Goal: Transaction & Acquisition: Purchase product/service

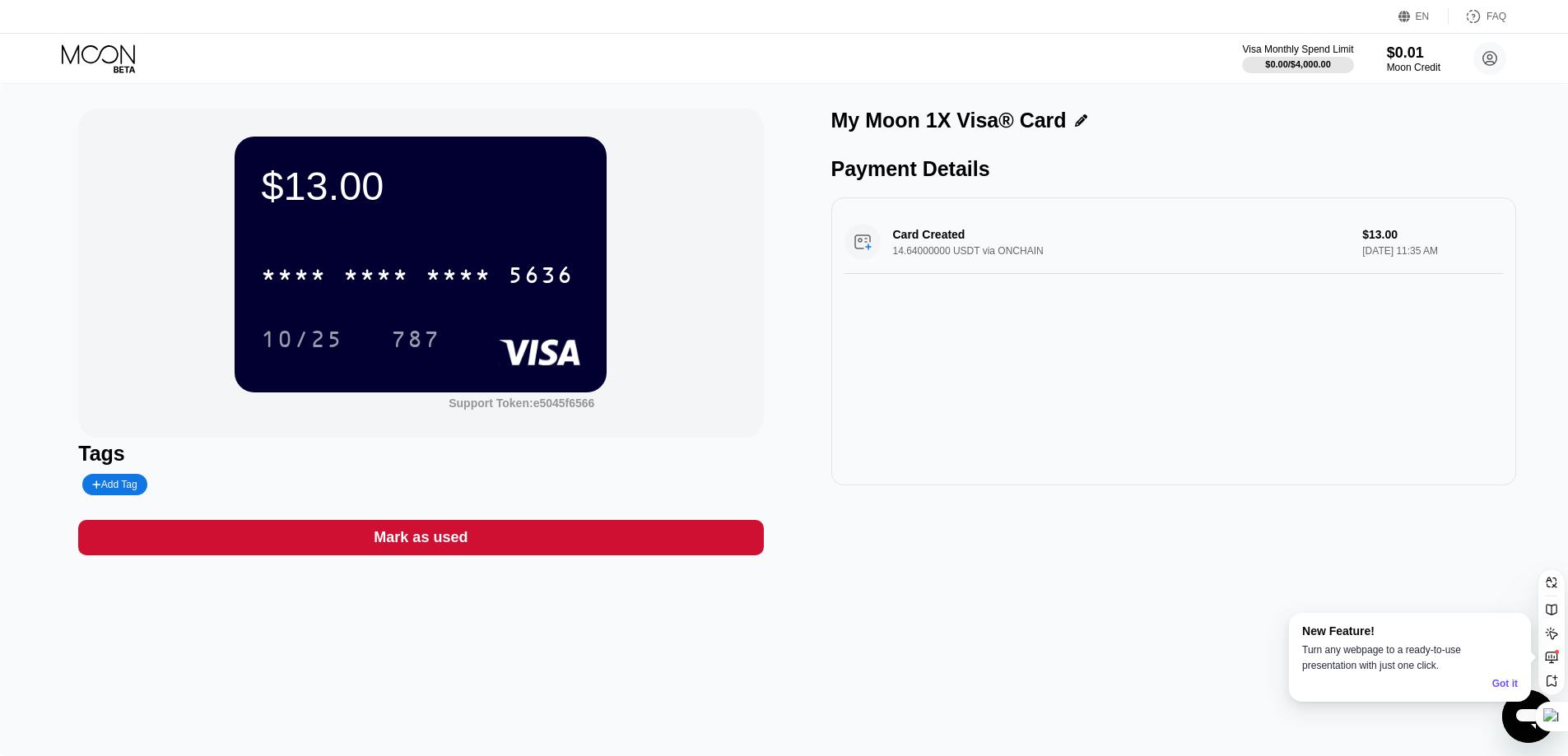
click at [366, 198] on div "$13.00" at bounding box center [420, 186] width 319 height 46
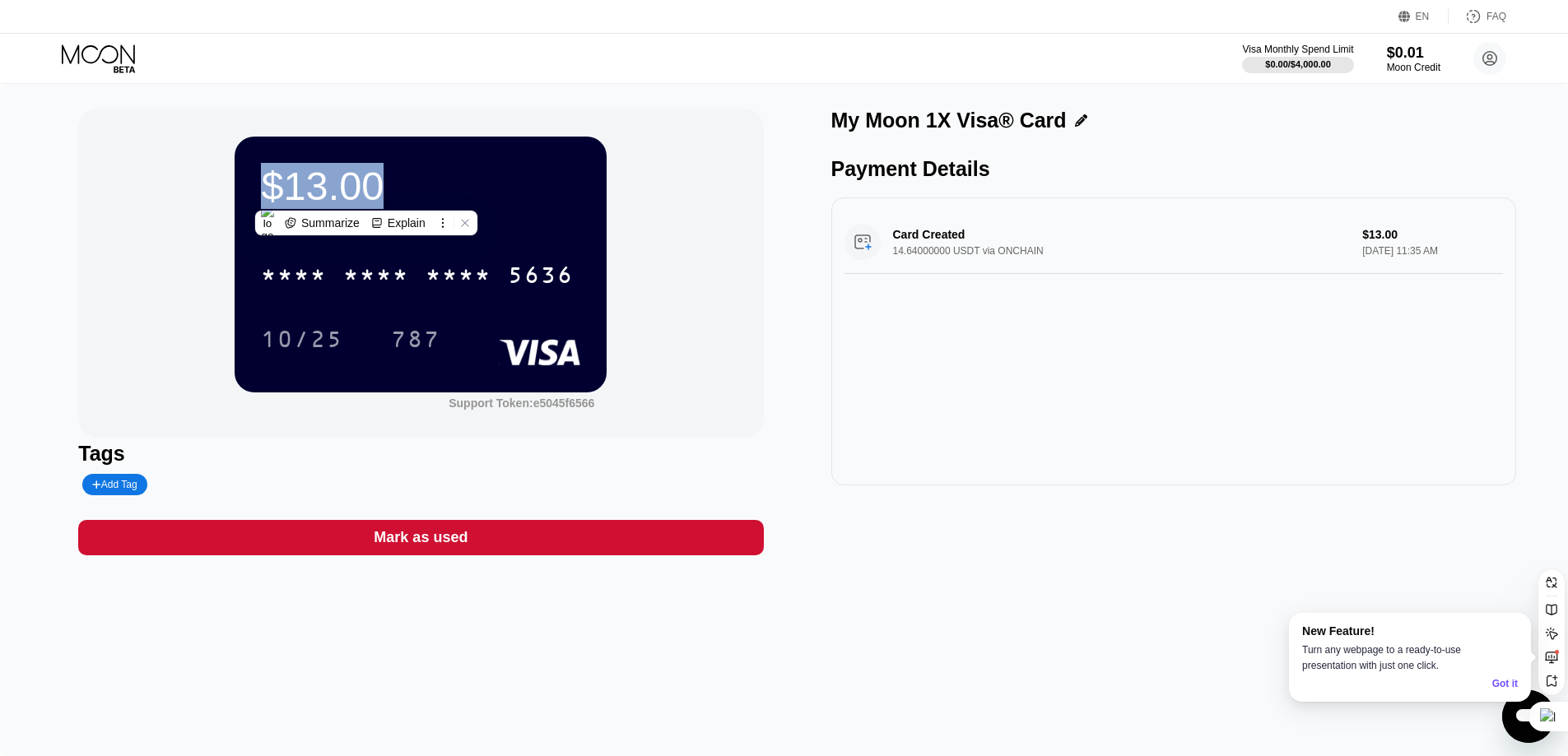
click at [366, 198] on div "$13.00" at bounding box center [420, 186] width 319 height 46
click at [917, 361] on div "Card Created 14.64000000 USDT via ONCHAIN $13.00 Aug 22, 2025 11:35 AM" at bounding box center [1174, 341] width 685 height 288
click at [952, 256] on div "Card Created 14.64000000 USDT via ONCHAIN $13.00 Aug 22, 2025 11:35 AM" at bounding box center [1174, 242] width 659 height 64
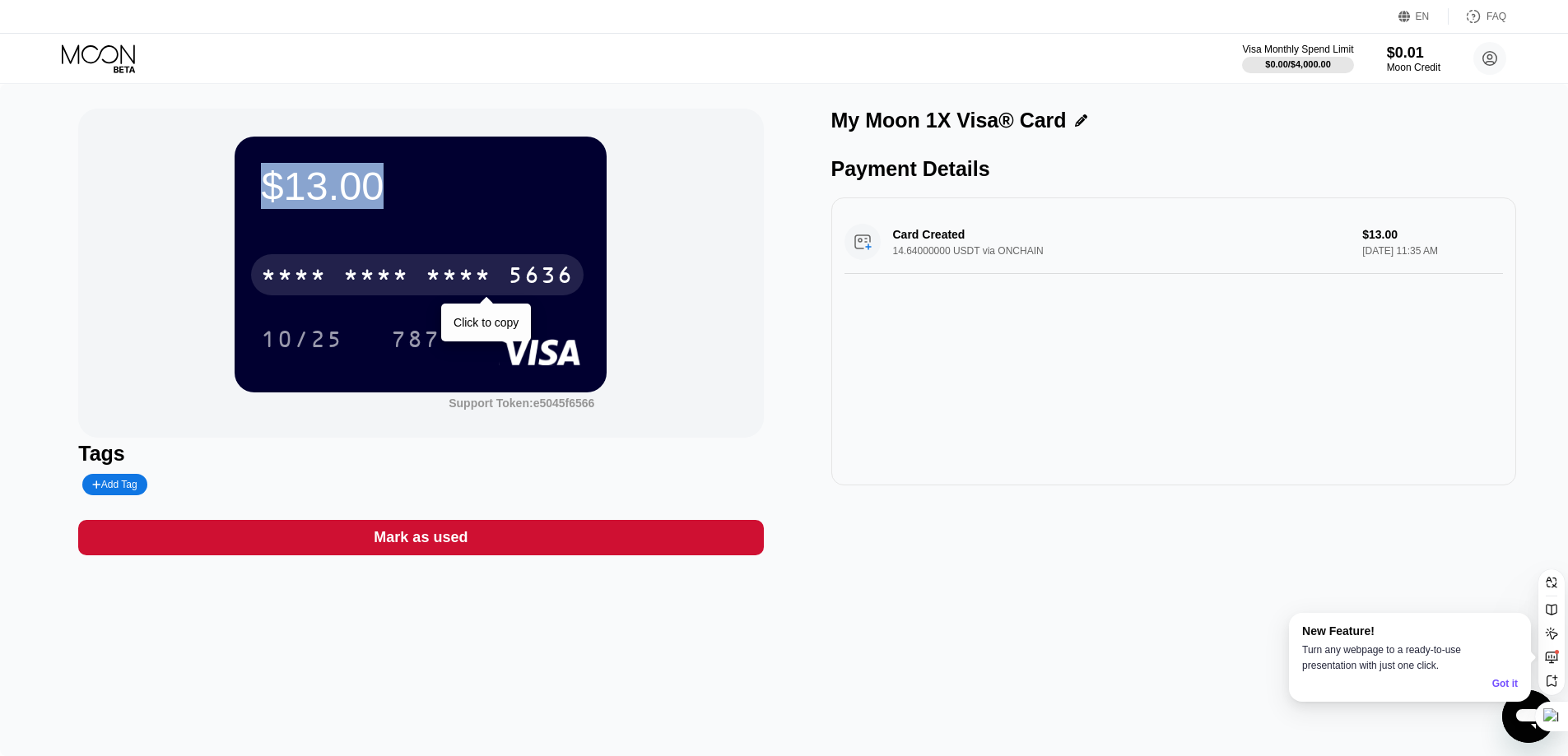
click at [412, 279] on div "* * * * * * * * * * * * 5636" at bounding box center [417, 275] width 333 height 42
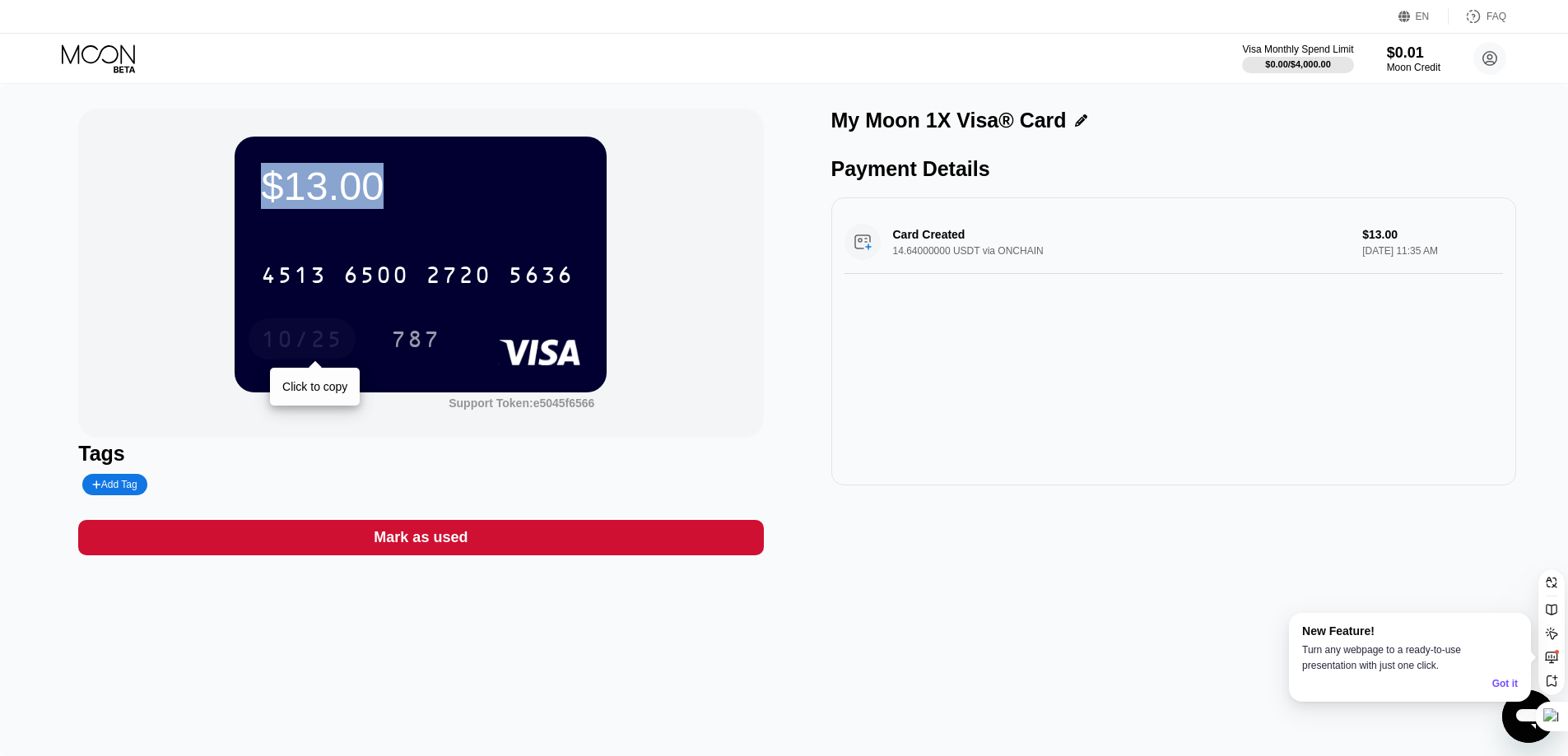
click at [303, 329] on div "10/25" at bounding box center [302, 339] width 107 height 42
click at [415, 332] on div "787" at bounding box center [416, 341] width 50 height 27
click at [675, 244] on div "$13.00 4513 6500 2720 5636 10/25 787 Support Token: e5045f6566" at bounding box center [420, 273] width 685 height 329
click at [974, 241] on div "Card Created 14.64000000 USDT via ONCHAIN $13.00 Aug 22, 2025 11:35 AM" at bounding box center [1174, 242] width 659 height 64
click at [864, 248] on div "Card Created 14.64000000 USDT via ONCHAIN $13.00 Aug 22, 2025 11:35 AM" at bounding box center [1174, 242] width 659 height 64
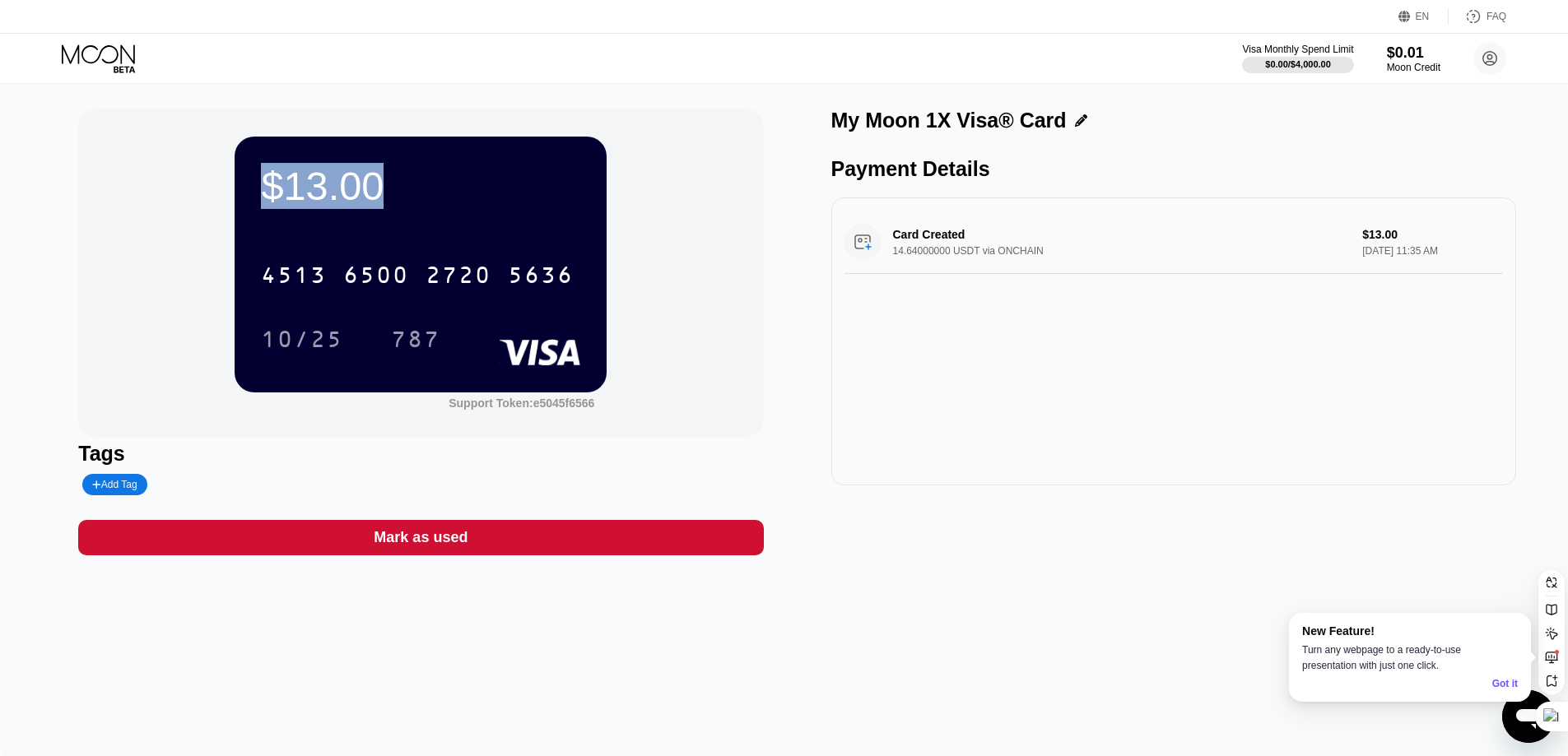
click at [864, 248] on div "Card Created 14.64000000 USDT via ONCHAIN $13.00 Aug 22, 2025 11:35 AM" at bounding box center [1174, 242] width 659 height 64
click at [1003, 238] on div "Card Created 14.64000000 USDT via ONCHAIN $13.00 Aug 22, 2025 11:35 AM" at bounding box center [1174, 242] width 659 height 64
drag, startPoint x: 886, startPoint y: 261, endPoint x: 1091, endPoint y: 261, distance: 205.0
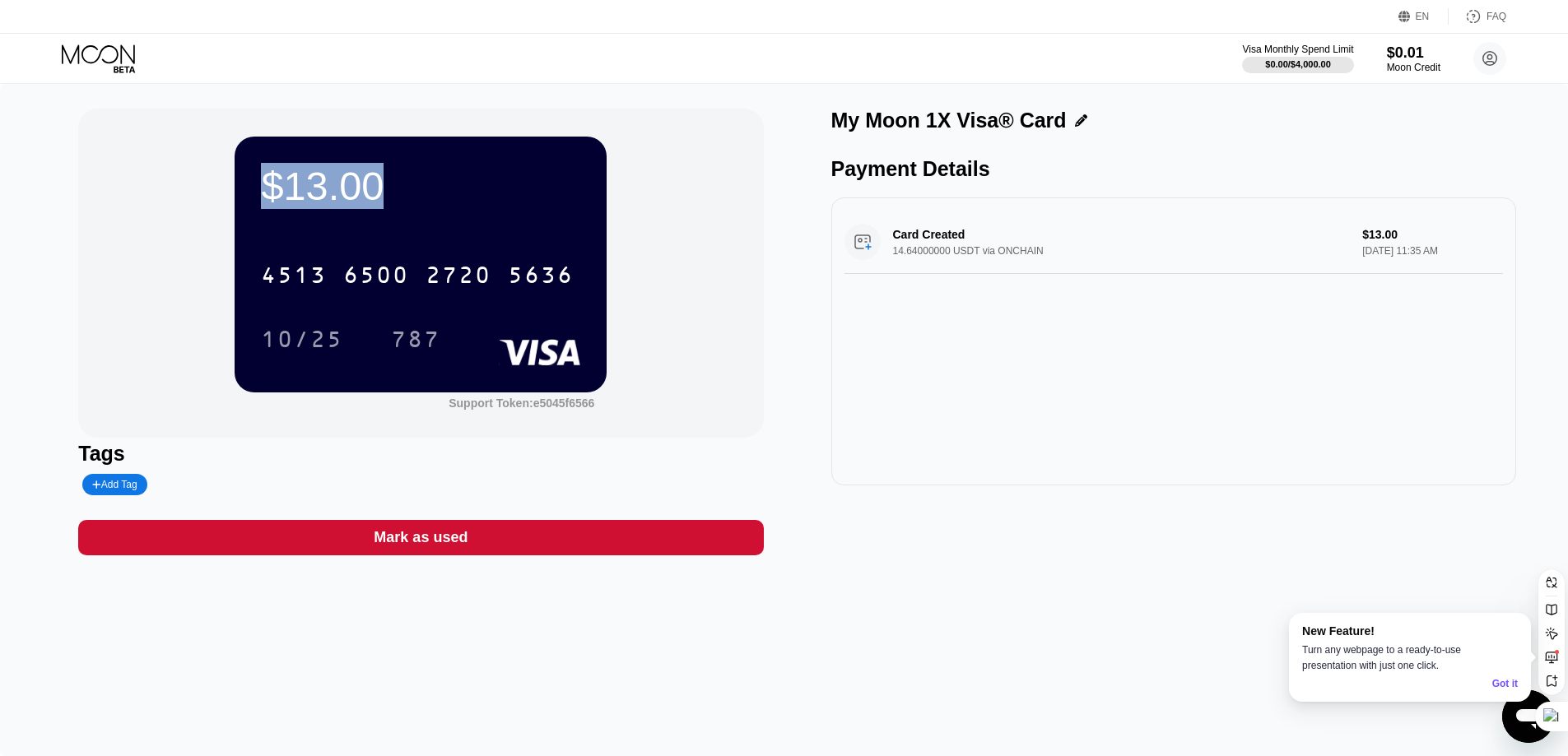
click at [1091, 261] on div "Card Created 14.64000000 USDT via ONCHAIN $13.00 Aug 22, 2025 11:35 AM" at bounding box center [1174, 242] width 659 height 64
drag, startPoint x: 1062, startPoint y: 257, endPoint x: 938, endPoint y: 263, distance: 124.1
click at [941, 263] on div "Card Created 14.64000000 USDT via ONCHAIN $13.00 Aug 22, 2025 11:35 AM" at bounding box center [1174, 242] width 659 height 64
drag, startPoint x: 892, startPoint y: 246, endPoint x: 1090, endPoint y: 256, distance: 198.3
click at [1042, 262] on div "Card Created 14.64000000 USDT via ONCHAIN $13.00 Aug 22, 2025 11:35 AM" at bounding box center [1174, 242] width 659 height 64
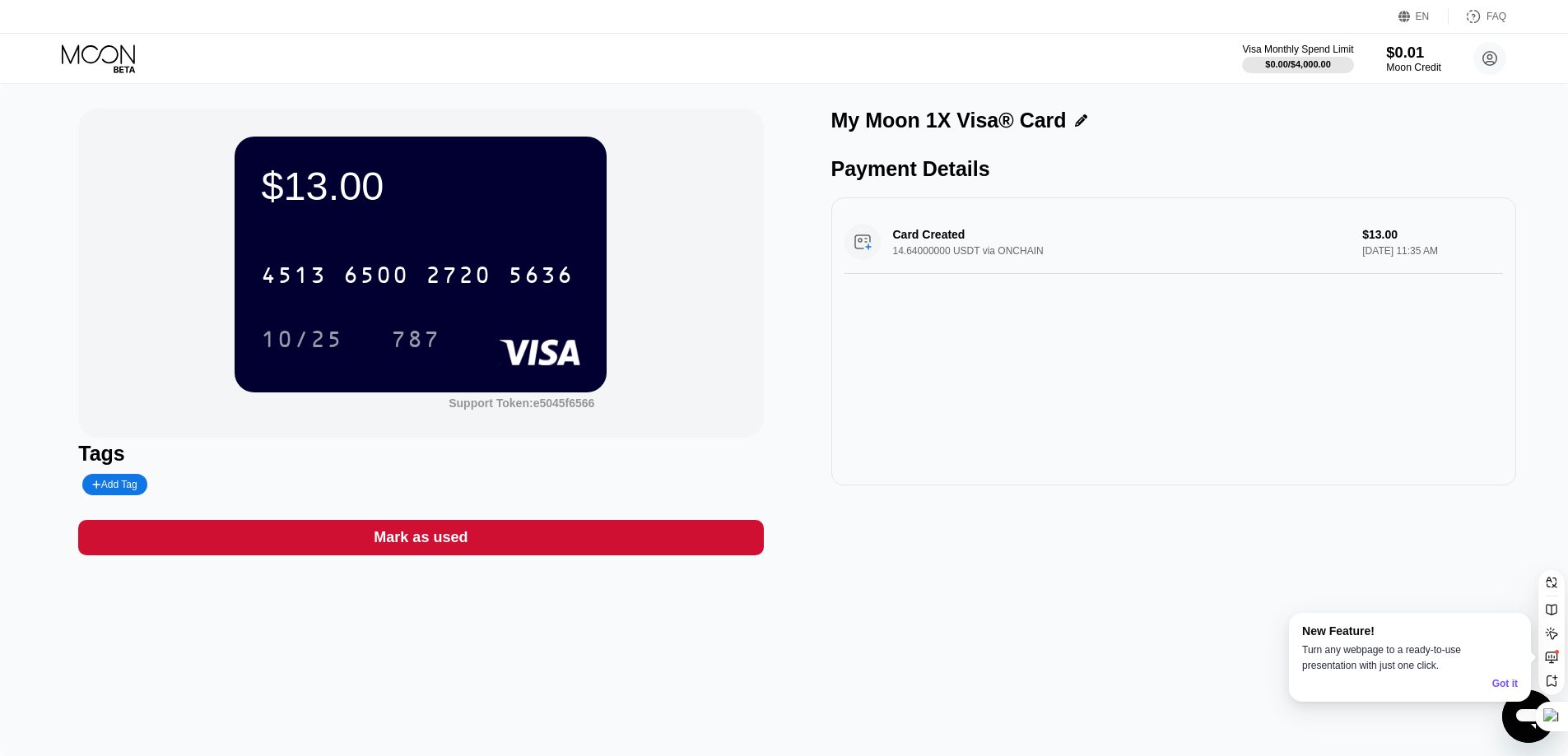
click at [1409, 62] on div "Moon Credit" at bounding box center [1414, 67] width 55 height 11
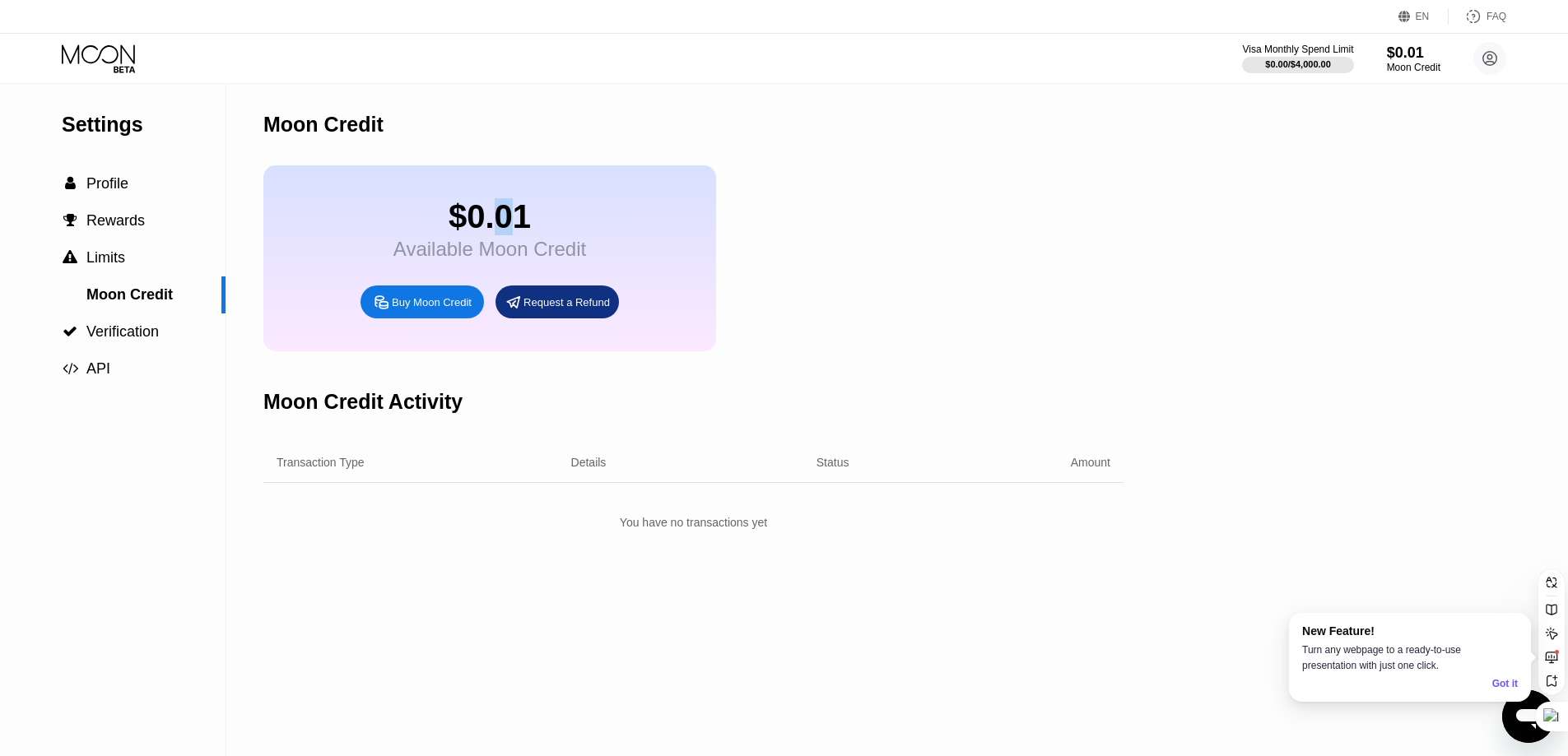
click at [505, 235] on div "$0.01" at bounding box center [490, 217] width 193 height 37
click at [475, 250] on button "Summarize" at bounding box center [461, 260] width 81 height 21
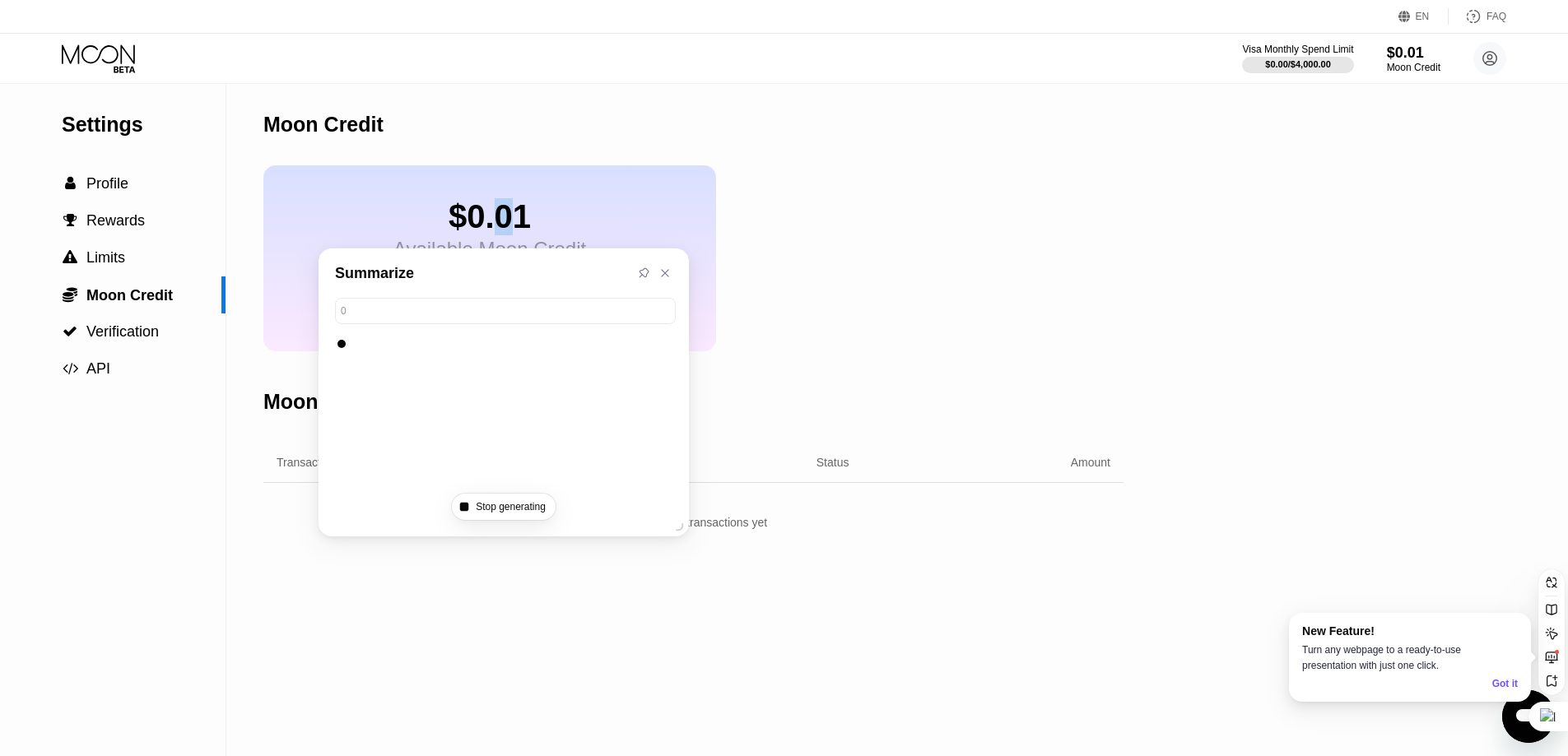
drag, startPoint x: 392, startPoint y: 230, endPoint x: 560, endPoint y: 255, distance: 169.8
click at [394, 230] on div "$0.01 Available Moon Credit Buy Moon Credit Request a Refund" at bounding box center [490, 258] width 453 height 186
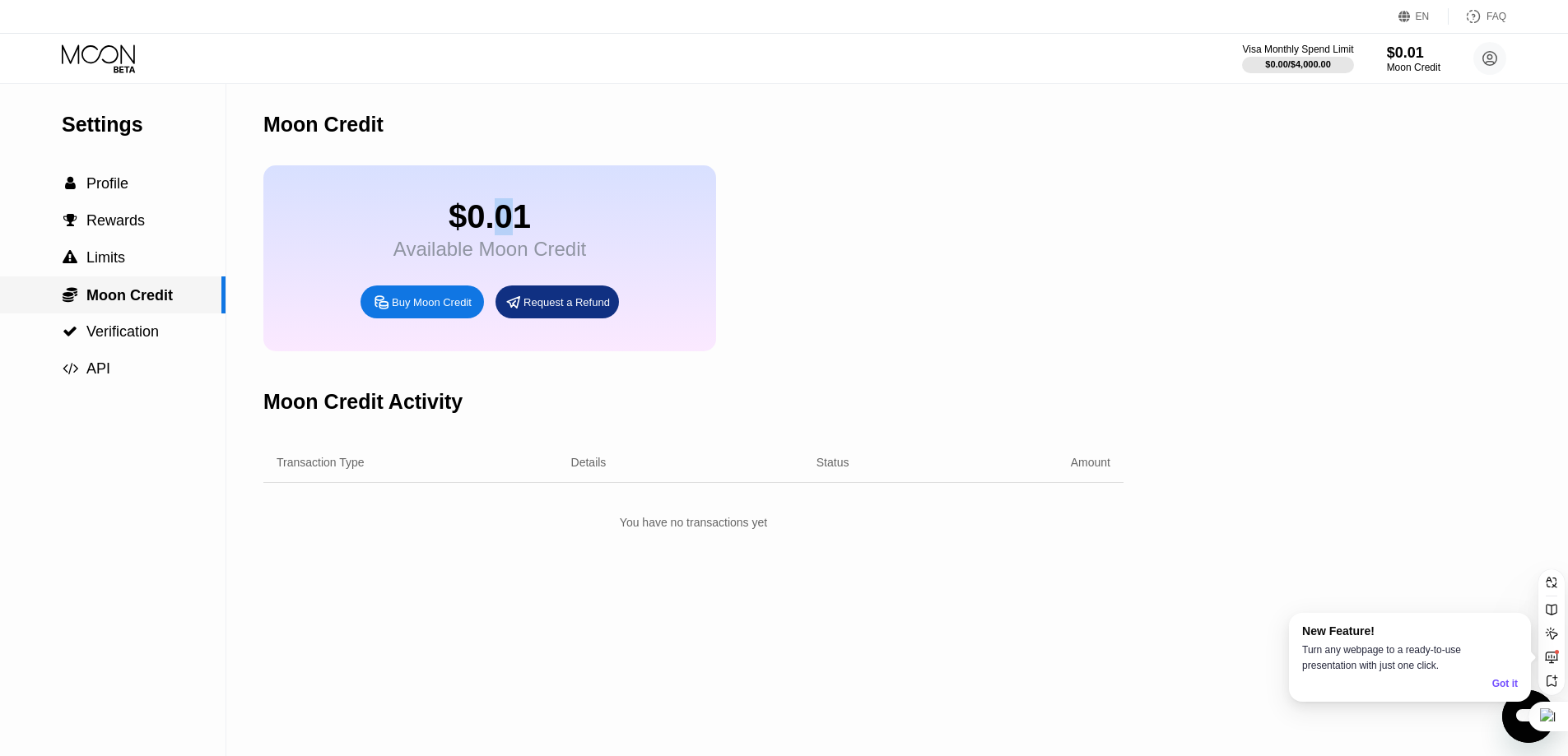
click at [149, 292] on span "Moon Credit" at bounding box center [130, 295] width 87 height 17
click at [477, 470] on div "Transaction Type" at bounding box center [401, 462] width 249 height 13
click at [378, 483] on div "Transaction Type Details Status Amount" at bounding box center [693, 463] width 860 height 41
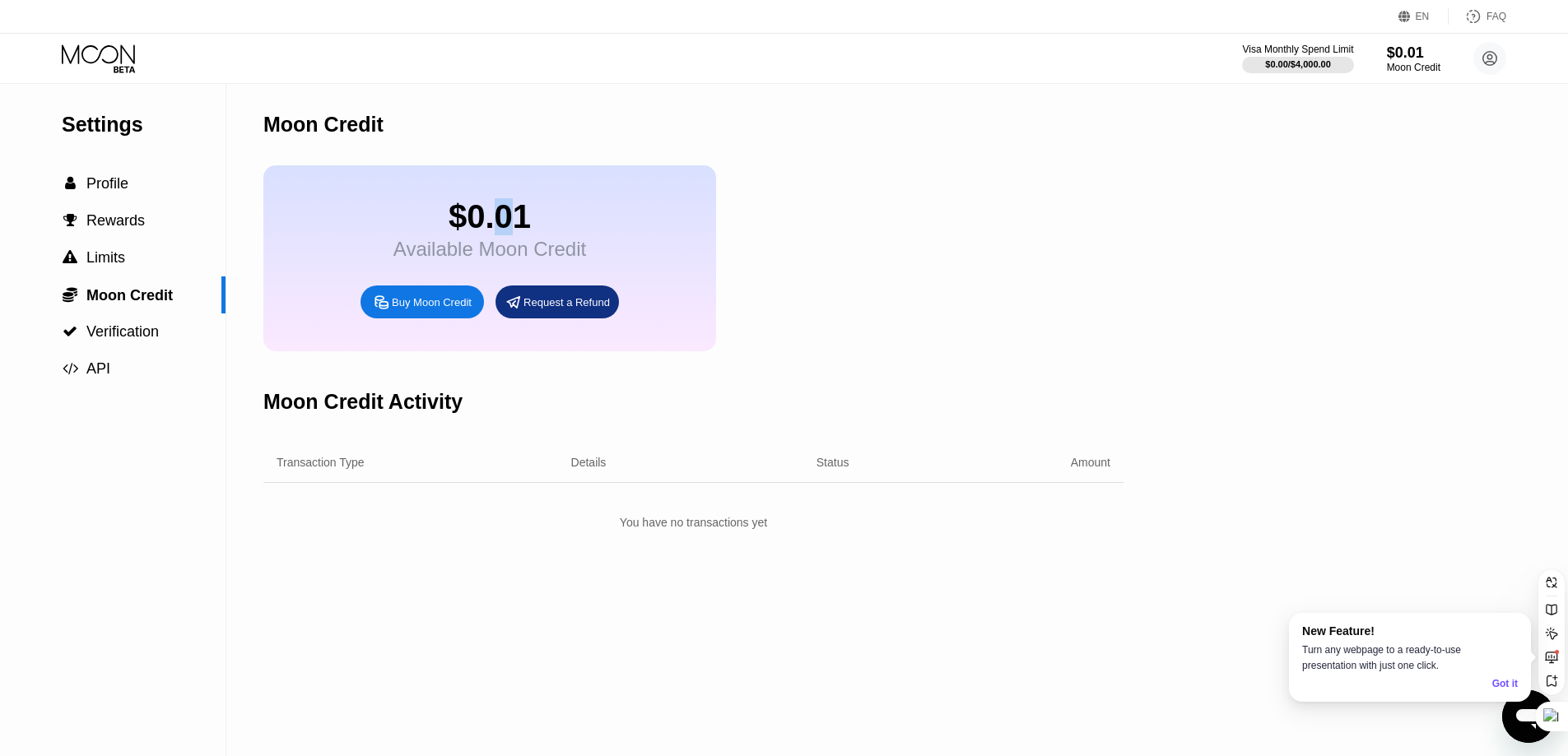
drag, startPoint x: 321, startPoint y: 491, endPoint x: 310, endPoint y: 491, distance: 11.0
click at [317, 483] on div "Transaction Type Details Status Amount" at bounding box center [693, 463] width 860 height 41
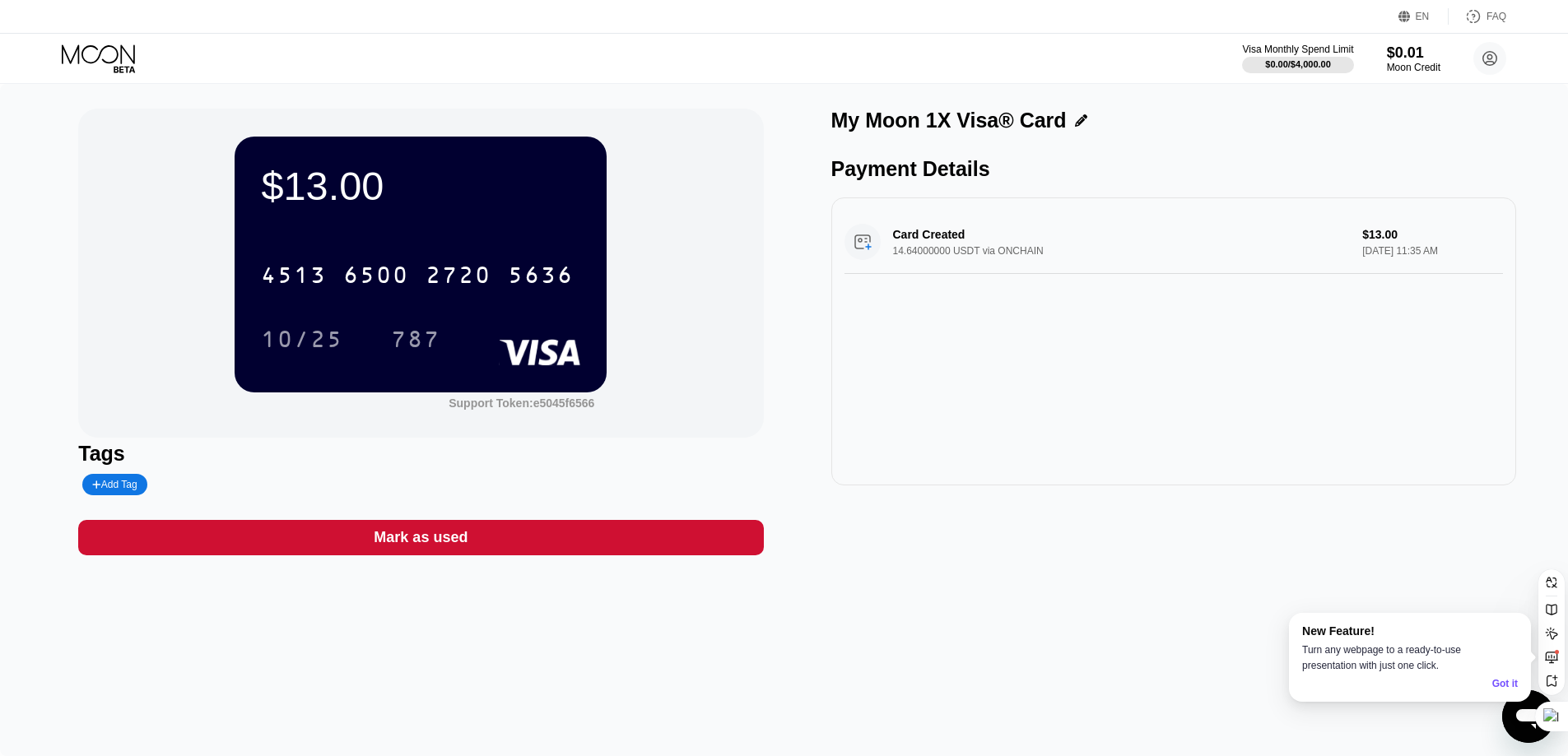
click at [340, 198] on div "$13.00" at bounding box center [420, 186] width 319 height 46
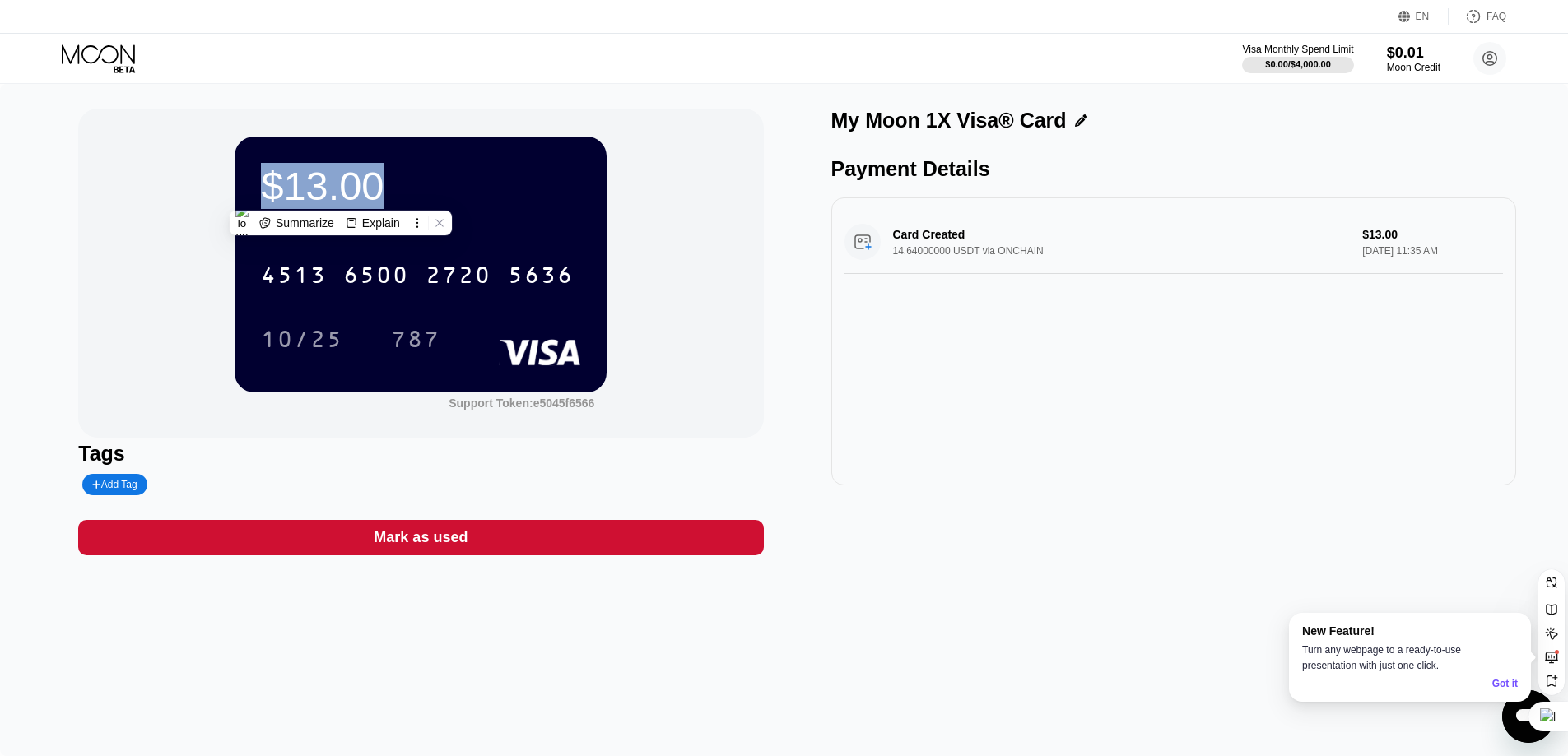
click at [340, 198] on div "$13.00" at bounding box center [420, 186] width 319 height 46
click at [532, 207] on div "$13.00" at bounding box center [420, 186] width 319 height 46
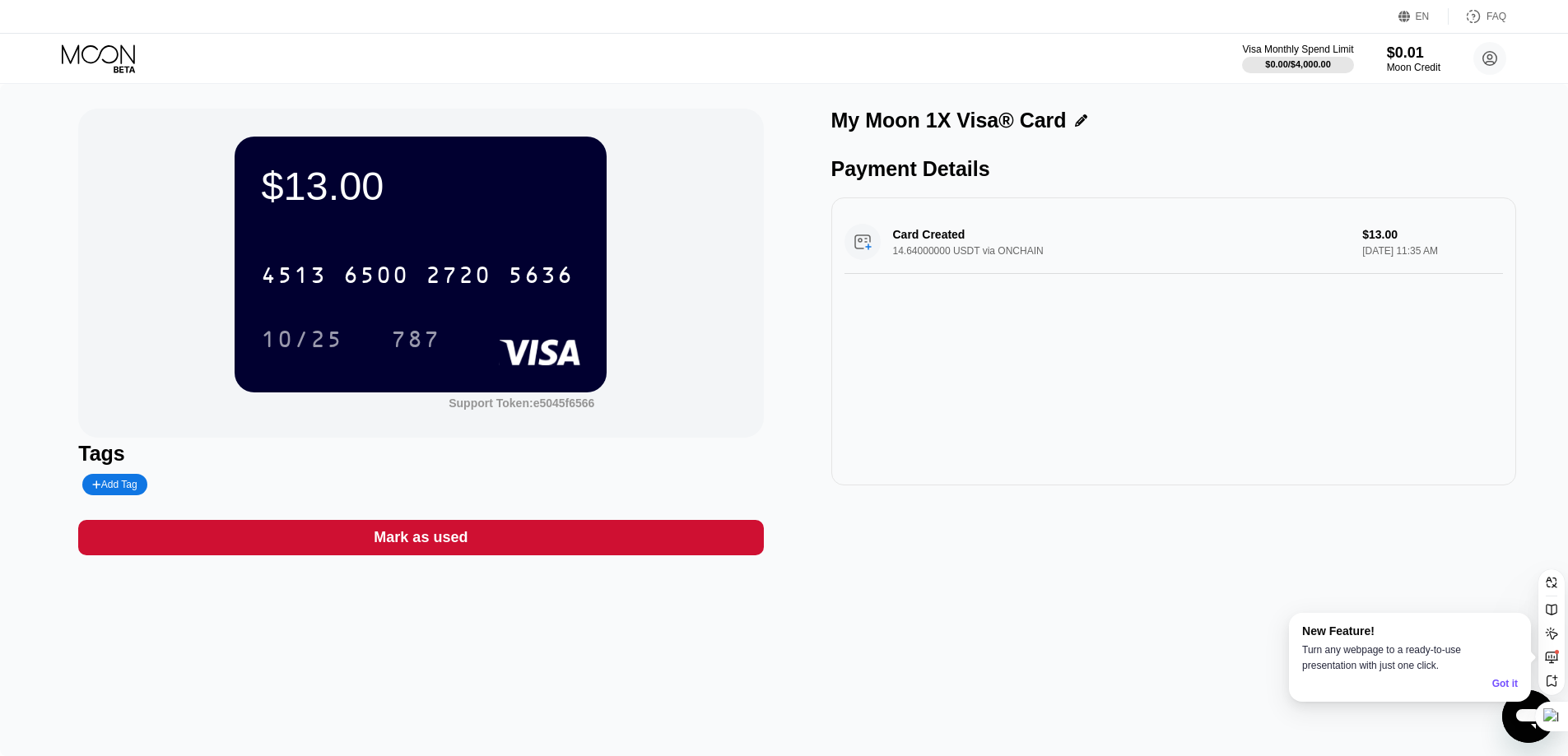
click at [101, 480] on div "Add Tag" at bounding box center [114, 485] width 65 height 21
click at [316, 470] on div "Tags" at bounding box center [420, 469] width 685 height 54
click at [254, 486] on div at bounding box center [172, 485] width 181 height 21
click at [249, 486] on div at bounding box center [172, 485] width 181 height 21
click at [248, 486] on icon at bounding box center [249, 485] width 10 height 10
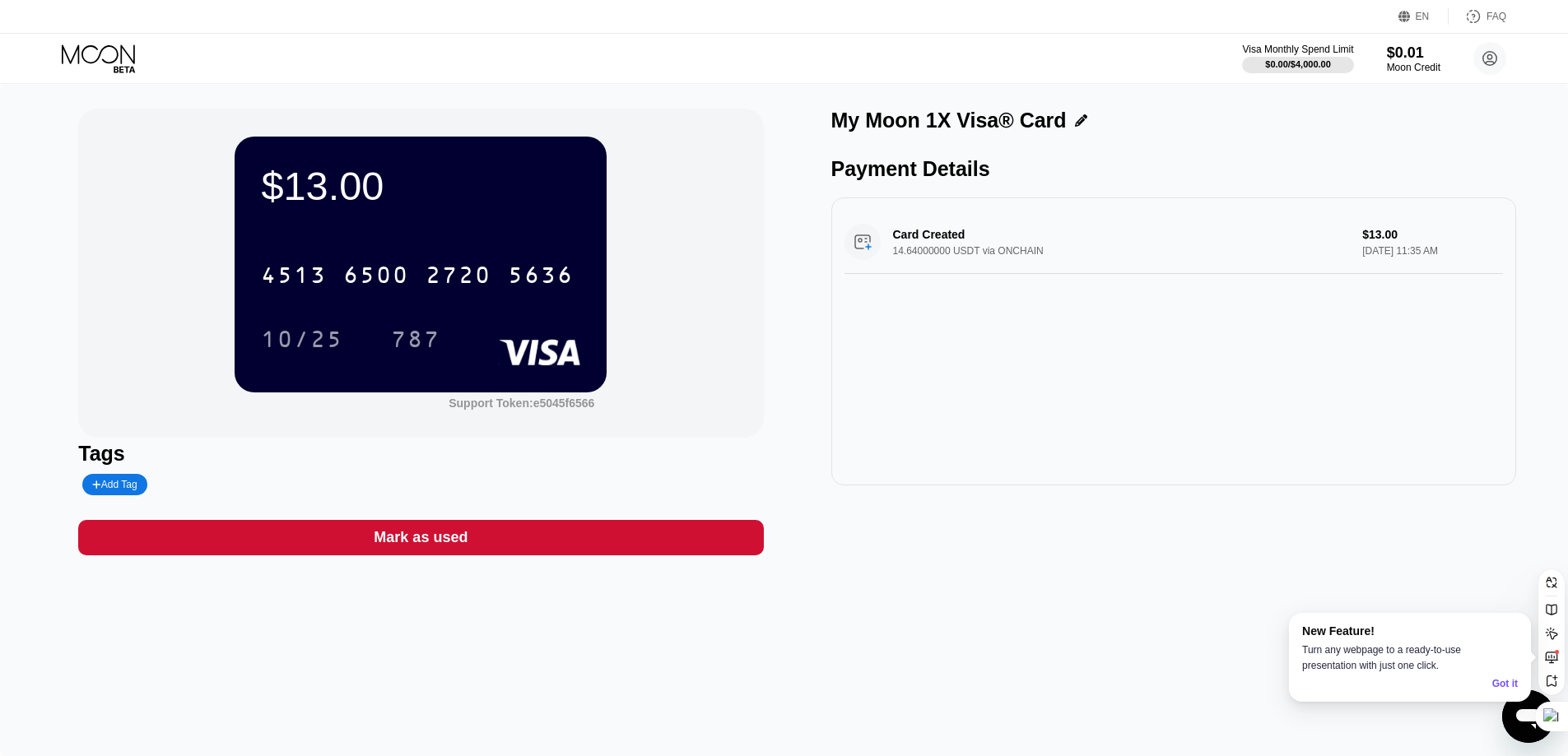
click at [363, 546] on div "Mark as used" at bounding box center [420, 538] width 685 height 35
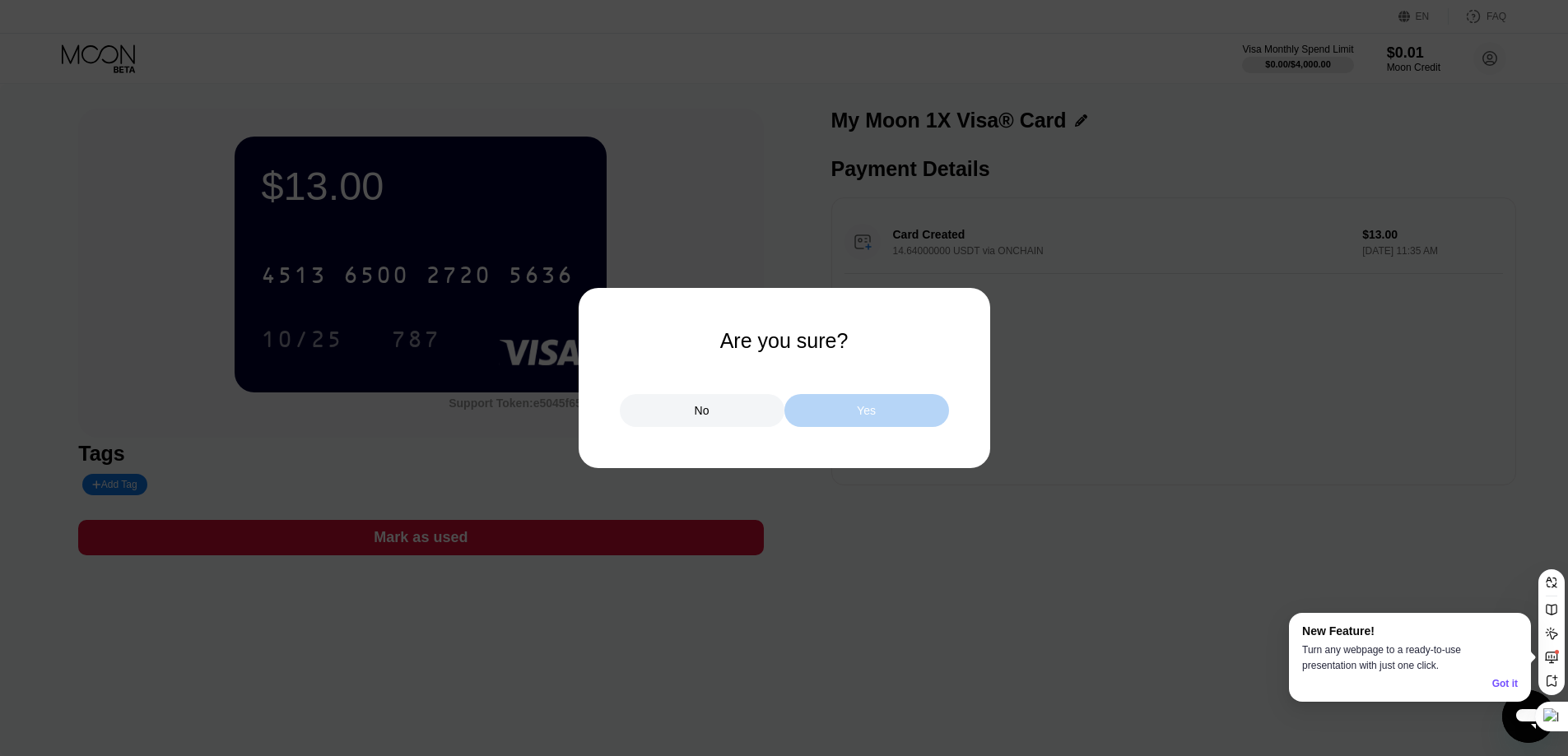
click at [926, 424] on div "Yes" at bounding box center [867, 410] width 164 height 33
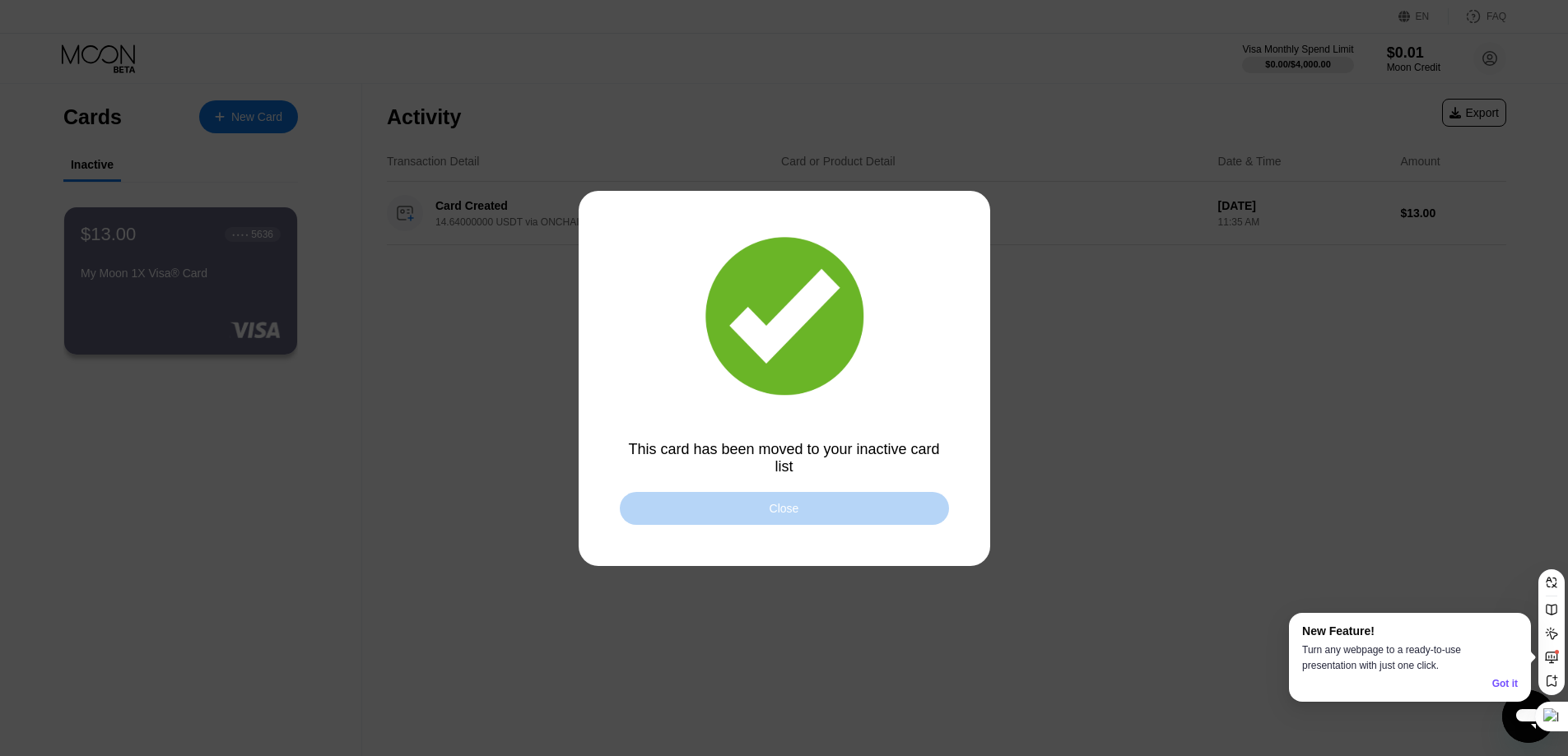
click at [919, 499] on div "Close" at bounding box center [784, 508] width 329 height 33
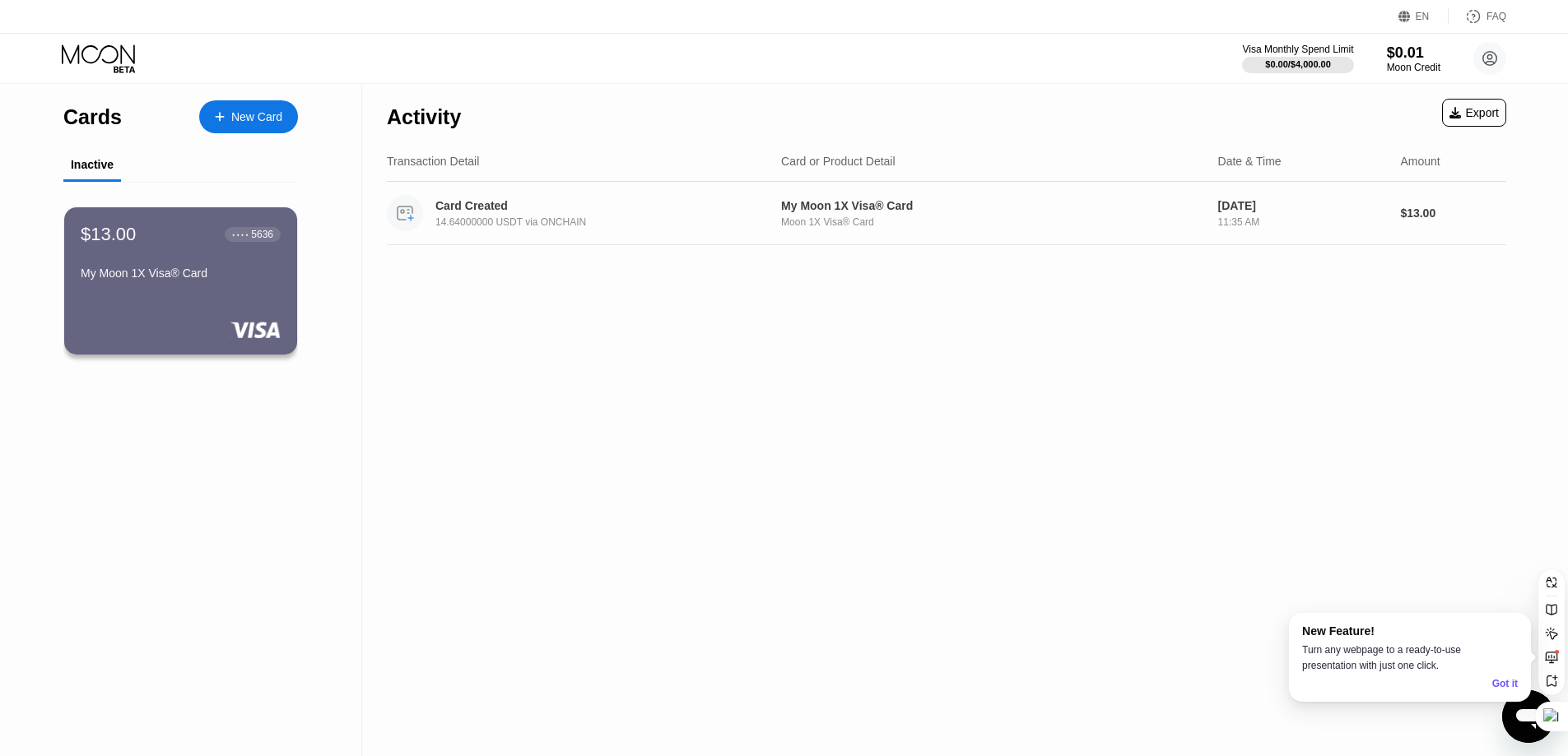
click at [445, 227] on div "14.64000000 USDT via ONCHAIN" at bounding box center [607, 222] width 343 height 11
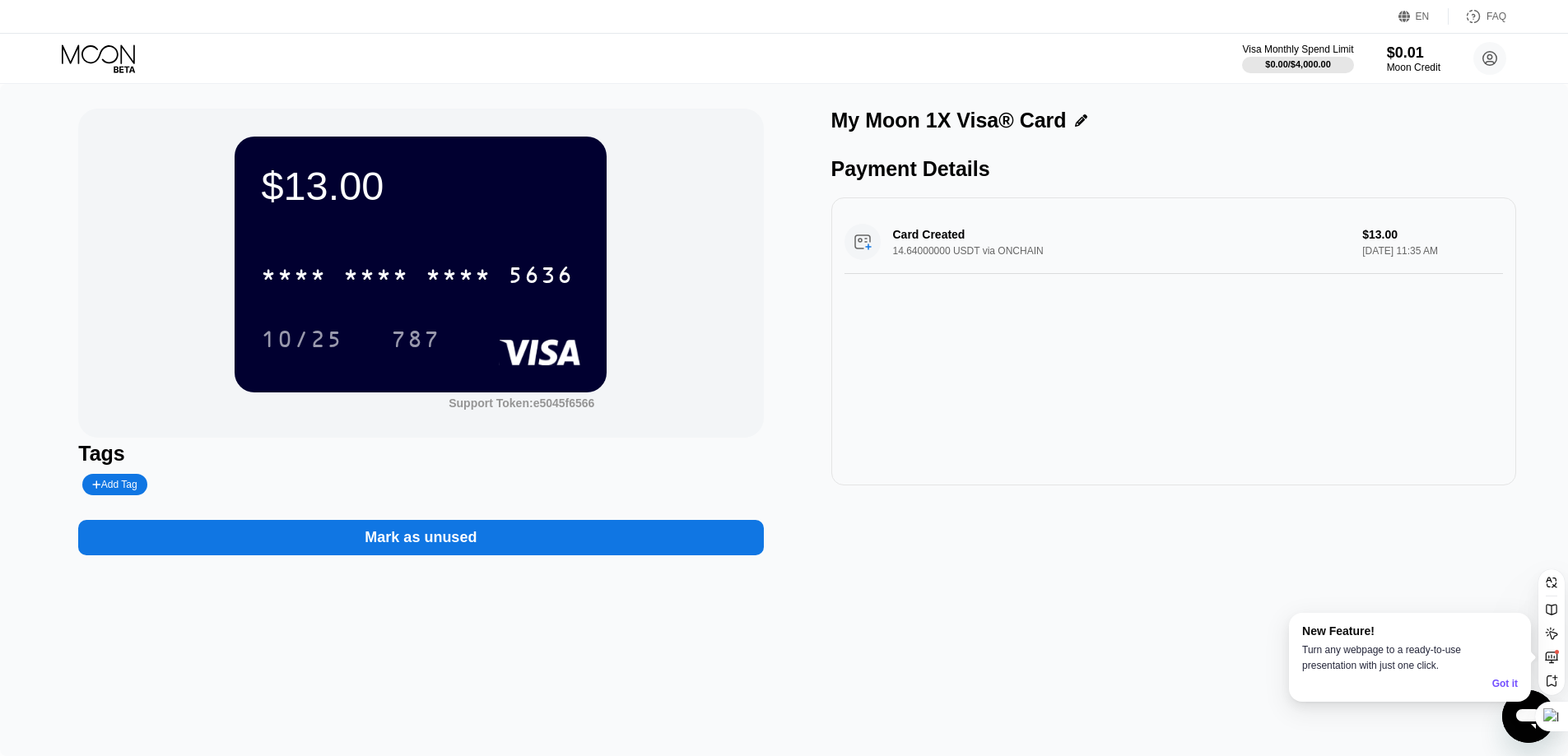
click at [357, 200] on div "$13.00" at bounding box center [420, 186] width 319 height 46
click at [473, 554] on div "Mark as unused" at bounding box center [420, 538] width 685 height 35
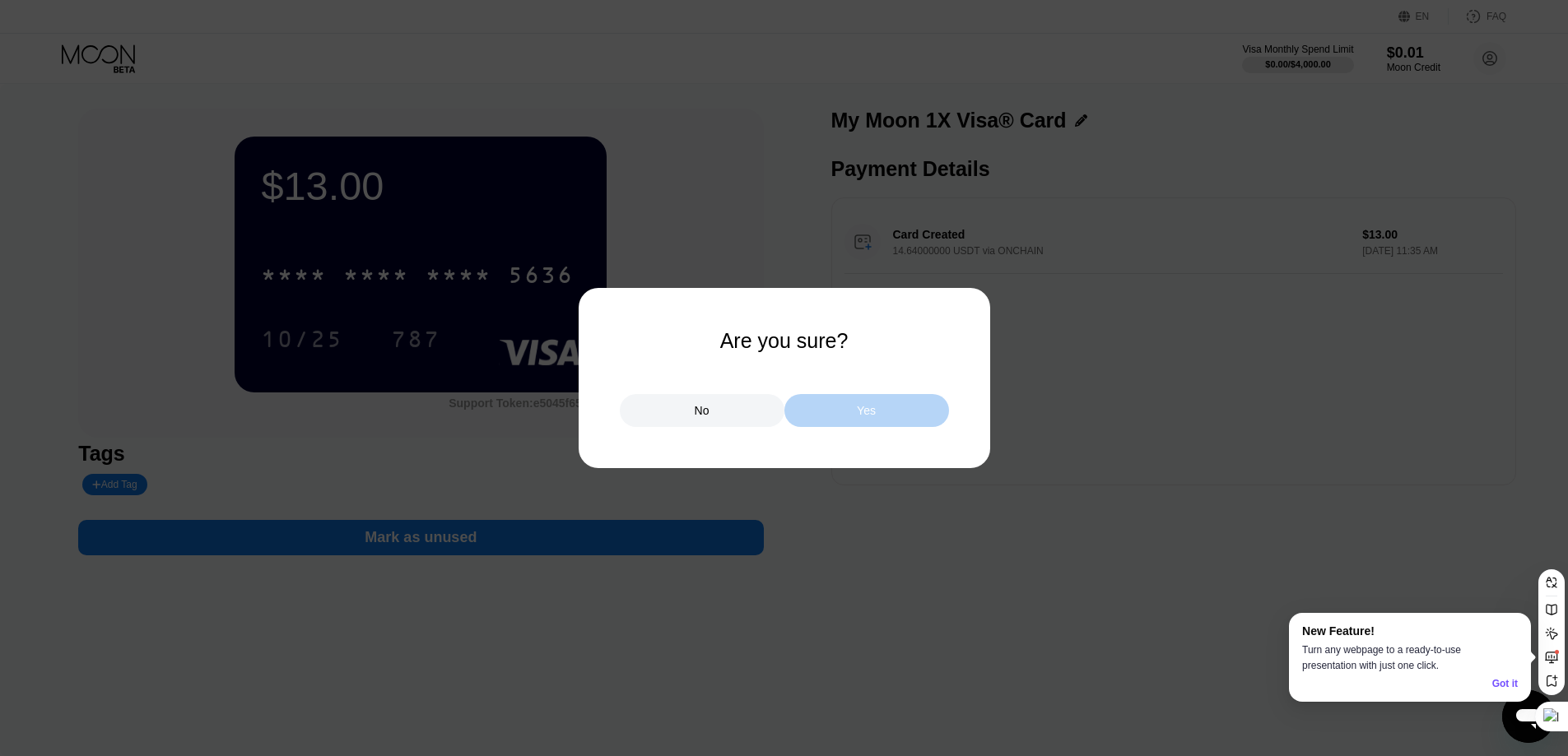
click at [822, 418] on div "Yes" at bounding box center [867, 410] width 164 height 33
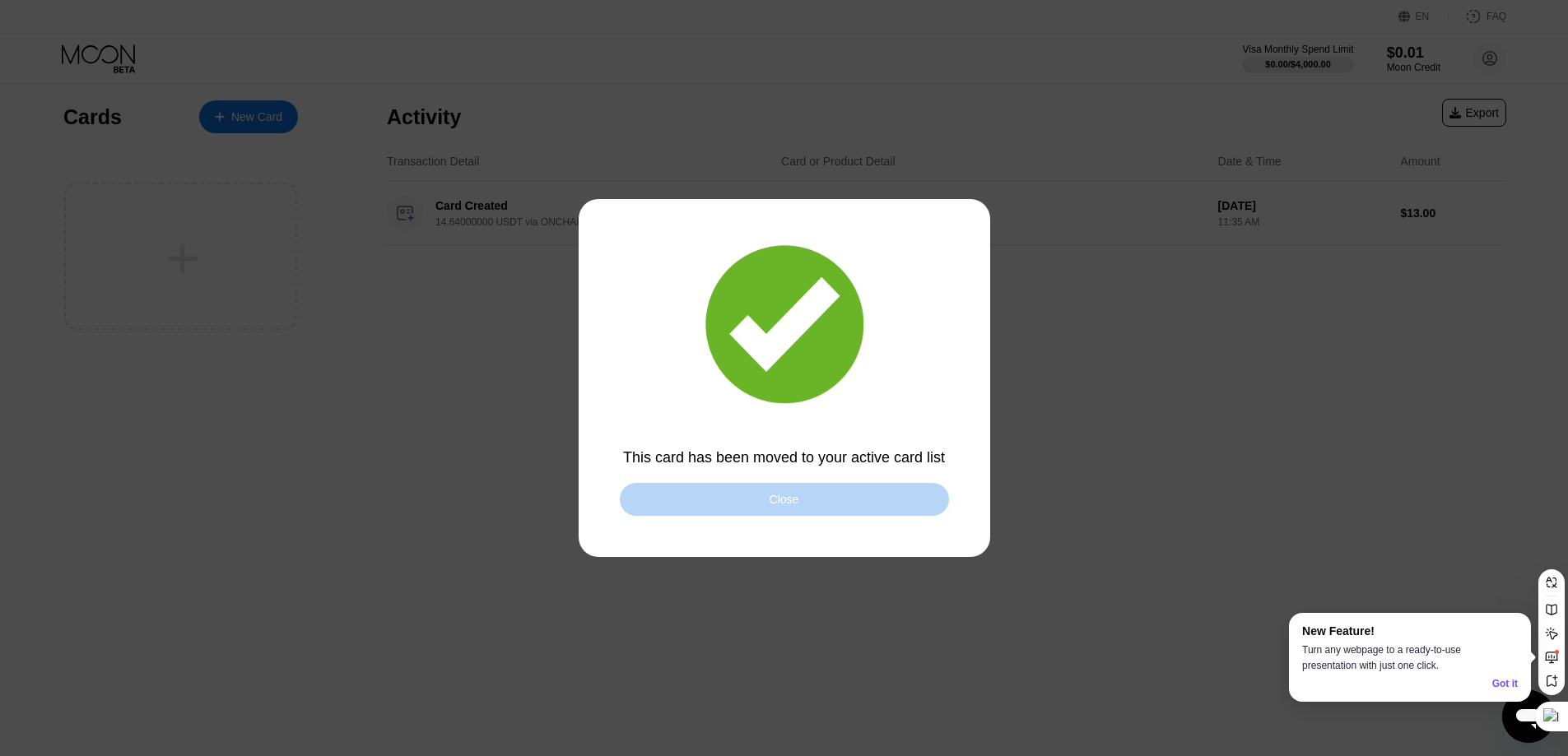
click at [712, 493] on div "Close" at bounding box center [784, 499] width 329 height 33
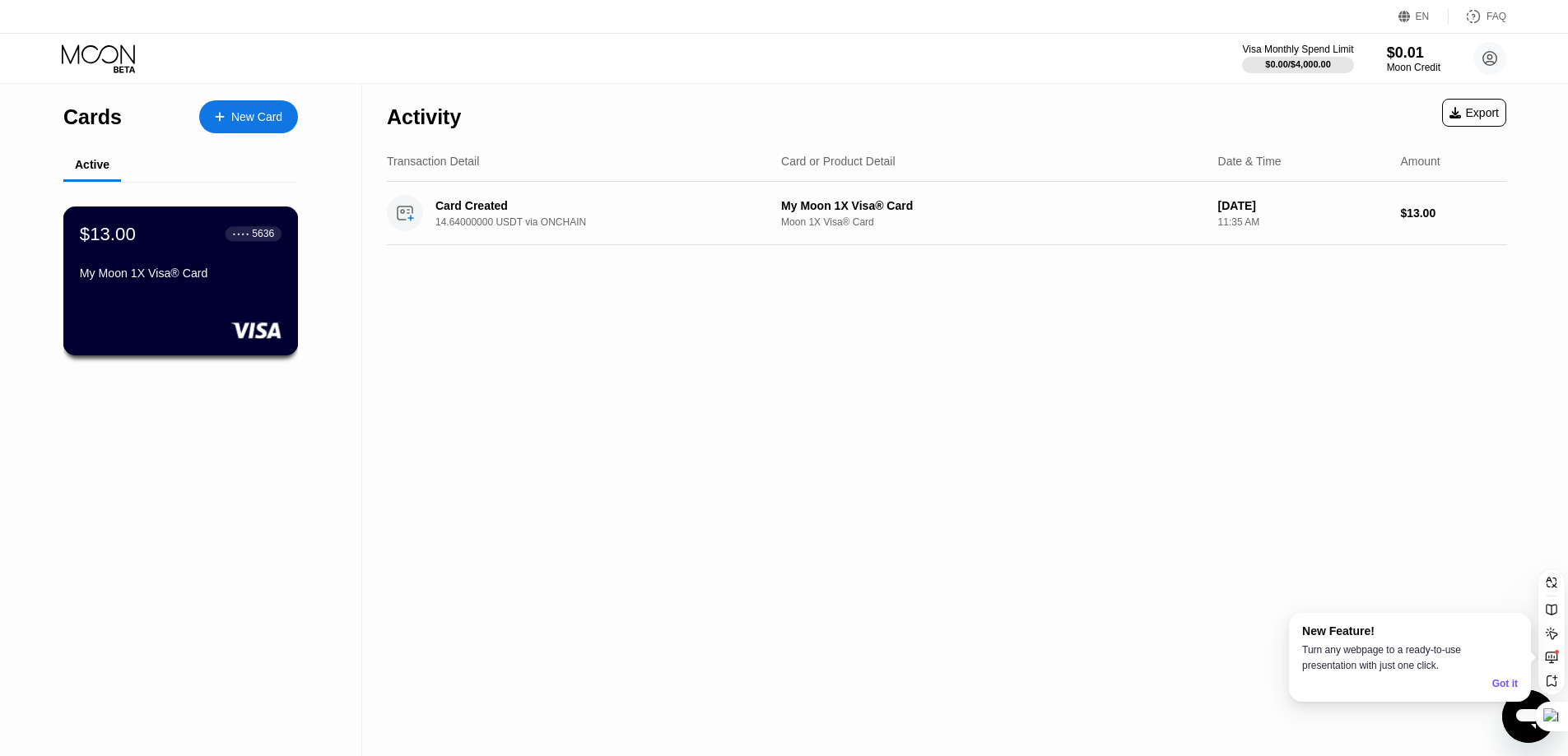
click at [255, 322] on div "$13.00 ● ● ● ● 5636 My Moon 1X Visa® Card" at bounding box center [181, 281] width 235 height 149
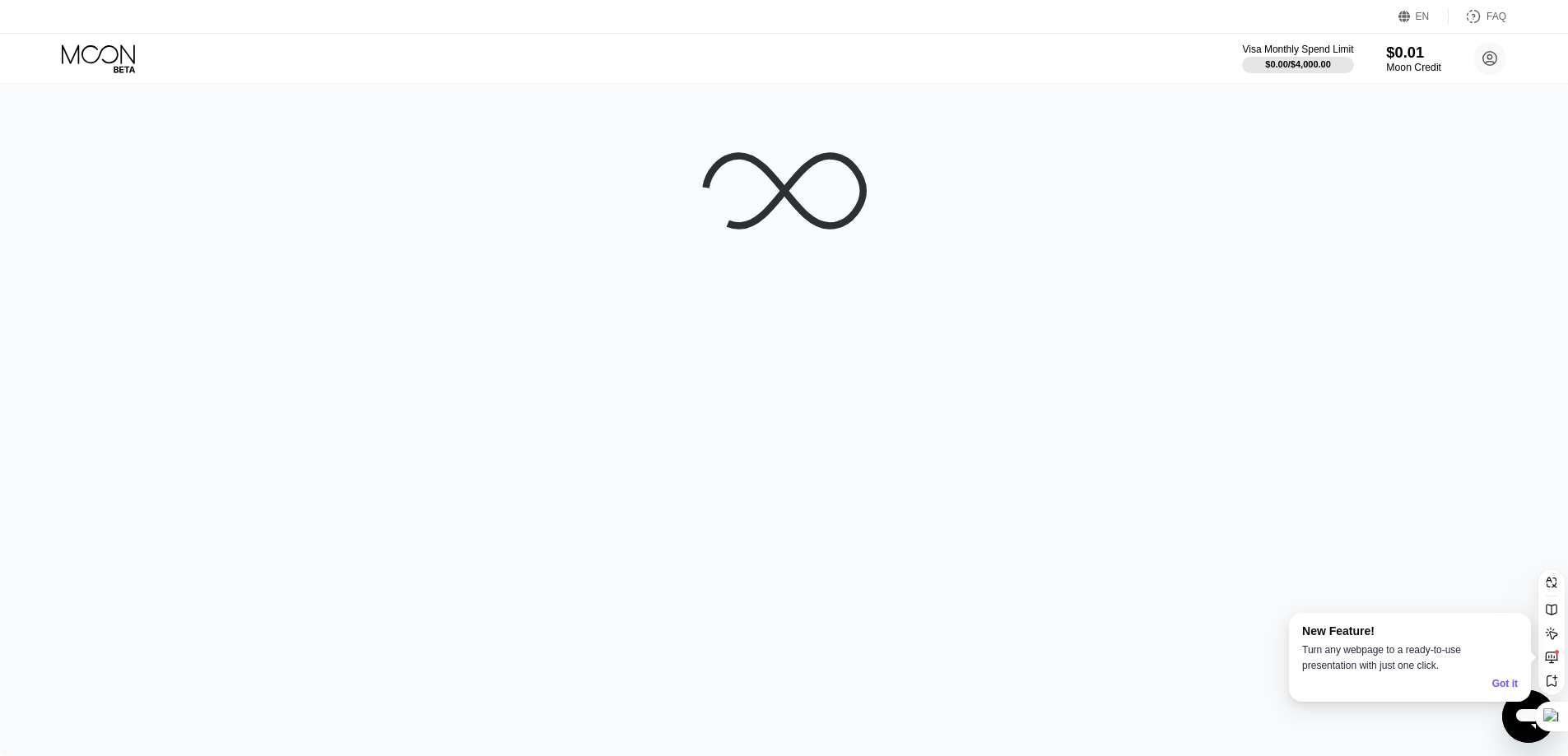
click at [1396, 73] on div "Moon Credit" at bounding box center [1414, 67] width 55 height 11
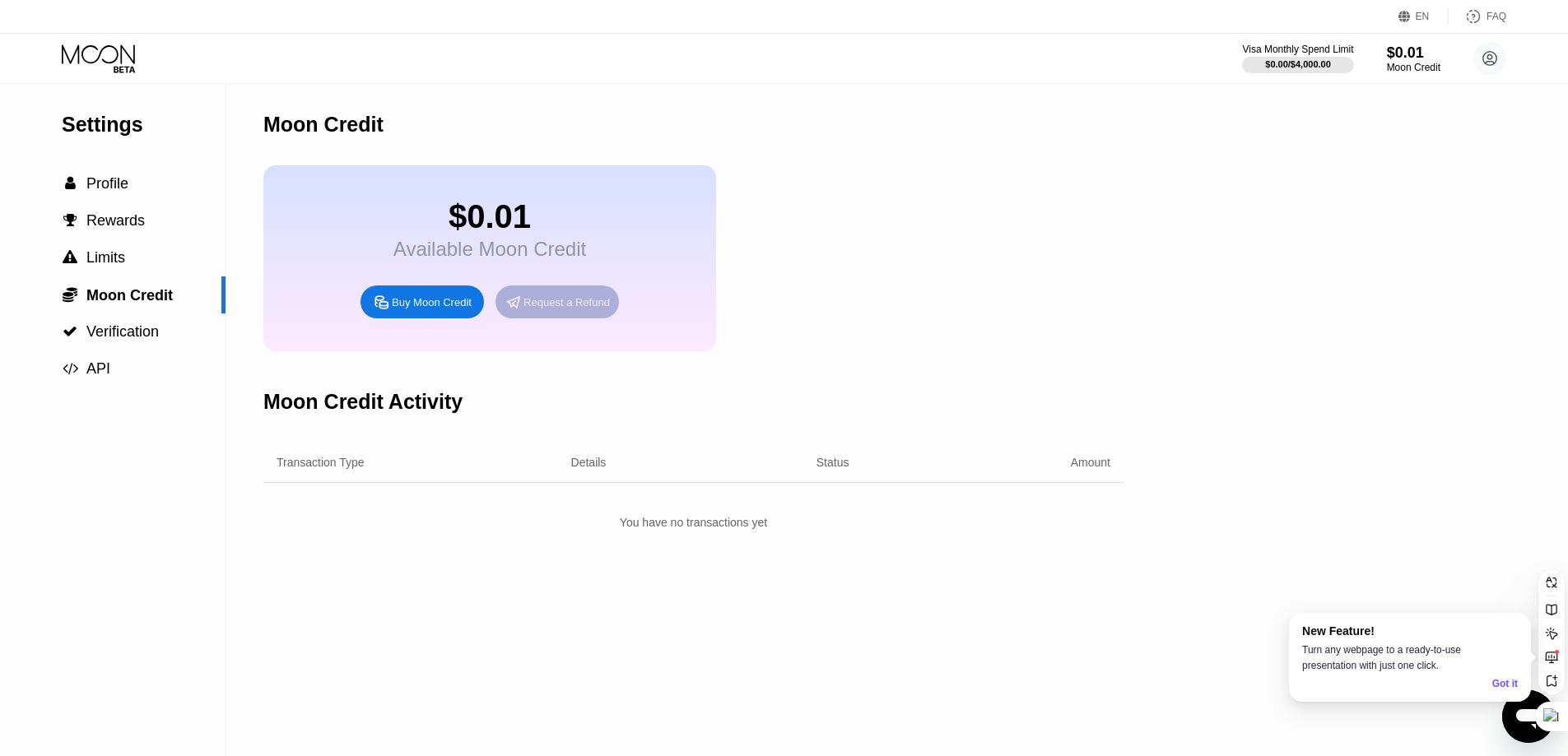
click at [587, 318] on div "Request a Refund" at bounding box center [557, 302] width 124 height 33
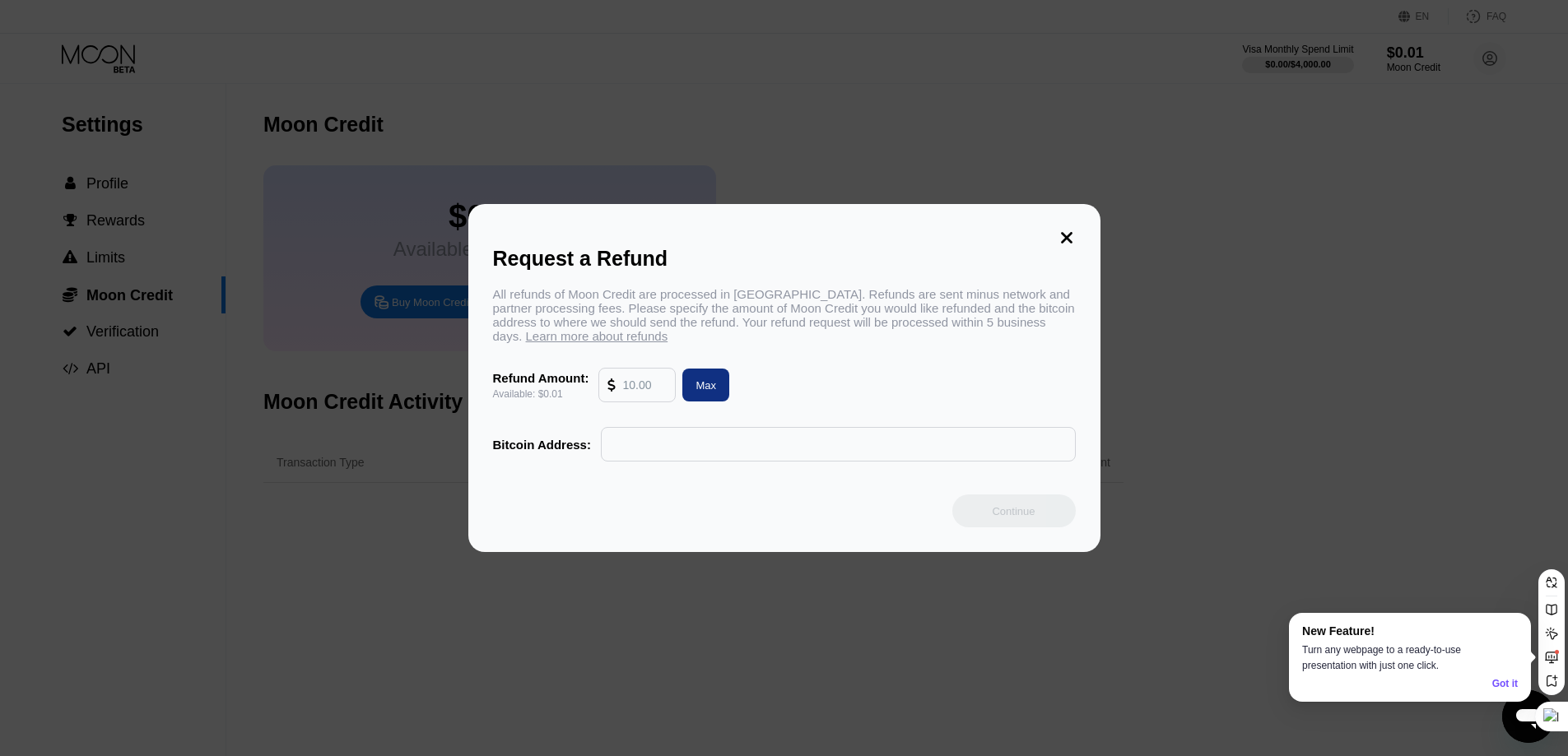
click at [646, 389] on input "text" at bounding box center [645, 385] width 44 height 33
click at [826, 441] on input "text" at bounding box center [838, 444] width 457 height 33
click at [1059, 233] on icon at bounding box center [1067, 238] width 18 height 18
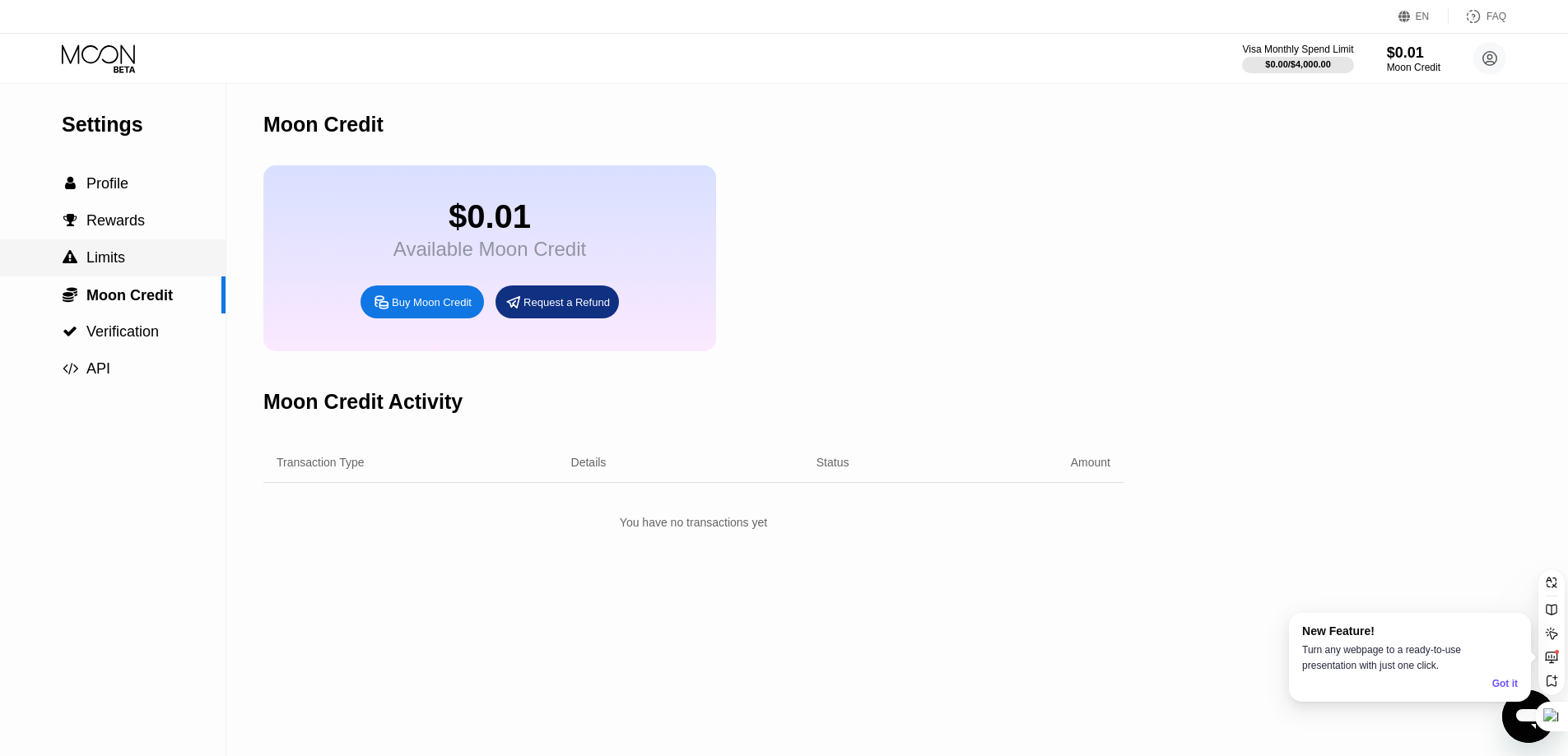
click at [185, 263] on div " Limits" at bounding box center [112, 258] width 226 height 18
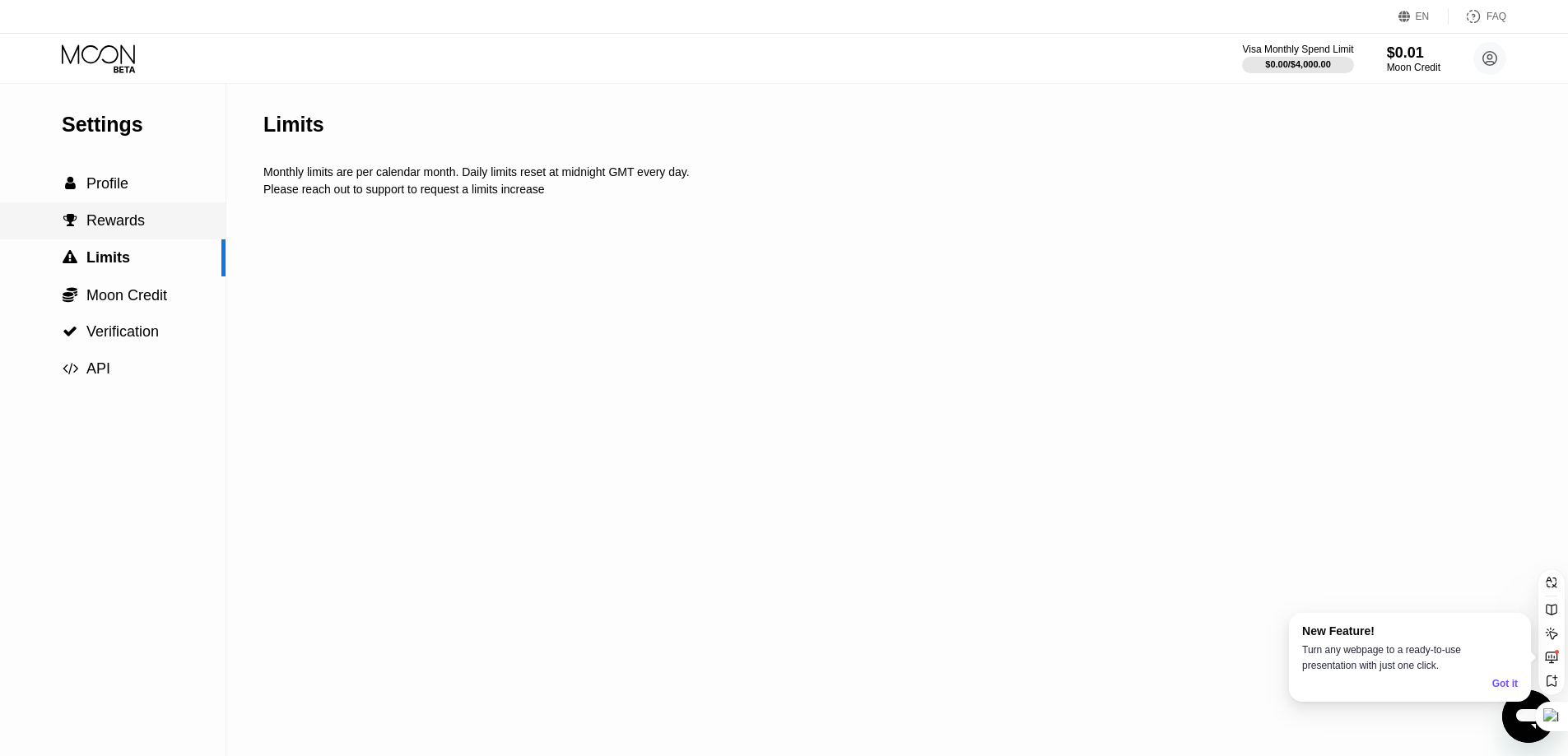
click at [175, 230] on div " Rewards" at bounding box center [112, 221] width 226 height 18
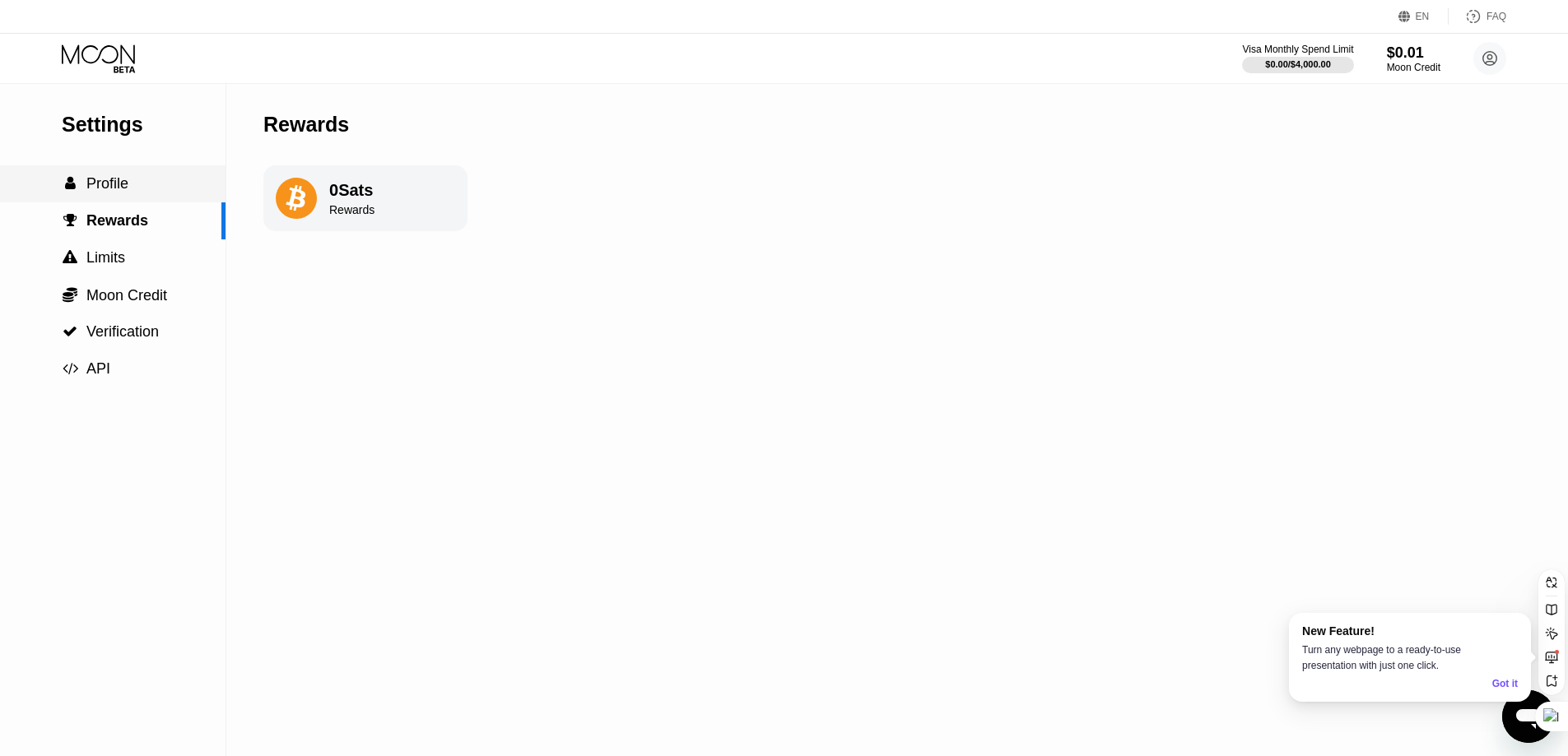
click at [175, 199] on div " Profile" at bounding box center [112, 184] width 226 height 37
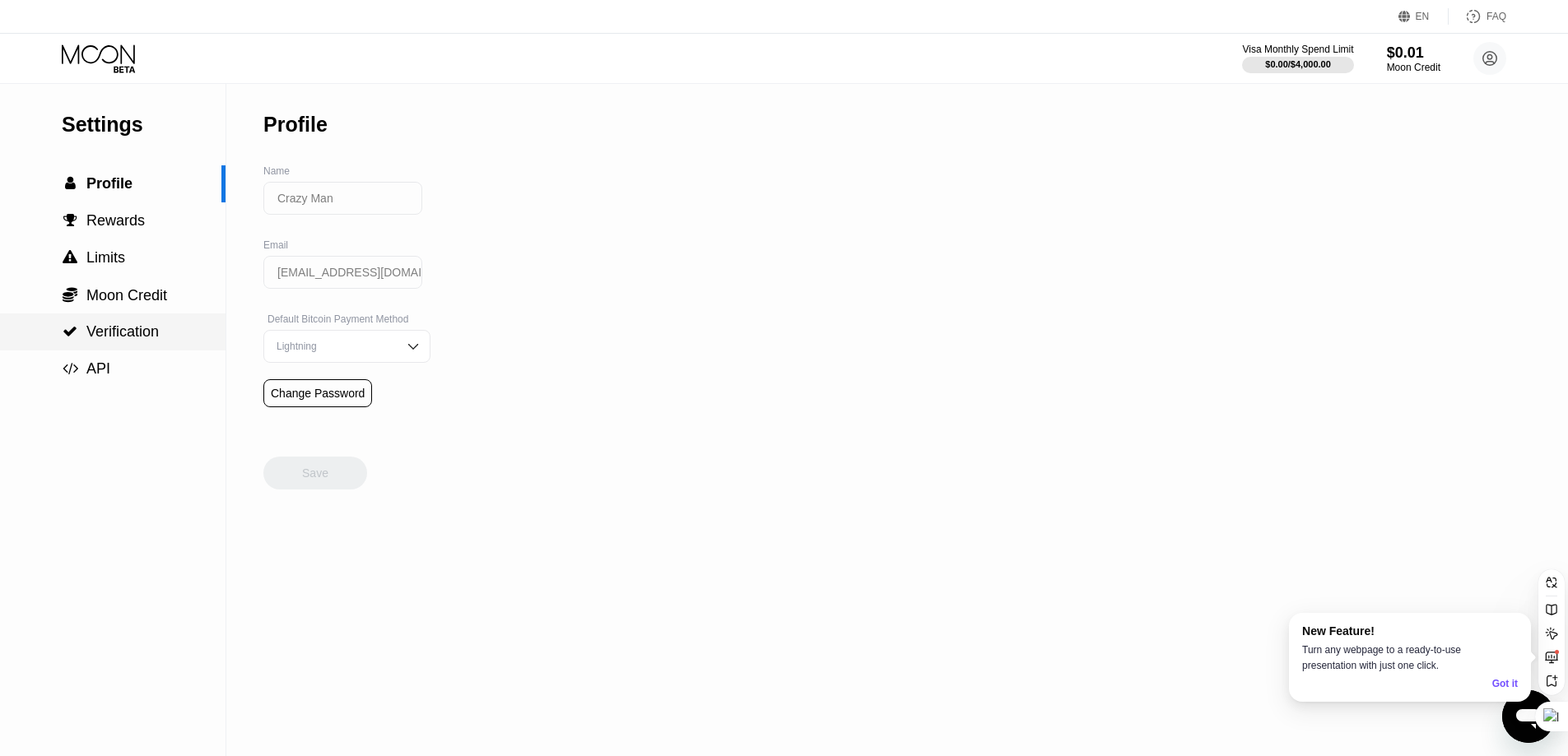
click at [152, 325] on div " Verification" at bounding box center [112, 332] width 226 height 37
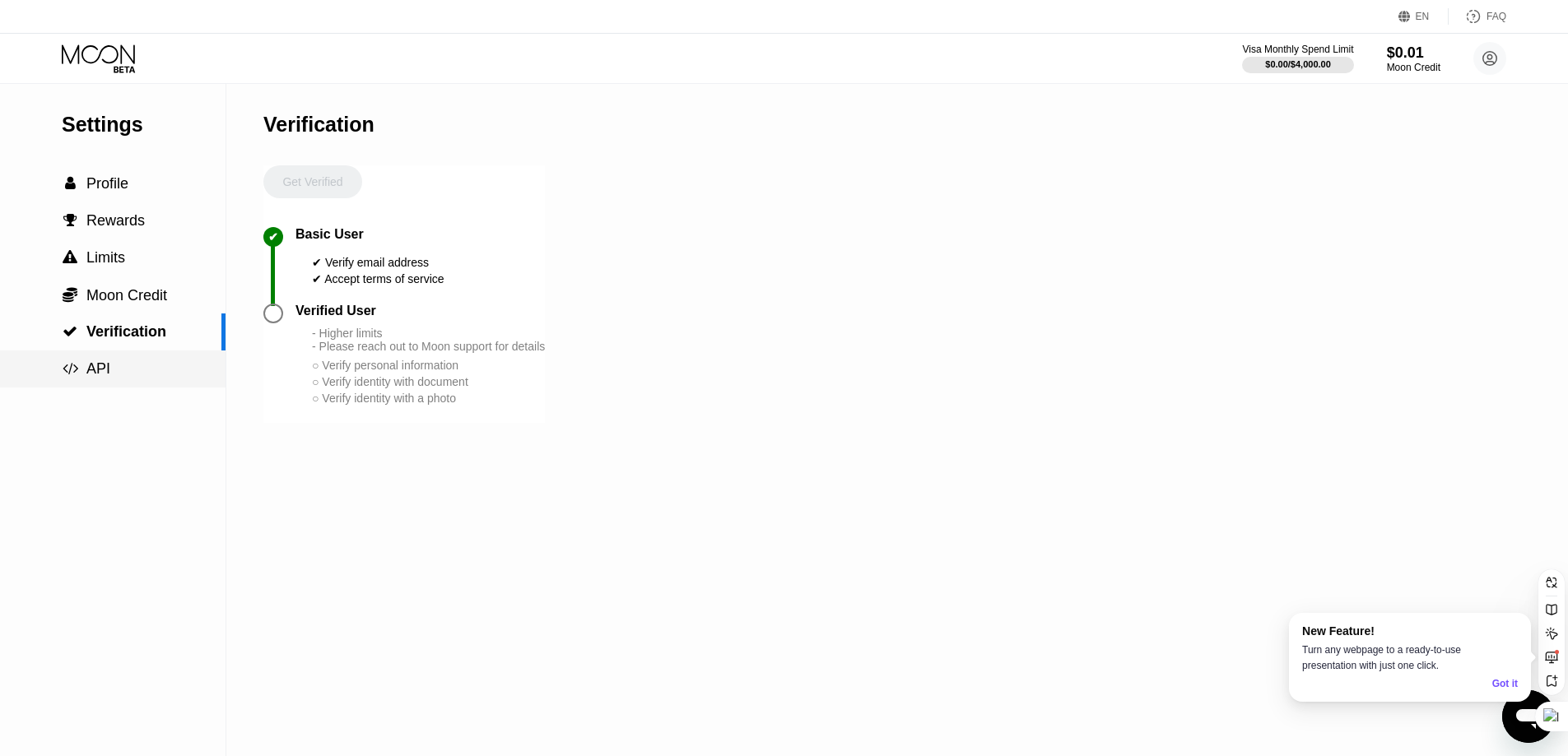
click at [152, 370] on div " API" at bounding box center [112, 370] width 226 height 18
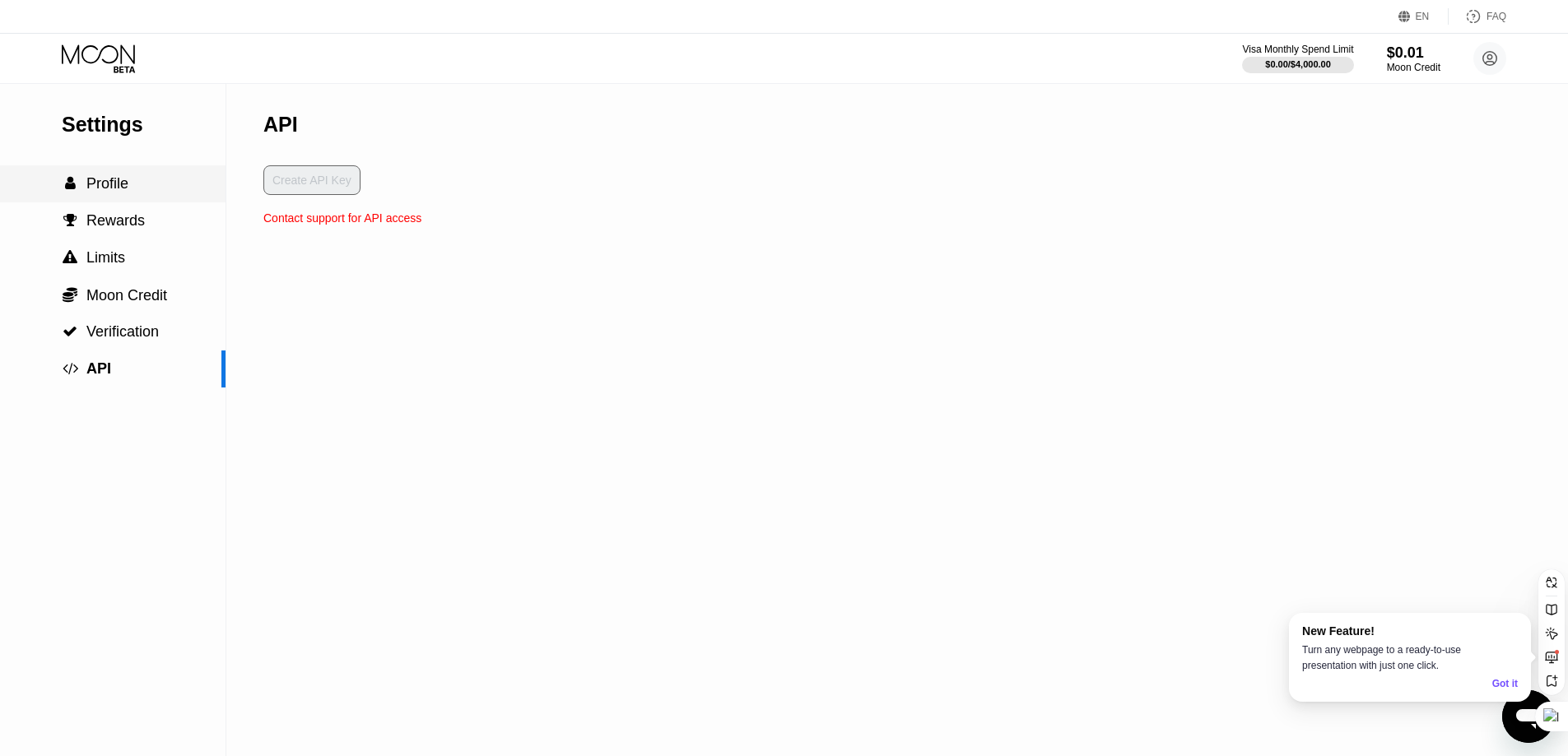
click at [147, 193] on div " Profile" at bounding box center [112, 184] width 226 height 18
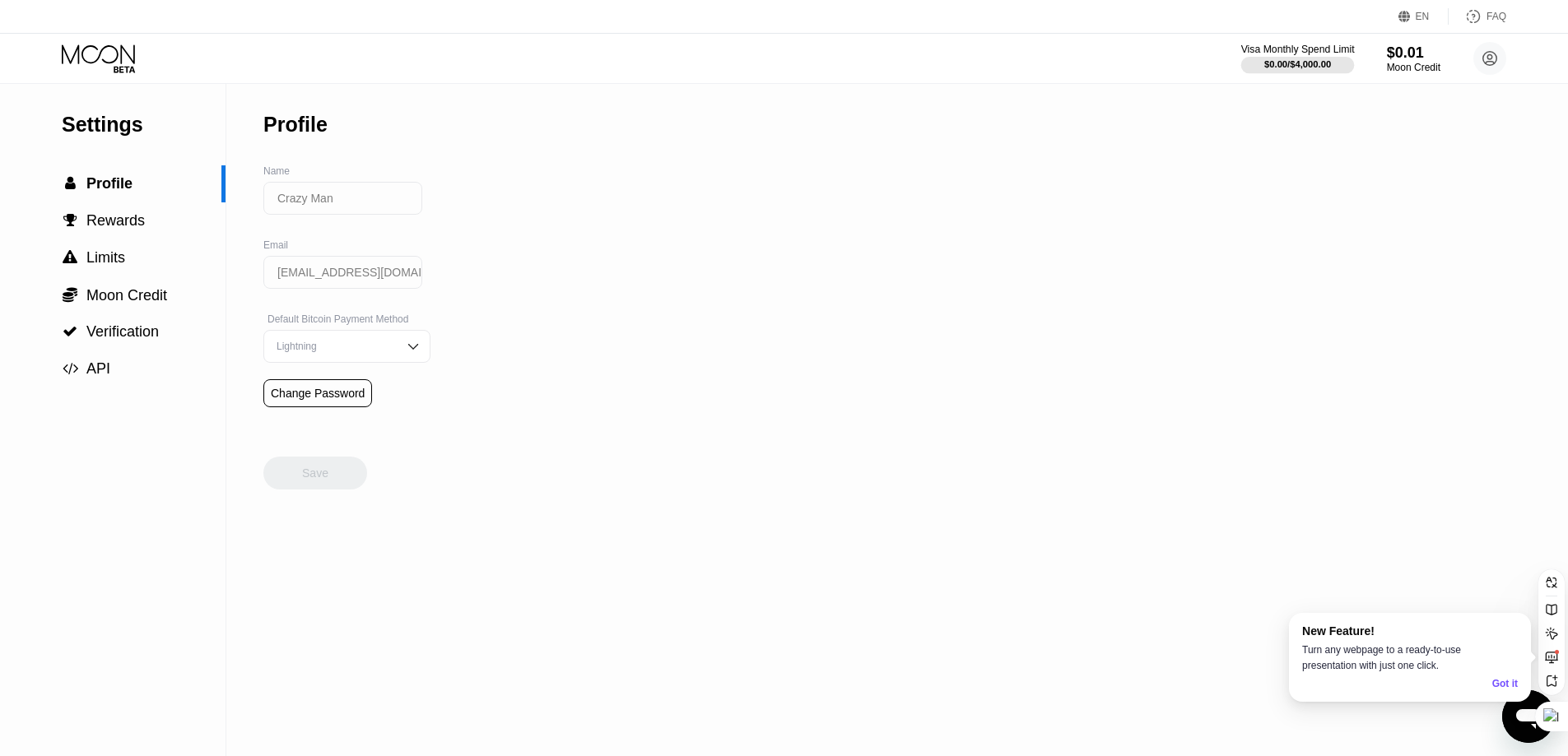
drag, startPoint x: 1342, startPoint y: 50, endPoint x: 1363, endPoint y: 51, distance: 21.0
click at [1346, 50] on div "Visa Monthly Spend Limit" at bounding box center [1298, 49] width 113 height 11
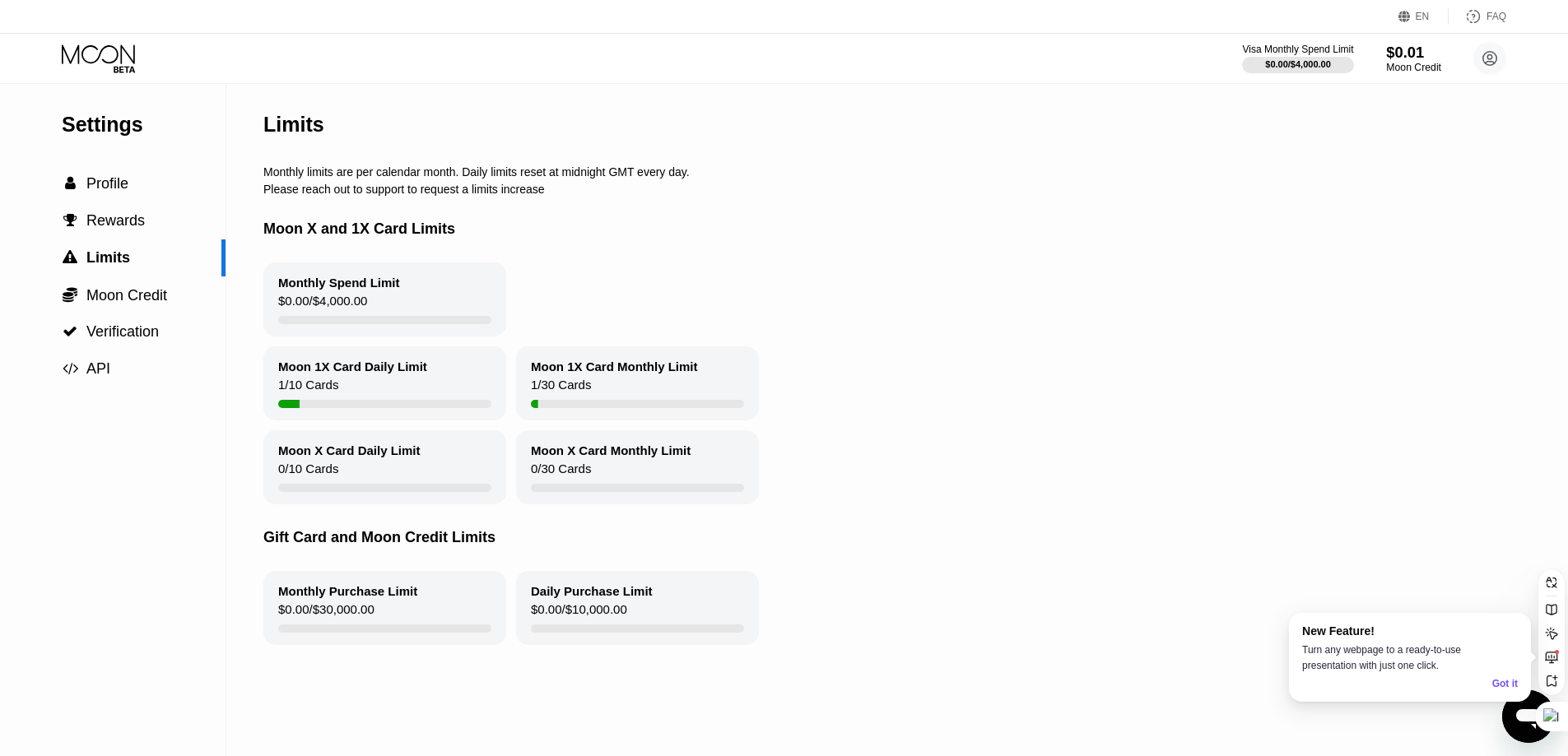
click at [1406, 55] on div "$0.01" at bounding box center [1414, 52] width 55 height 18
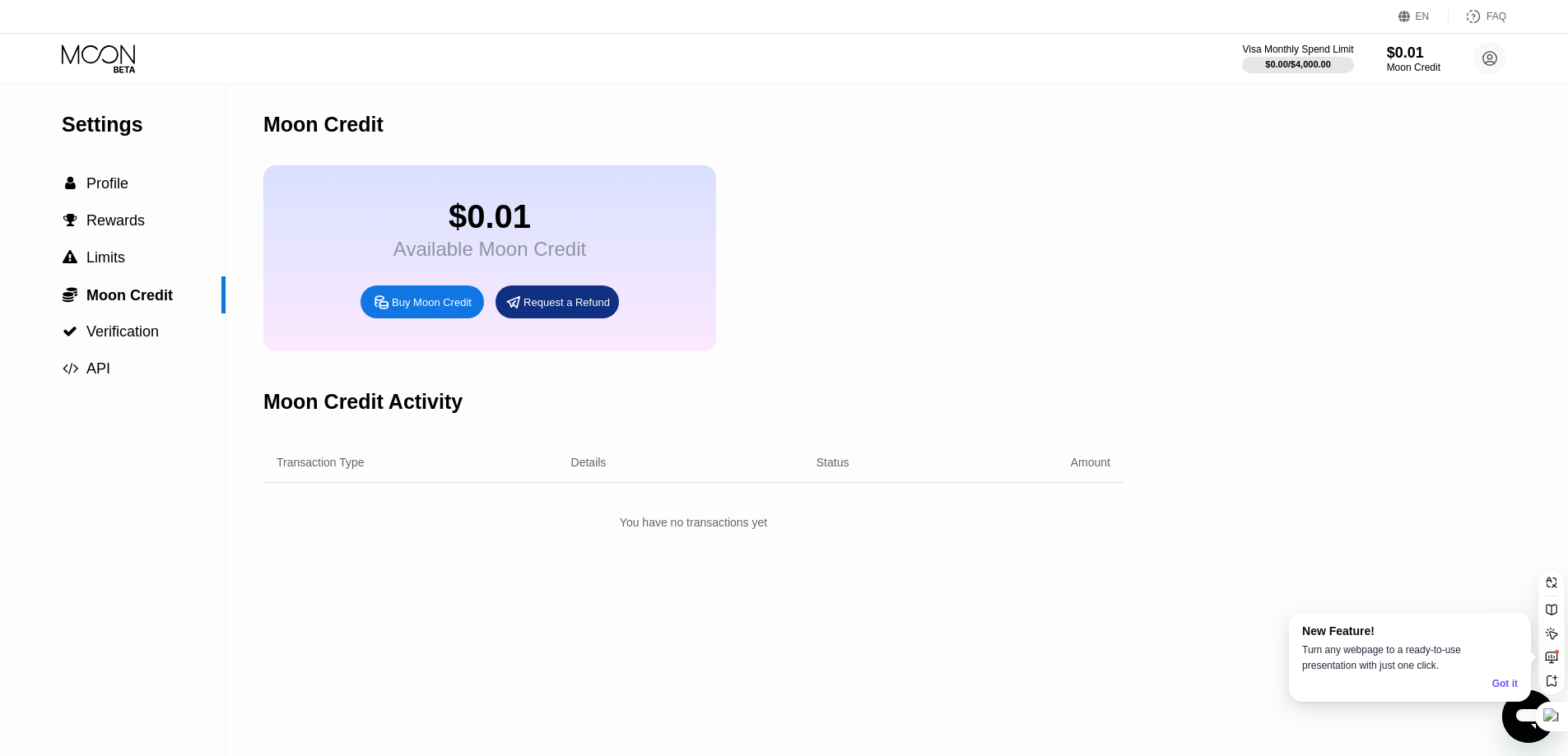
click at [101, 65] on icon at bounding box center [100, 58] width 77 height 29
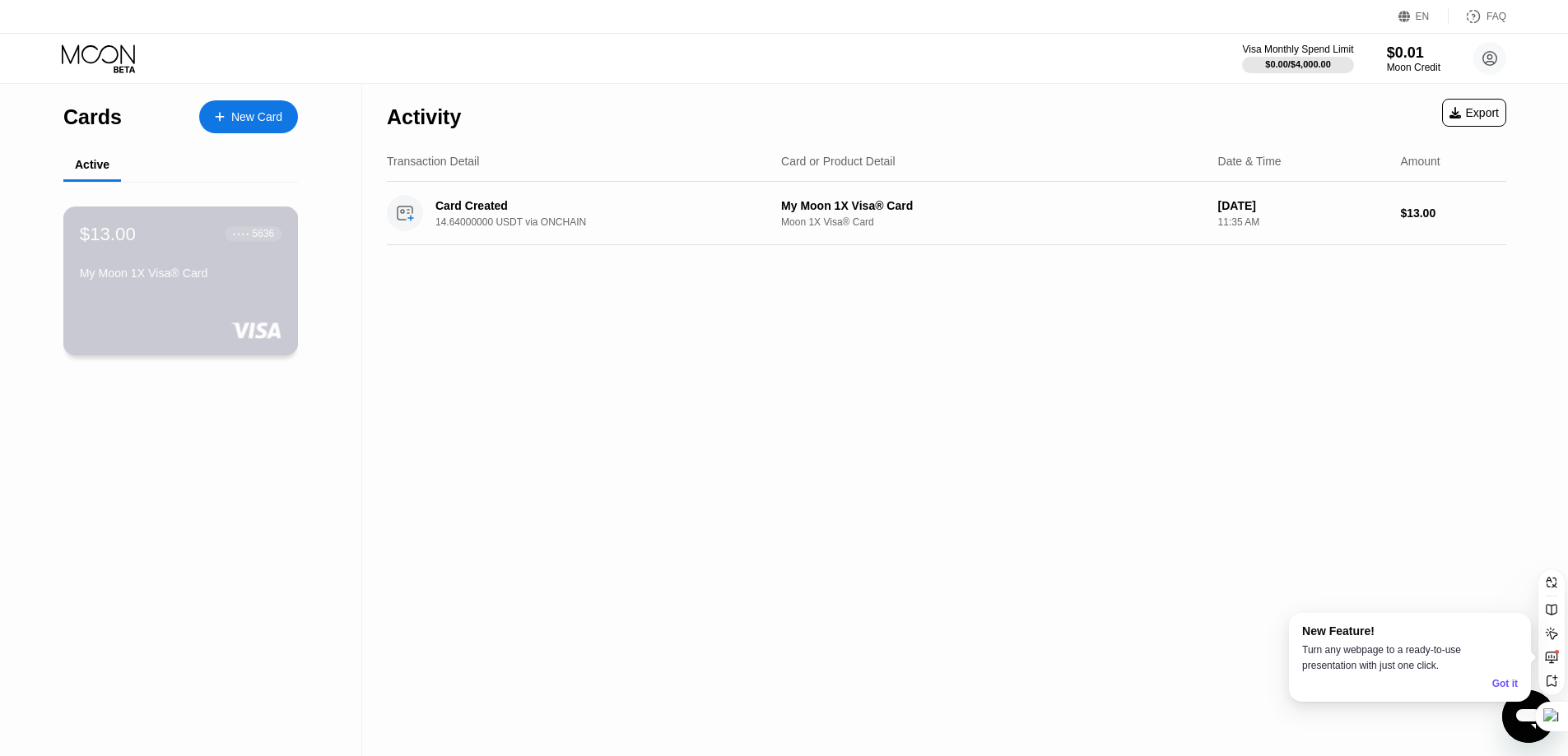
click at [198, 243] on div "$13.00 ● ● ● ● 5636" at bounding box center [180, 233] width 202 height 21
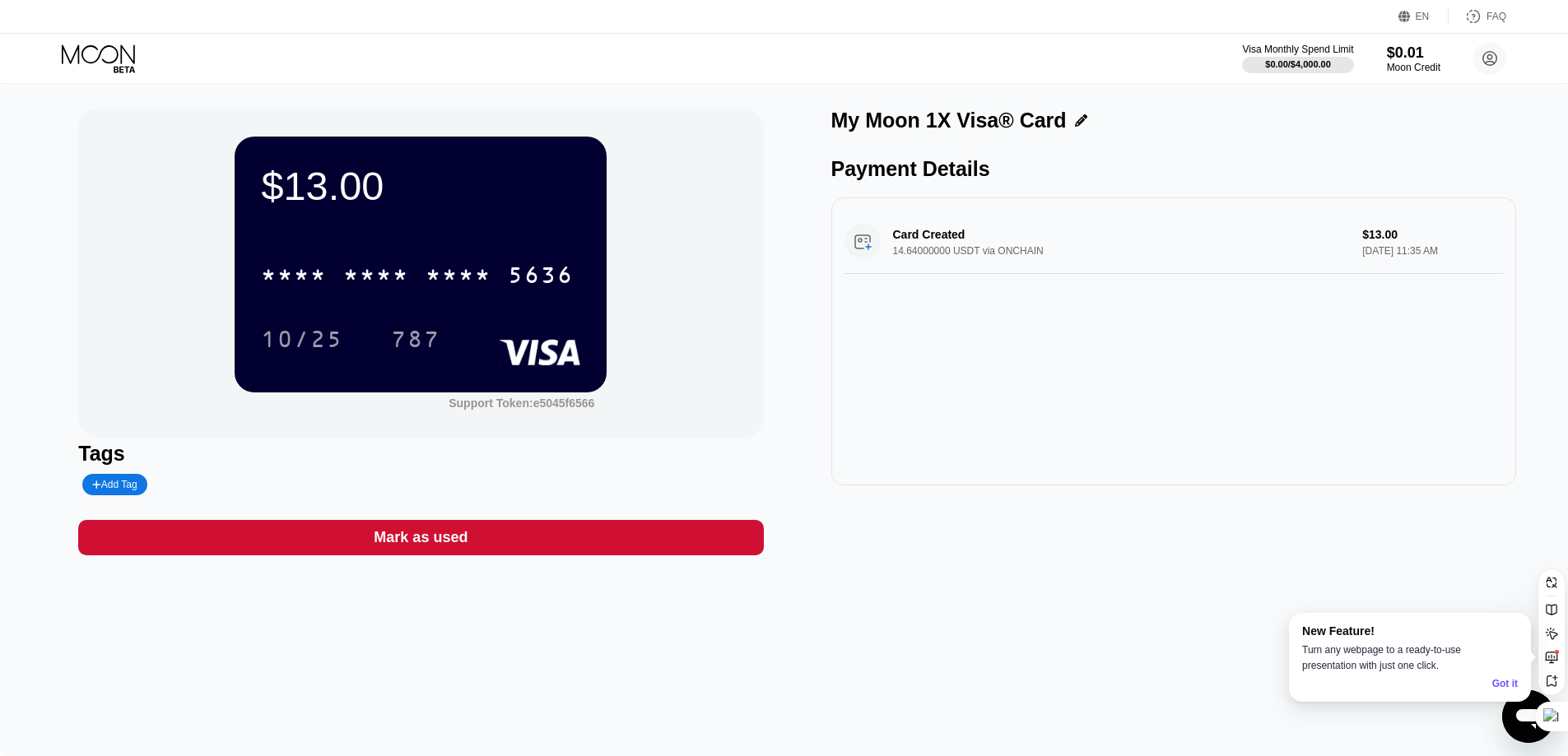
click at [333, 195] on div "$13.00" at bounding box center [420, 186] width 319 height 46
click at [1038, 252] on div "Card Created 14.64000000 USDT via ONCHAIN $13.00 Aug 22, 2025 11:35 AM" at bounding box center [1174, 242] width 659 height 64
drag, startPoint x: 984, startPoint y: 240, endPoint x: 884, endPoint y: 238, distance: 100.0
click at [885, 238] on div "Card Created 14.64000000 USDT via ONCHAIN $13.00 Aug 22, 2025 11:35 AM" at bounding box center [1174, 242] width 659 height 64
click at [924, 266] on div "Card Created 14.64000000 USDT via ONCHAIN $13.00 Aug 22, 2025 11:35 AM" at bounding box center [1174, 242] width 659 height 64
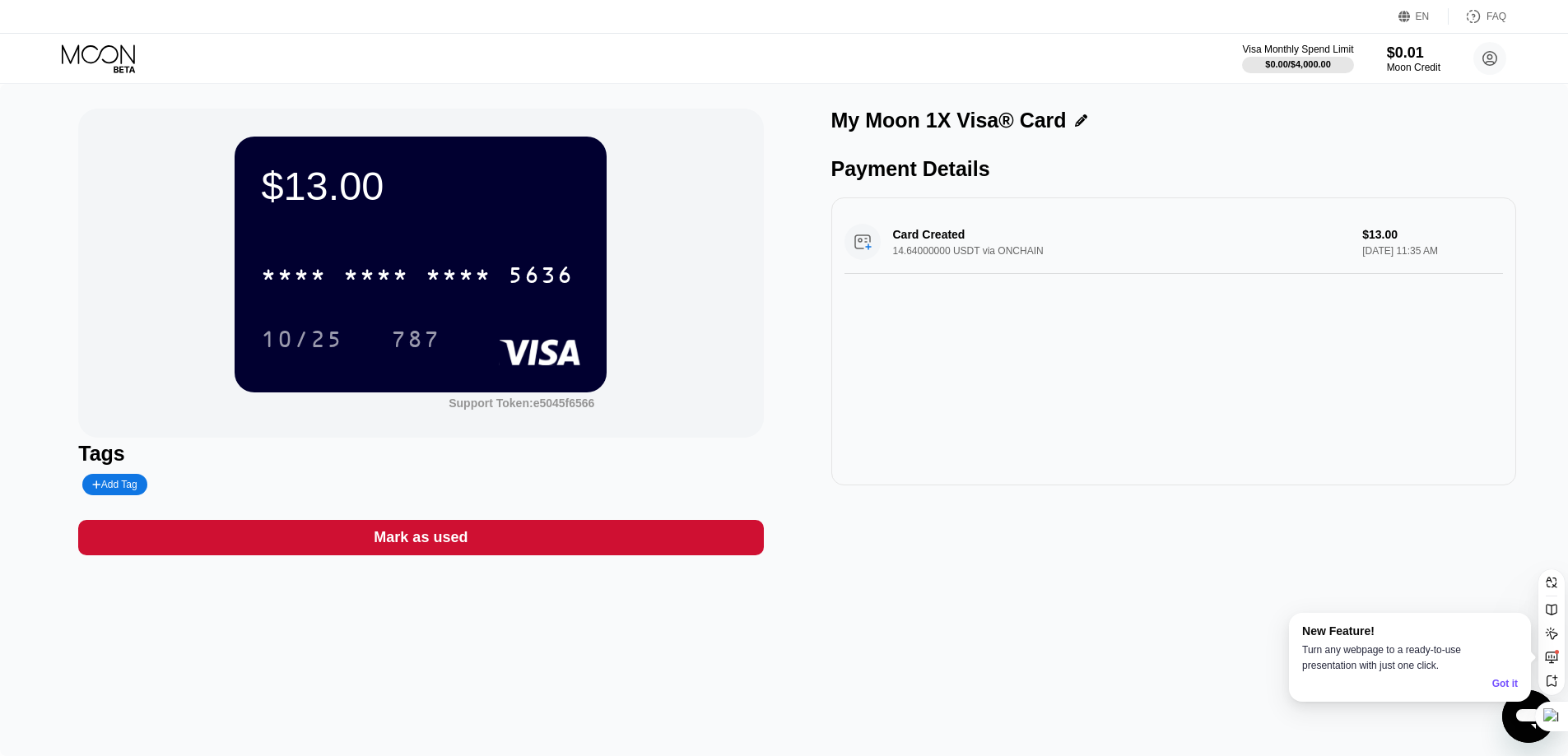
click at [924, 266] on div "Card Created 14.64000000 USDT via ONCHAIN $13.00 Aug 22, 2025 11:35 AM" at bounding box center [1174, 242] width 659 height 64
click at [1512, 686] on div "Got it" at bounding box center [1505, 684] width 26 height 16
click at [1469, 643] on div "$13.00 * * * * * * * * * * * * 5636 10/25 787 Support Token: e5045f6566 Tags Ad…" at bounding box center [784, 420] width 1568 height 673
click at [1007, 546] on div "My Moon 1X Visa® Card Payment Details Card Created 14.64000000 USDT via ONCHAIN…" at bounding box center [1174, 332] width 685 height 447
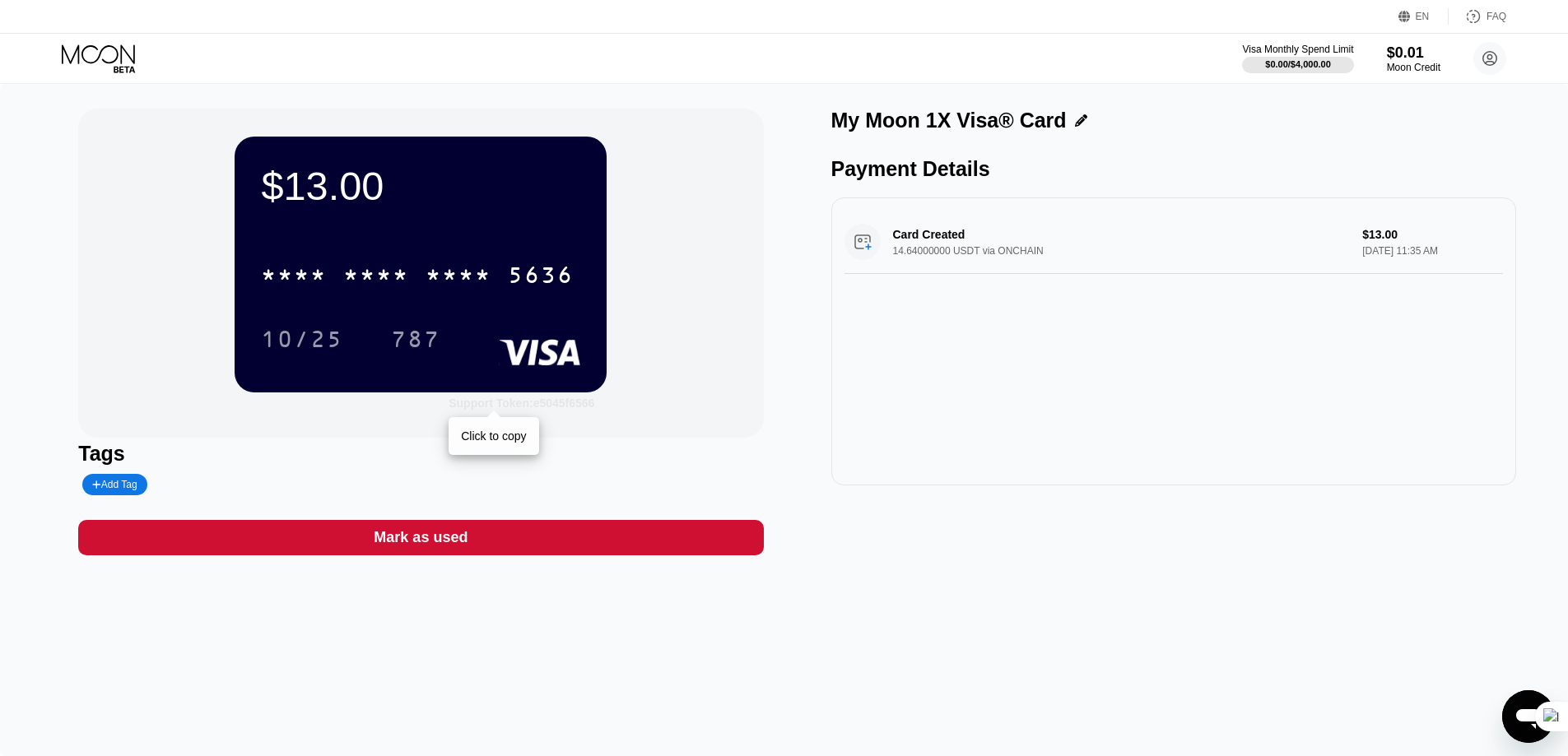
click at [534, 401] on div "Support Token: e5045f6566" at bounding box center [521, 403] width 146 height 13
click at [731, 347] on div "$13.00 * * * * * * * * * * * * 5636 10/25 787 Support Token: e5045f6566" at bounding box center [420, 273] width 685 height 329
click at [1512, 707] on div "Open messaging window" at bounding box center [1529, 717] width 50 height 50
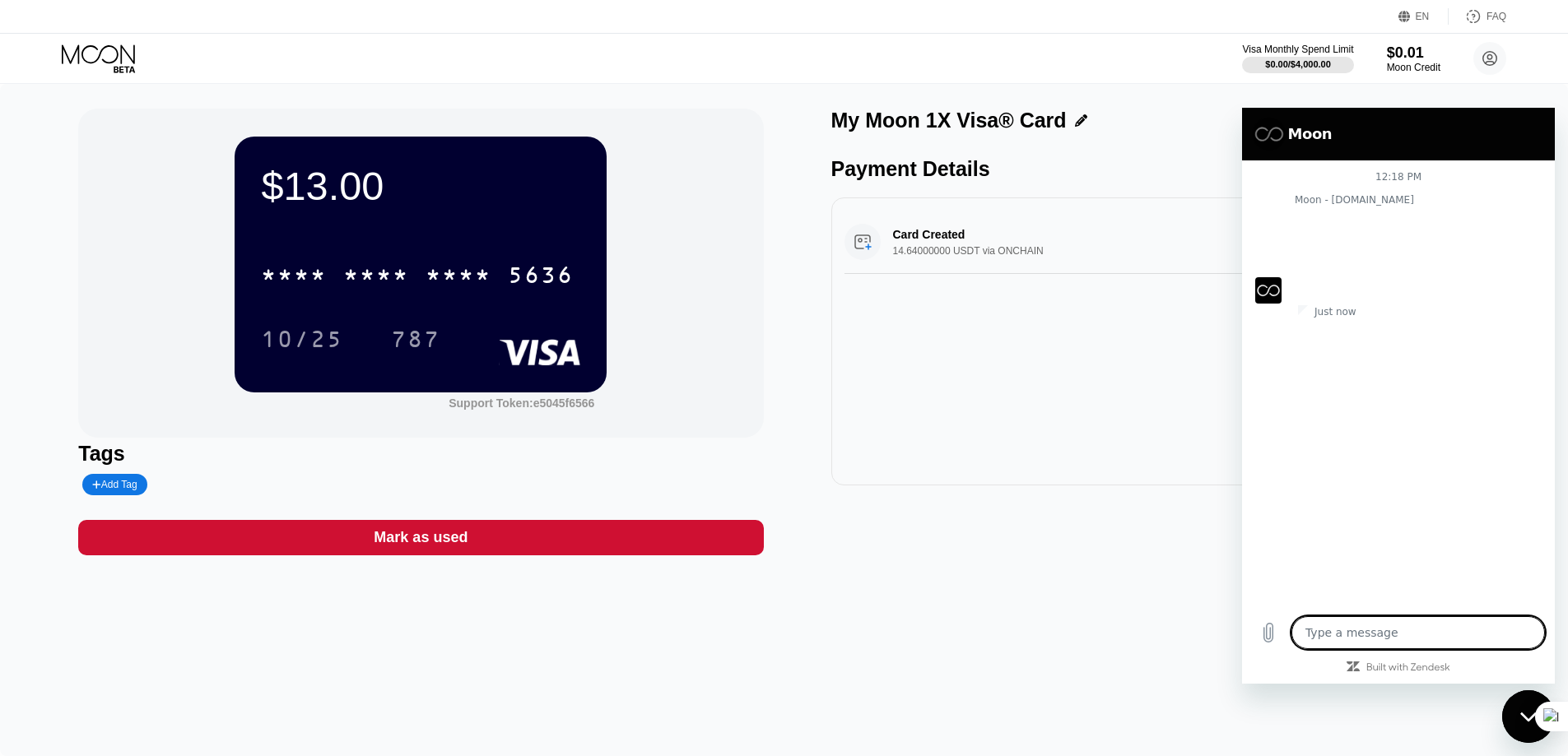
type textarea "x"
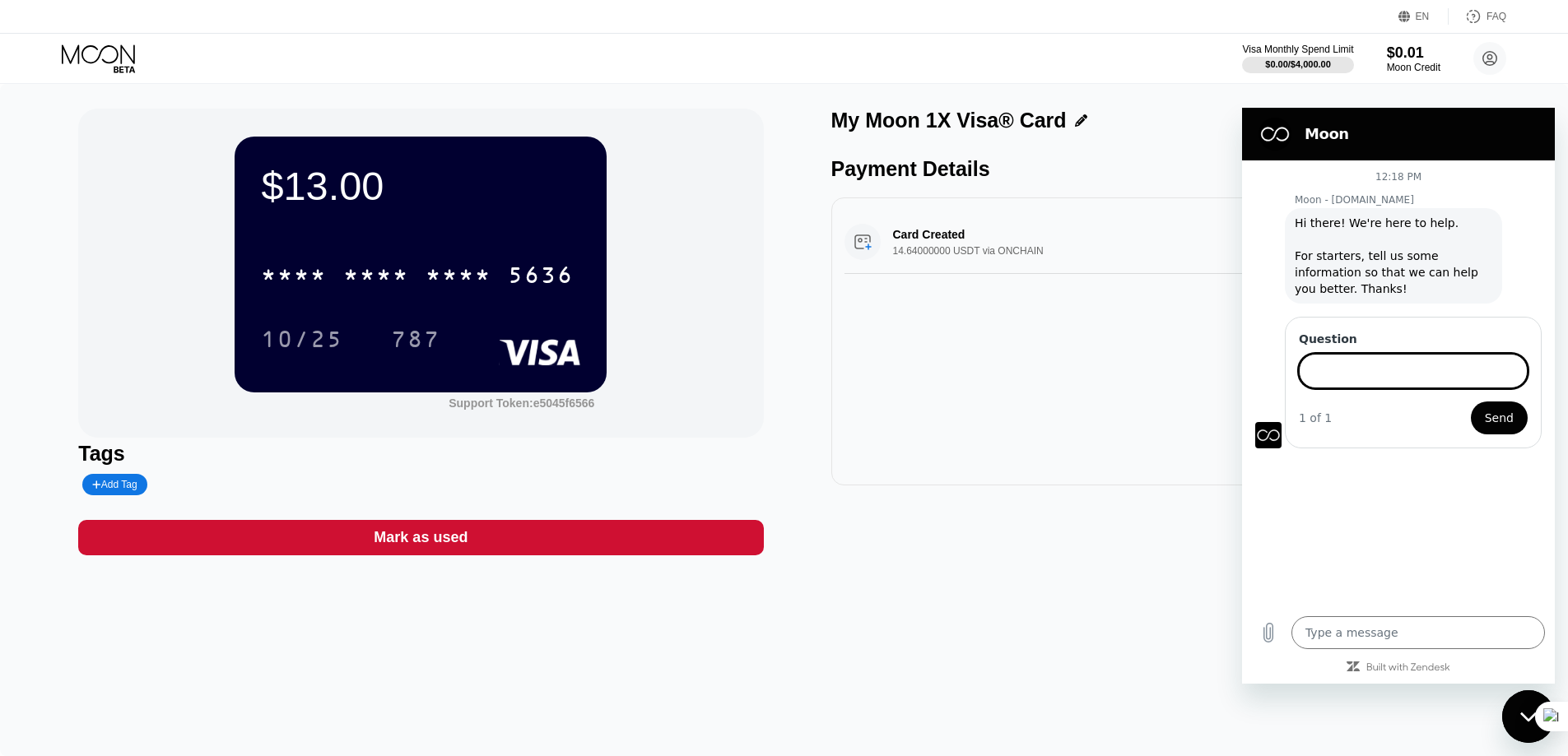
click at [1381, 378] on input "Question" at bounding box center [1413, 370] width 229 height 34
type input "w"
type input "Can I use this card?"
click at [1480, 421] on button "Send" at bounding box center [1499, 417] width 57 height 33
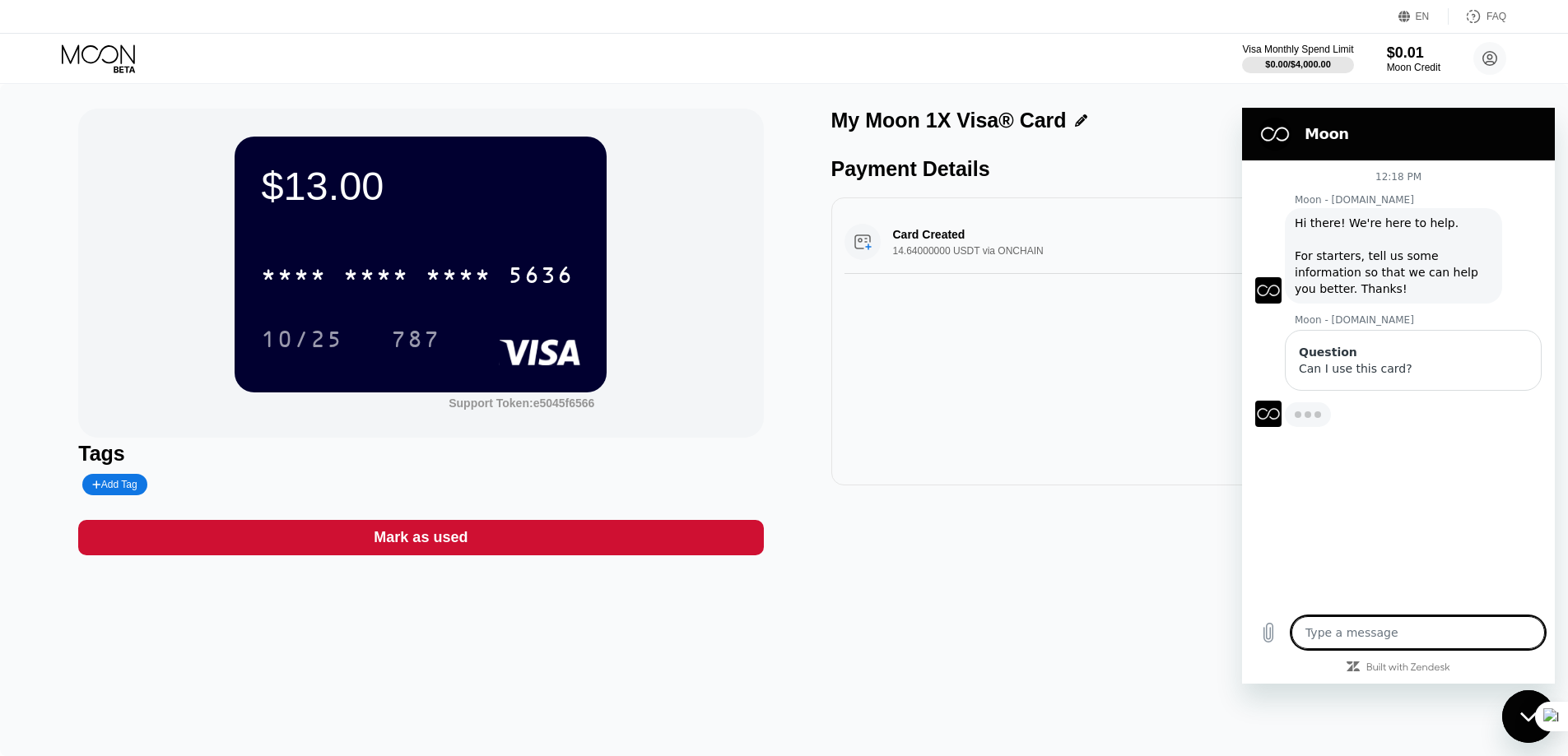
type textarea "x"
click at [1377, 627] on textarea at bounding box center [1419, 632] width 254 height 33
type textarea "P"
type textarea "x"
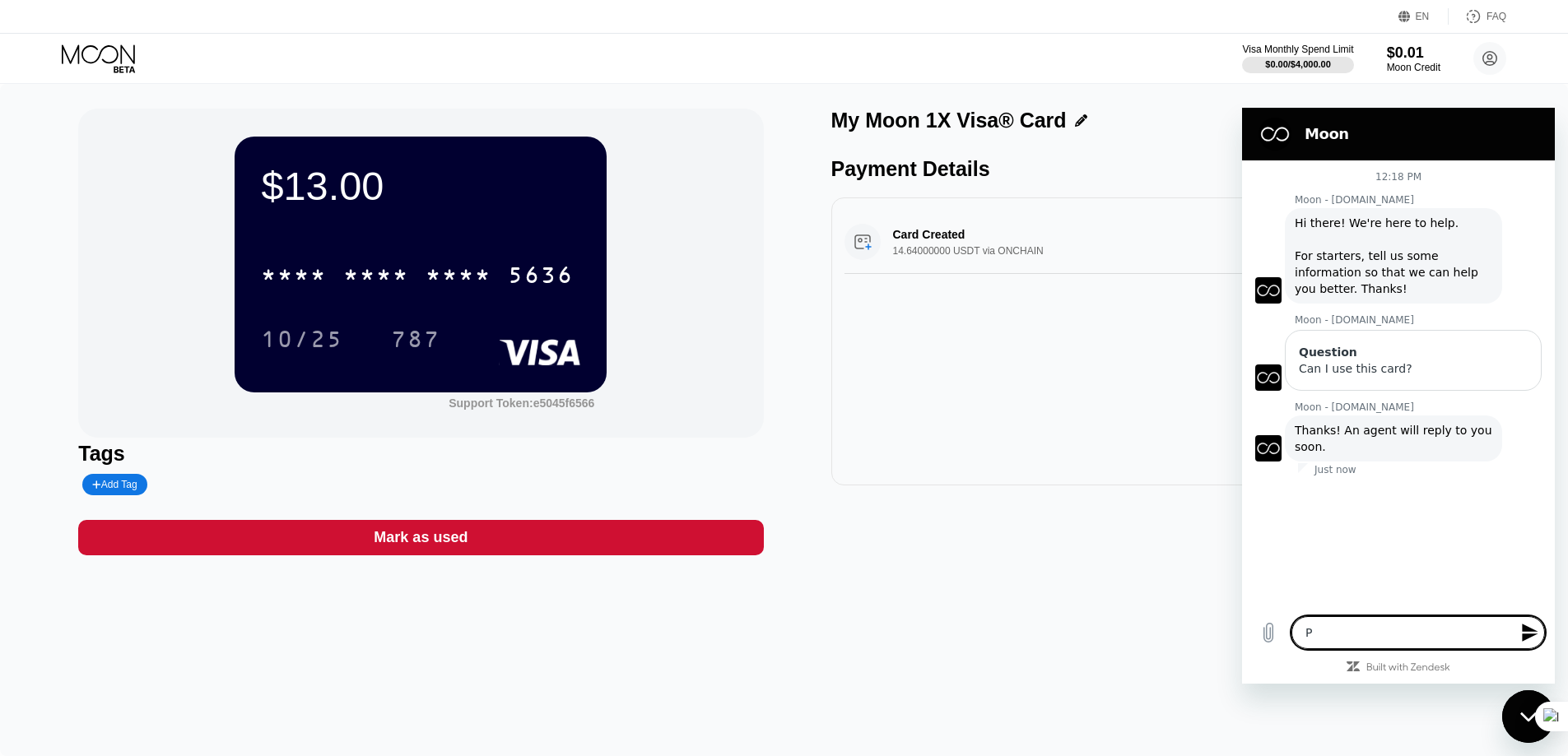
type textarea "Pl"
type textarea "x"
type textarea "Ple"
type textarea "x"
type textarea "Plea"
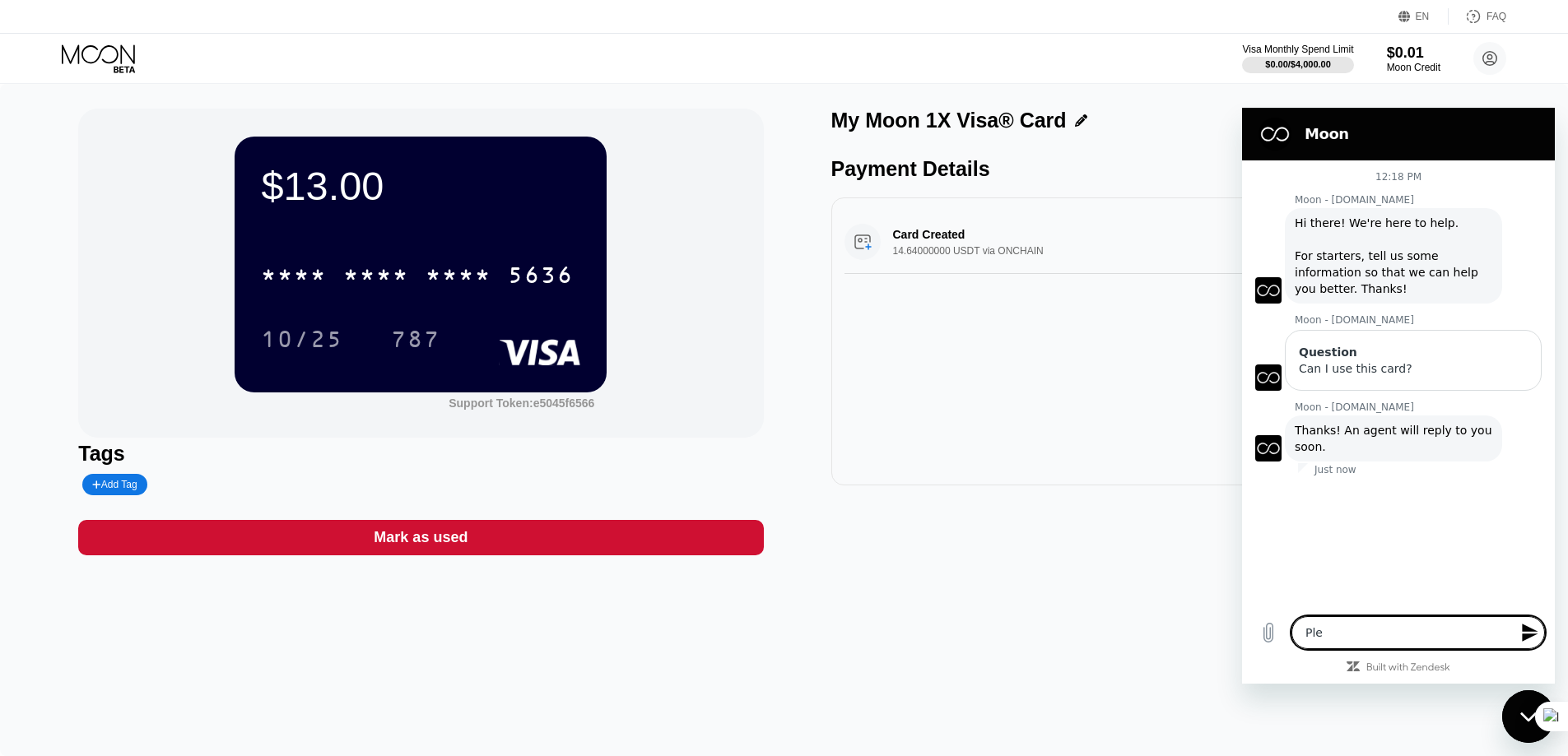
type textarea "x"
type textarea "Pleas"
type textarea "x"
type textarea "Please"
type textarea "x"
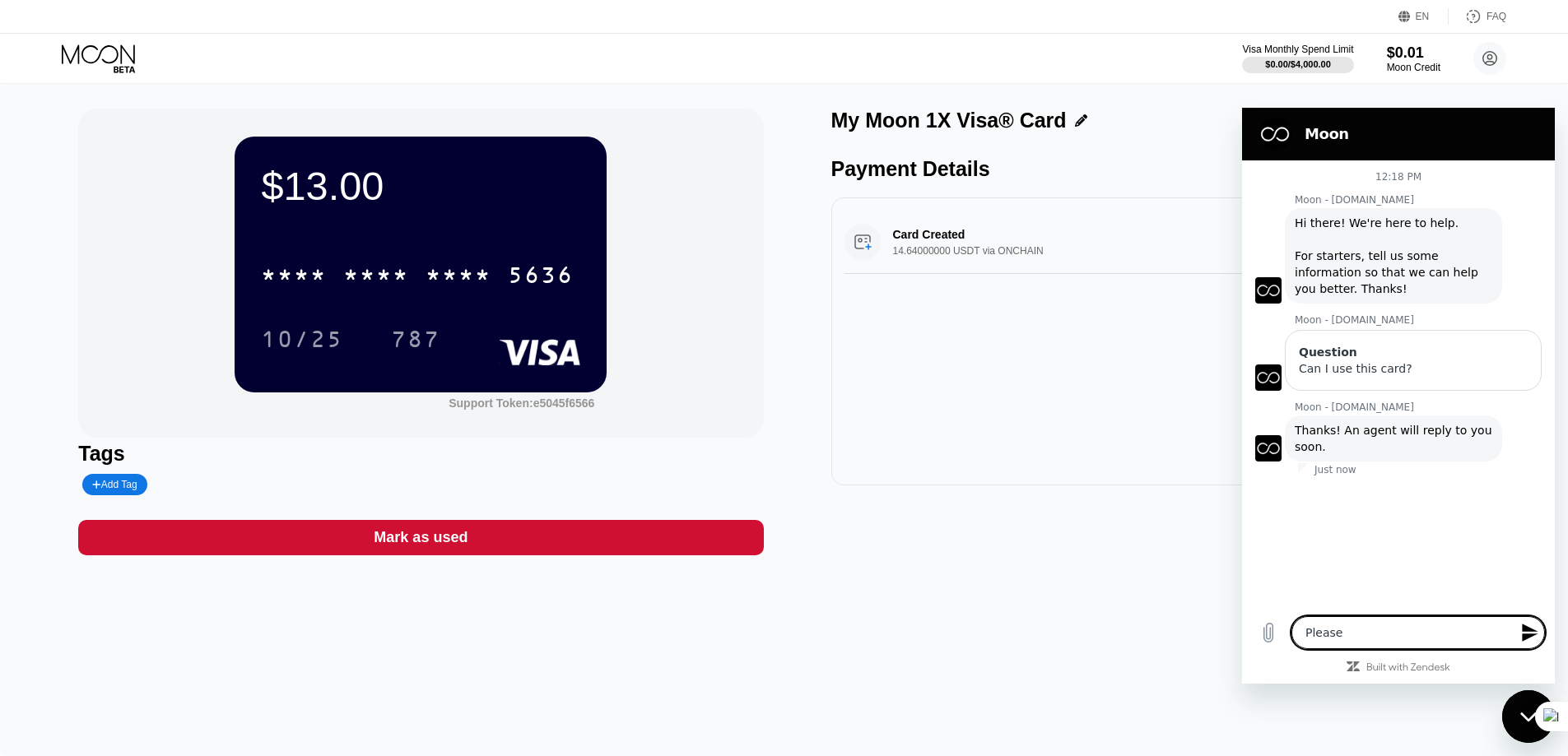
type textarea "Please"
type textarea "x"
type textarea "Please c"
type textarea "x"
type textarea "Please ca"
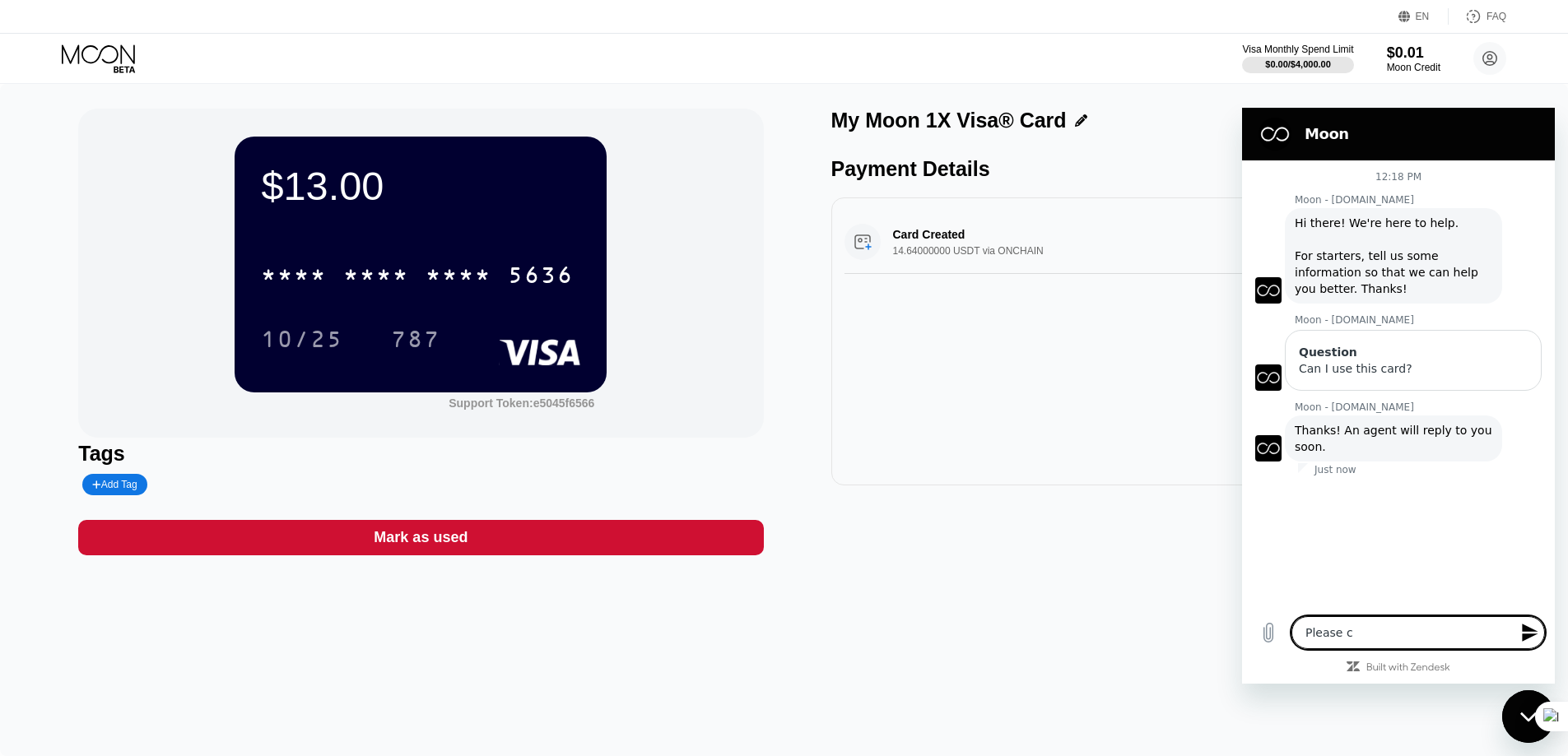
type textarea "x"
type textarea "Please cal"
type textarea "x"
type textarea "Please cal"
type textarea "x"
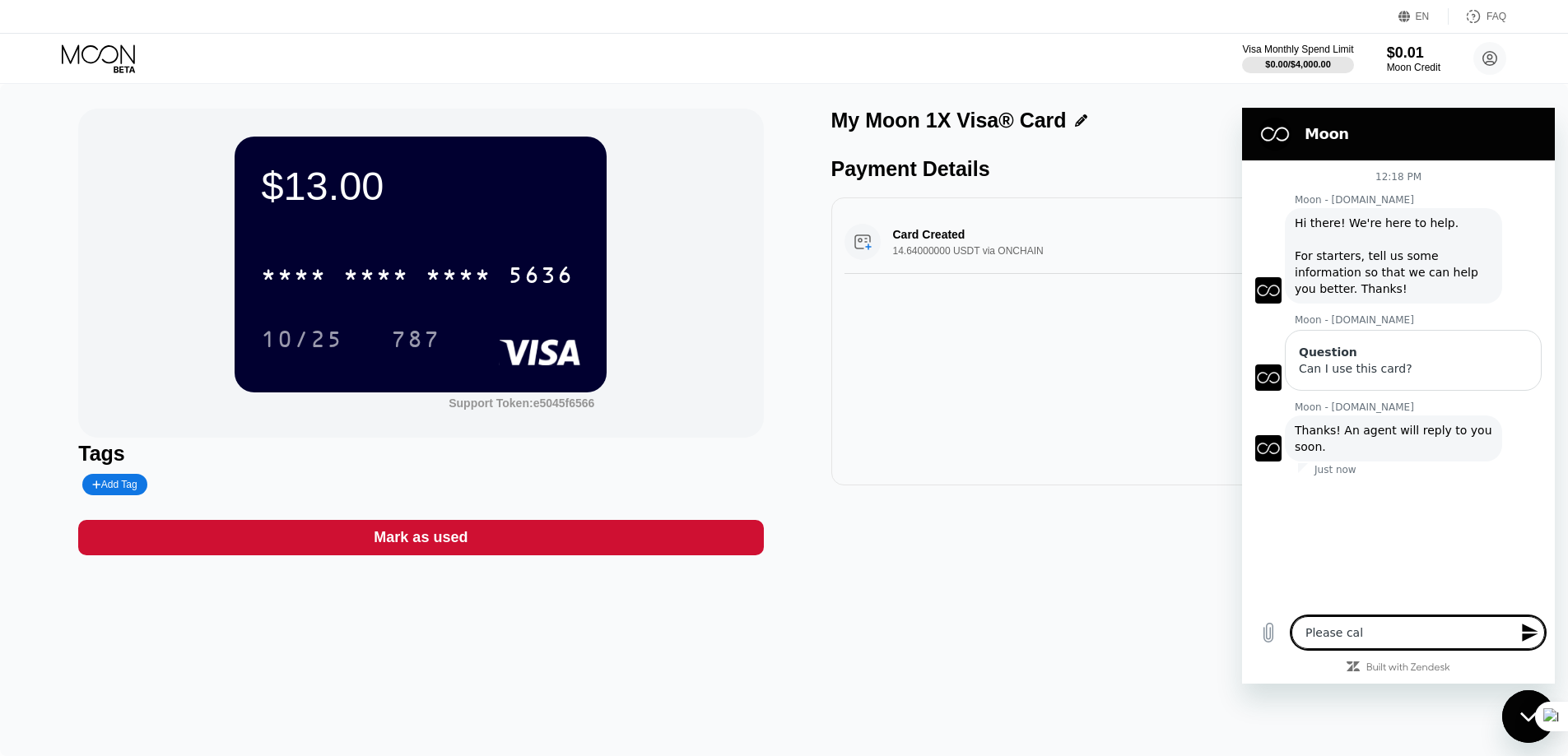
type textarea "Please cal"
type textarea "x"
type textarea "Please call"
type textarea "x"
type textarea "Please call"
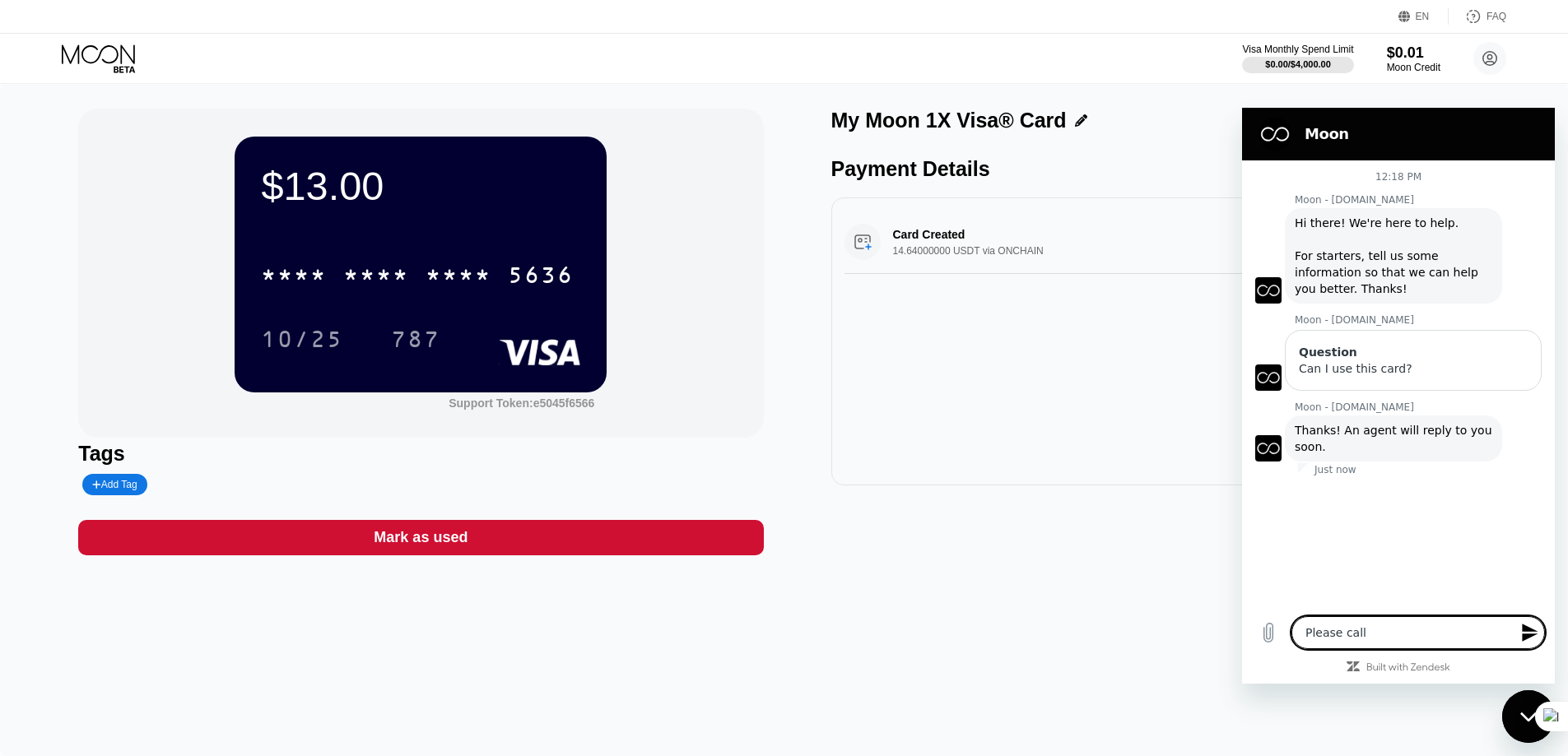
type textarea "x"
type textarea "Please call h"
type textarea "x"
type textarea "Please call hu"
type textarea "x"
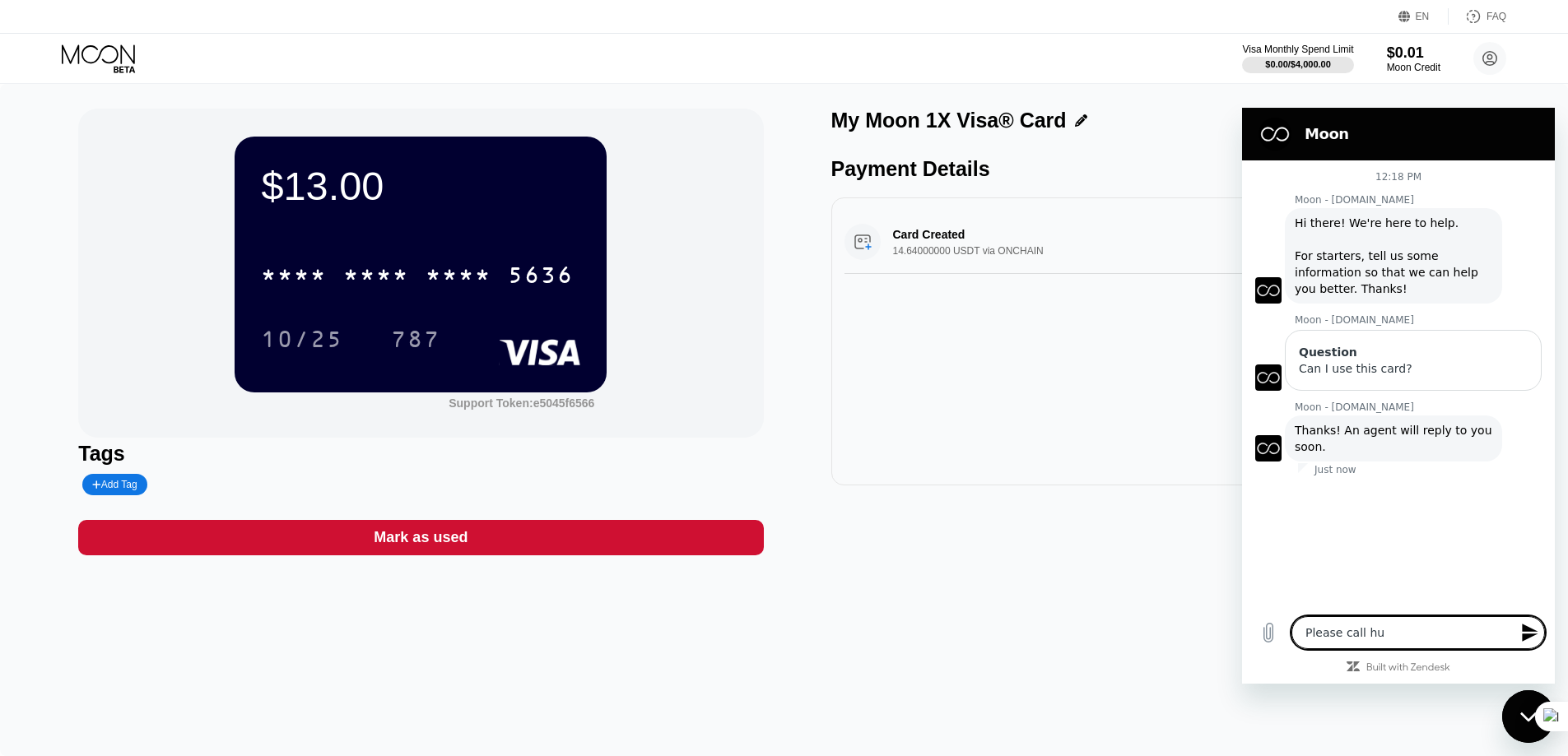
type textarea "Please call hum"
type textarea "x"
type textarea "Please call huma"
type textarea "x"
type textarea "Please call human"
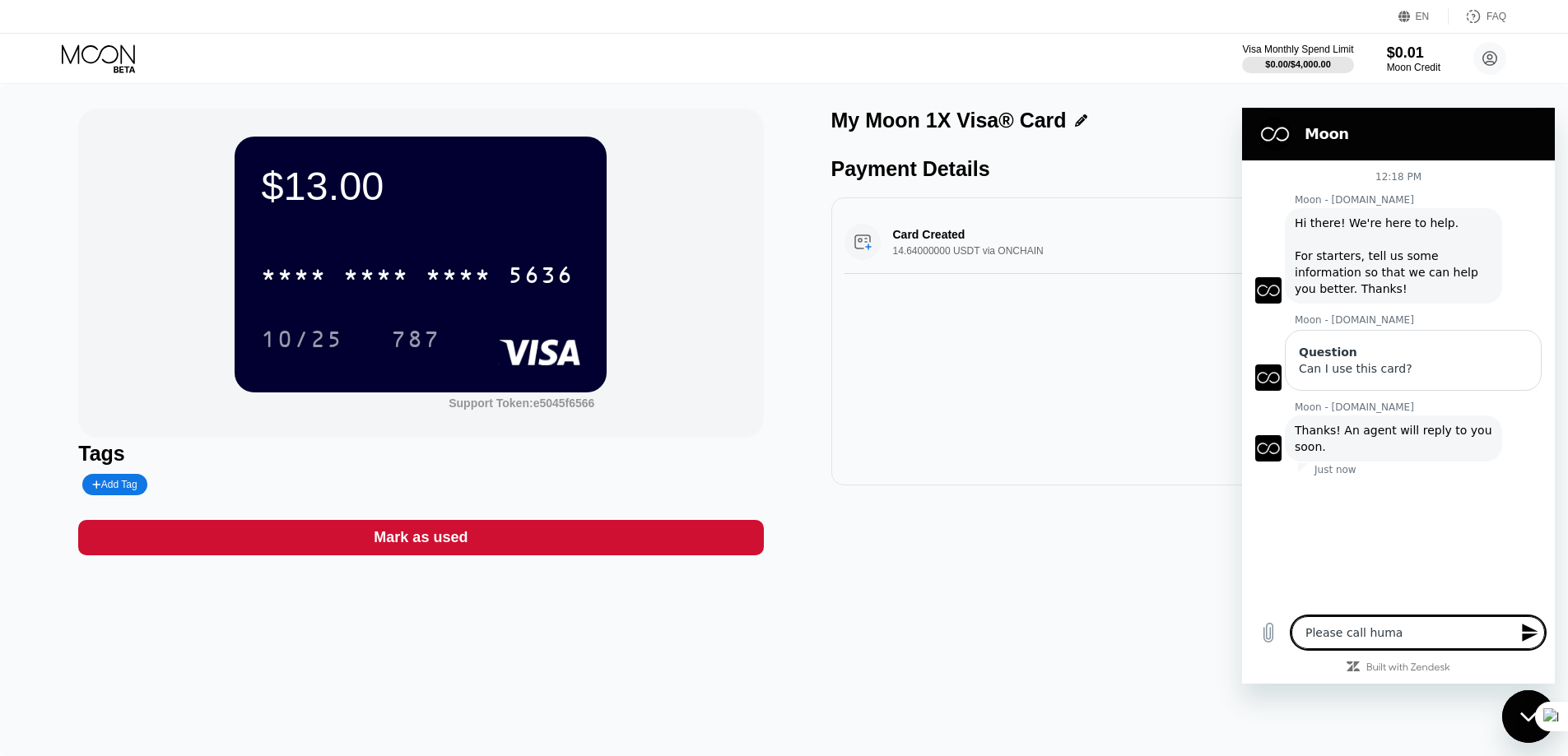
type textarea "x"
drag, startPoint x: 949, startPoint y: 103, endPoint x: 1013, endPoint y: 113, distance: 64.8
click at [975, 111] on div "$13.00 * * * * * * * * * * * * 5636 10/25 787 Support Token: e5045f6566 Tags Ad…" at bounding box center [784, 420] width 1568 height 673
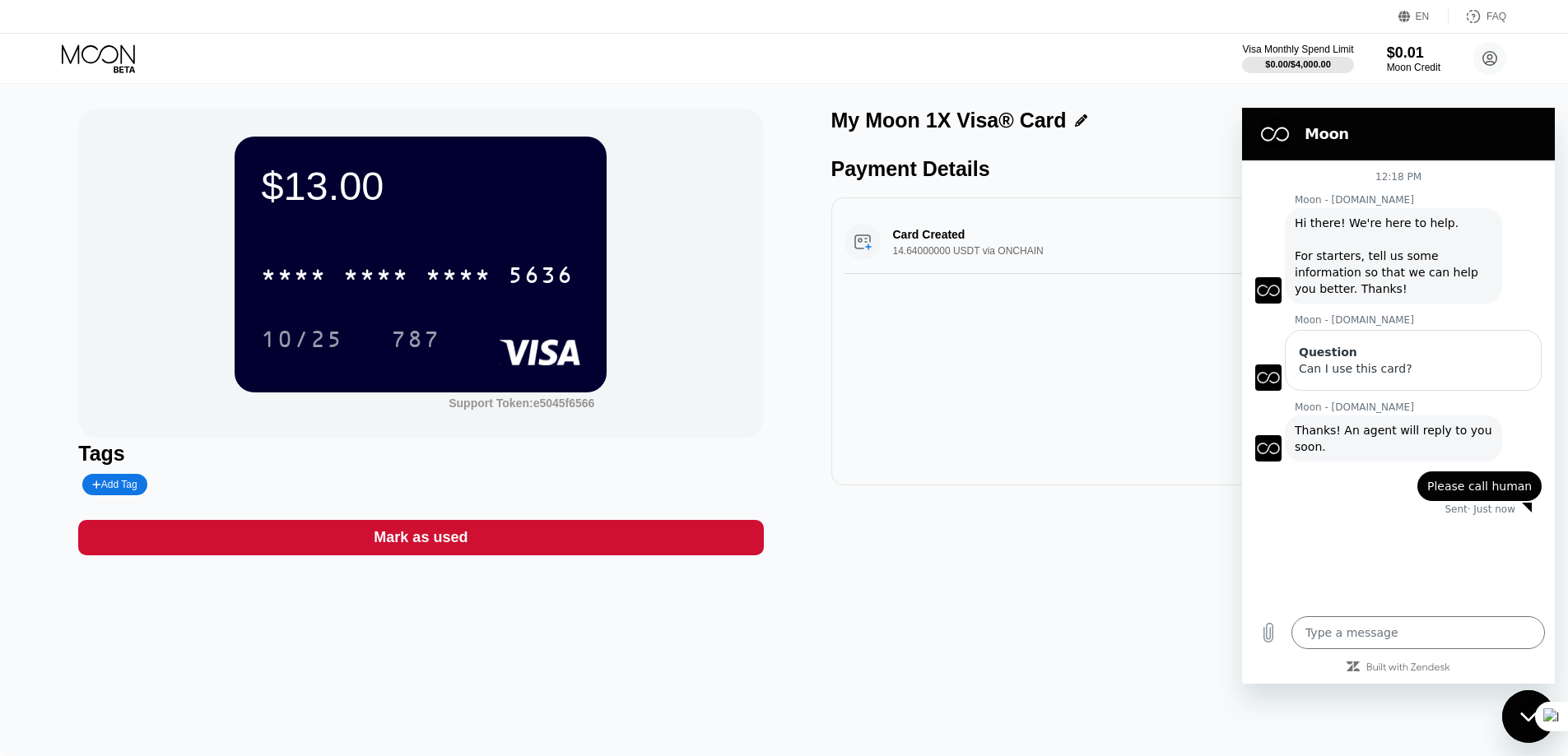
click at [1060, 123] on div "My Moon 1X Visa® Card" at bounding box center [1174, 120] width 685 height 24
click at [1075, 125] on icon at bounding box center [1082, 120] width 12 height 12
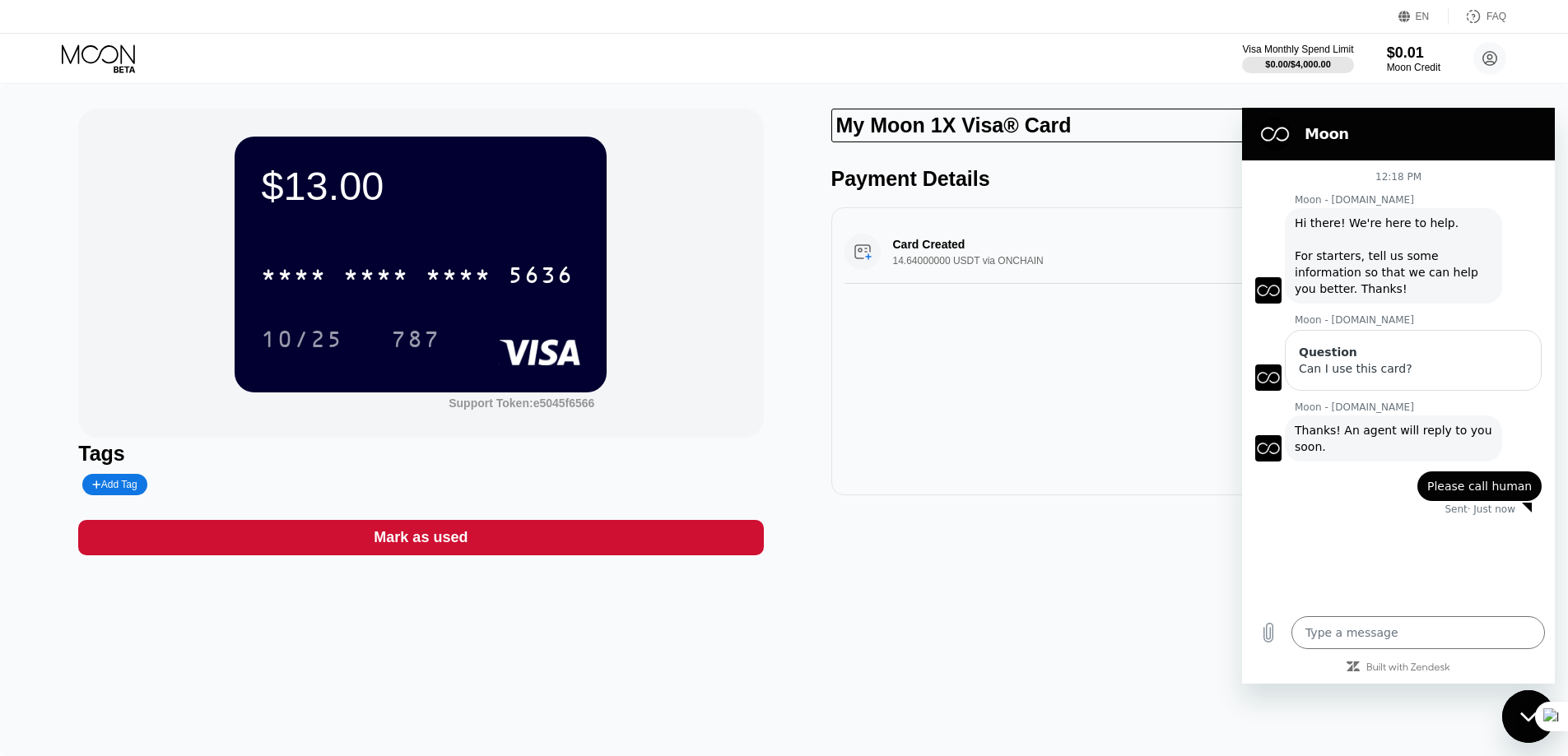
click at [1102, 248] on div "Card Created 14.64000000 USDT via ONCHAIN $13.00 Aug 22, 2025 11:35 AM" at bounding box center [1174, 252] width 659 height 64
click at [1081, 165] on div "My Moon 1X Visa® Card Payment Details Card Created 14.64000000 USDT via ONCHAIN…" at bounding box center [1174, 332] width 685 height 447
click at [1082, 138] on input "My Moon 1X Visa® Card" at bounding box center [1151, 126] width 641 height 34
click at [1048, 227] on div "Card Created 14.64000000 USDT via ONCHAIN $13.00 Aug 22, 2025 11:35 AM" at bounding box center [1174, 252] width 659 height 64
click at [1515, 140] on h2 "Moon" at bounding box center [1421, 134] width 233 height 19
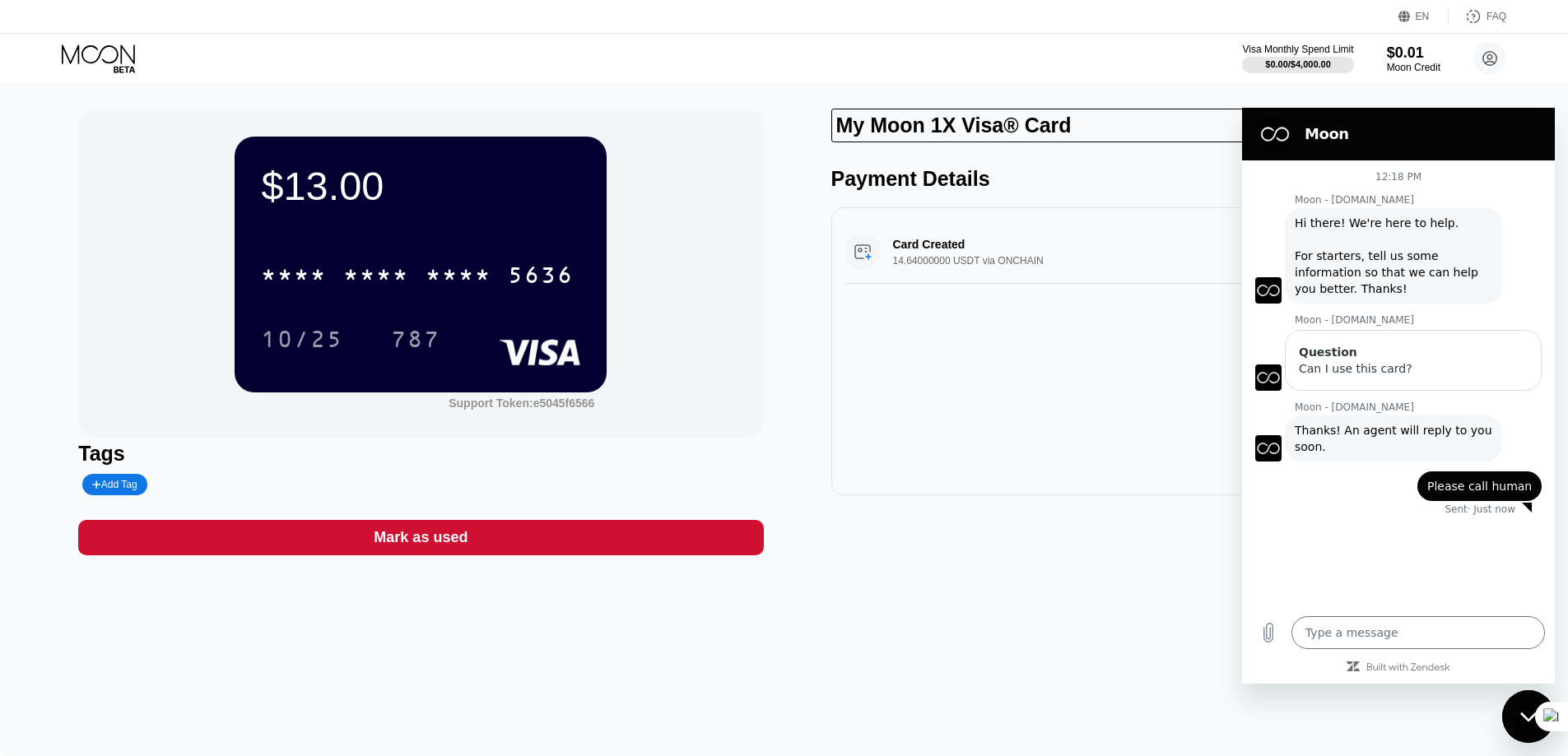
click at [1512, 721] on div "Close messaging window" at bounding box center [1529, 717] width 50 height 50
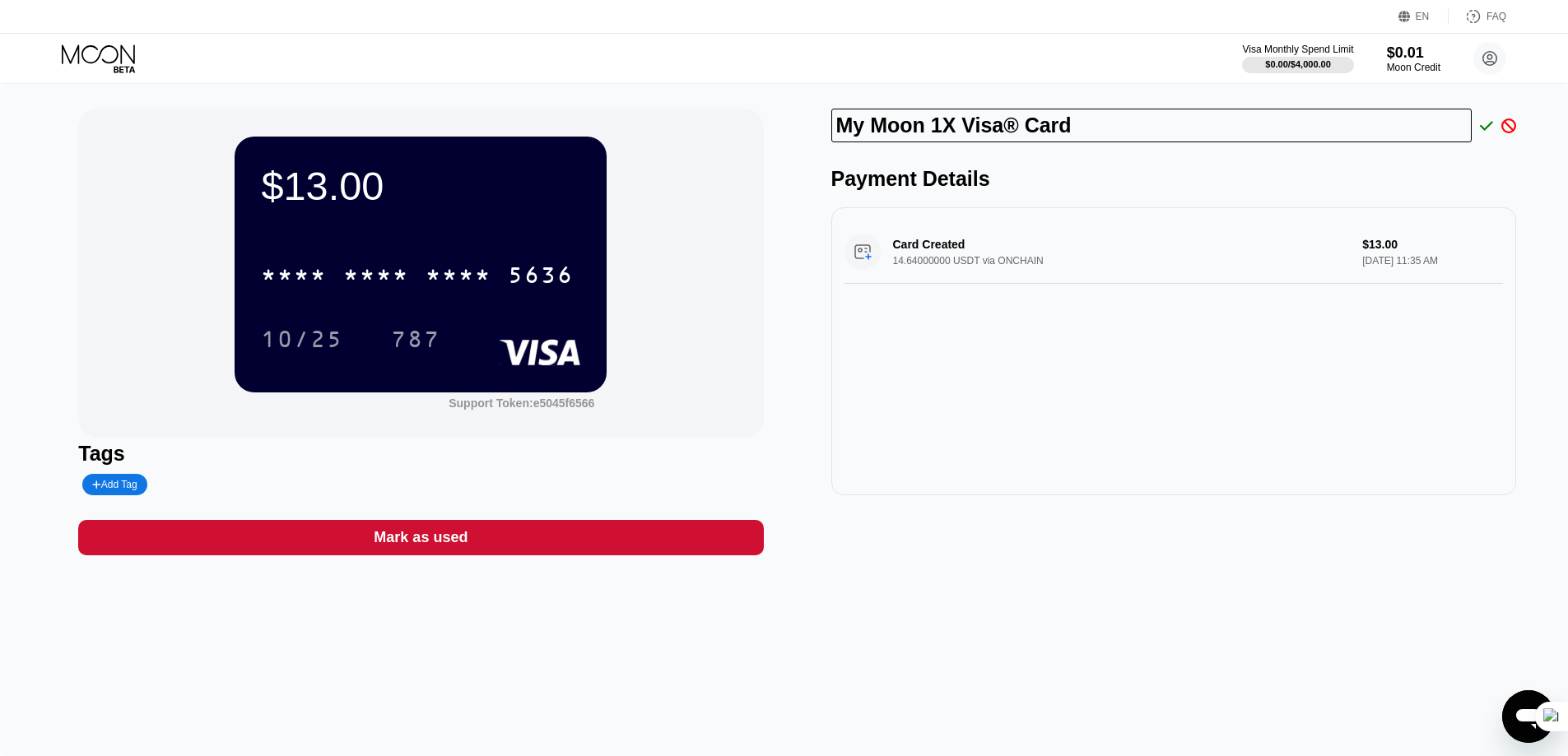
click at [899, 425] on div "Card Created 14.64000000 USDT via ONCHAIN $13.00 Aug 22, 2025 11:35 AM" at bounding box center [1174, 352] width 685 height 288
click at [1506, 137] on div "My Moon 1X Visa® Card" at bounding box center [1174, 126] width 685 height 34
click at [1507, 134] on icon at bounding box center [1509, 126] width 15 height 15
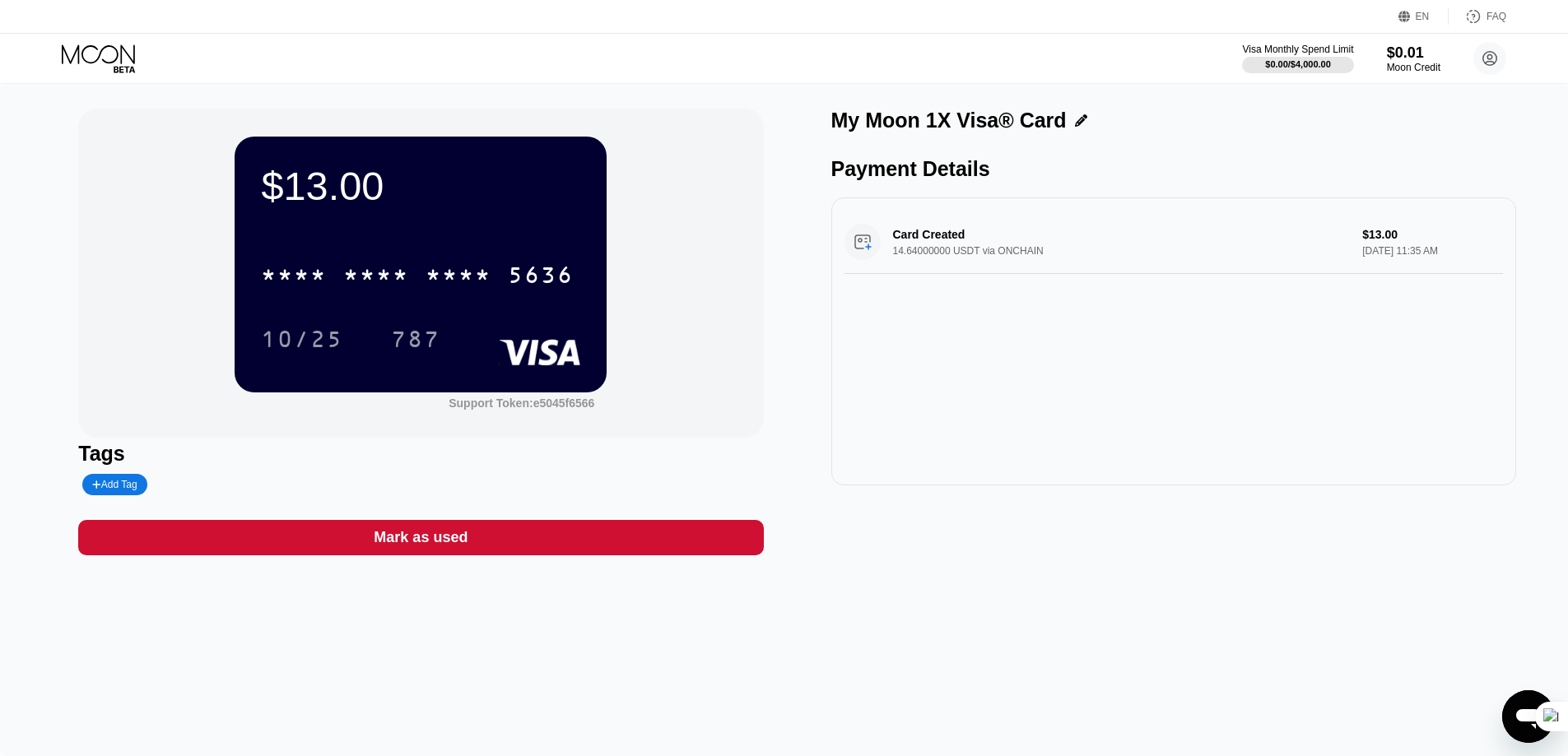
click at [1503, 136] on div "My Moon 1X Visa® Card" at bounding box center [1174, 125] width 685 height 32
click at [329, 184] on div "$13.00" at bounding box center [420, 186] width 319 height 46
click at [932, 265] on div "Card Created 14.64000000 USDT via ONCHAIN $13.00 Aug 22, 2025 11:35 AM" at bounding box center [1174, 242] width 659 height 64
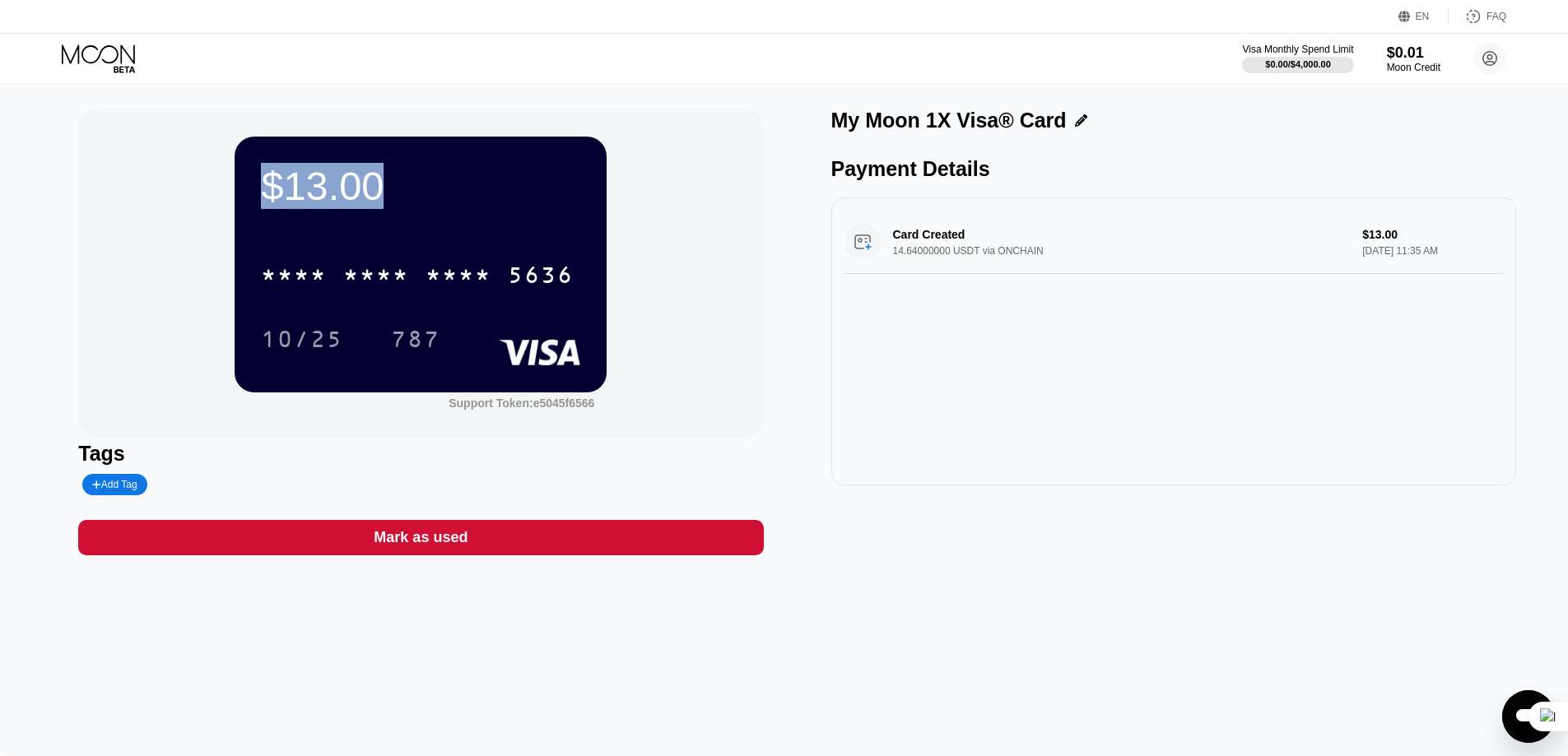
click at [932, 246] on div "Card Created 14.64000000 USDT via ONCHAIN $13.00 Aug 22, 2025 11:35 AM" at bounding box center [1174, 242] width 659 height 64
click at [933, 245] on div "Card Created 14.64000000 USDT via ONCHAIN $13.00 Aug 22, 2025 11:35 AM" at bounding box center [1174, 242] width 659 height 64
click at [929, 240] on div "Card Created 14.64000000 USDT via ONCHAIN $13.00 Aug 22, 2025 11:35 AM" at bounding box center [1174, 242] width 659 height 64
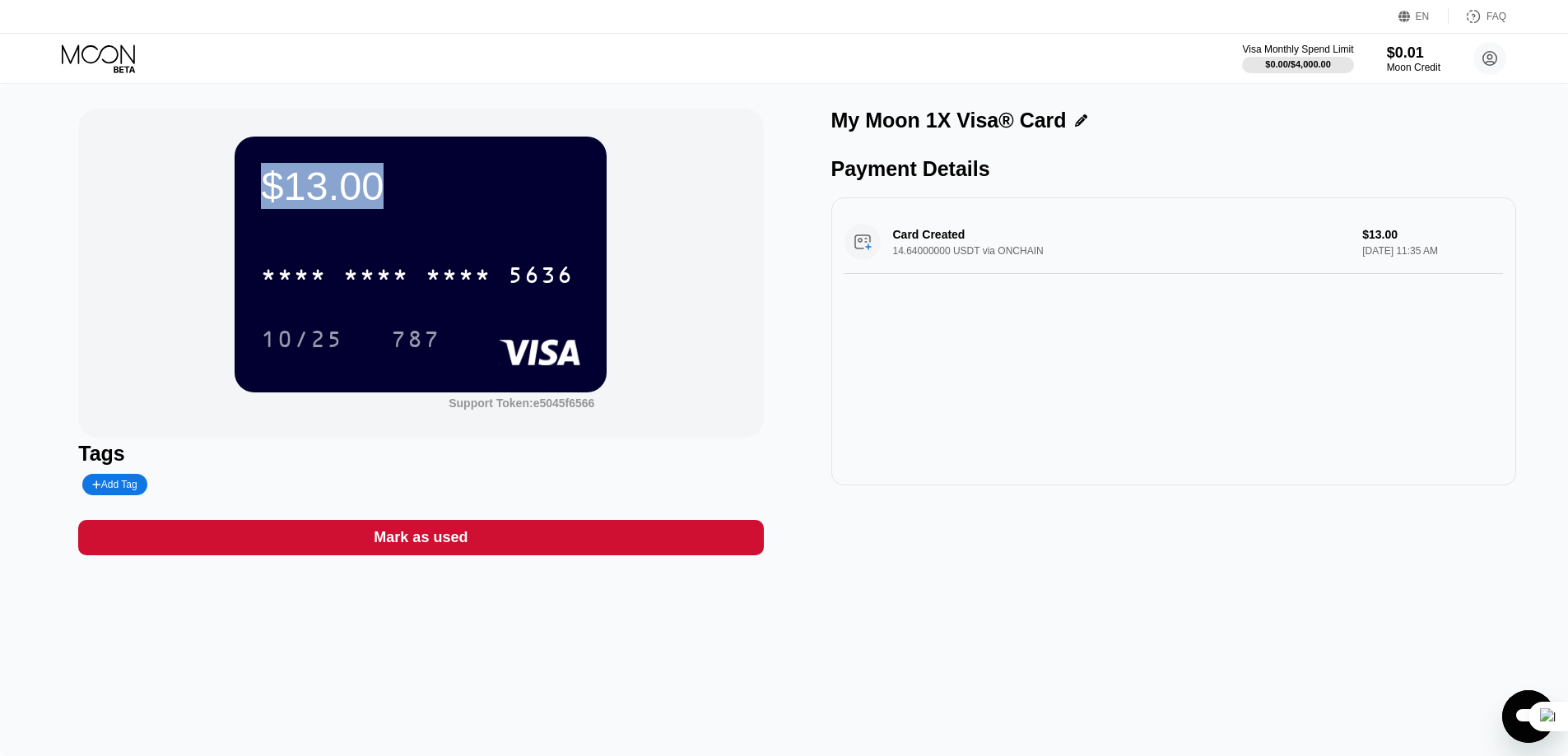
click at [929, 240] on div "Card Created 14.64000000 USDT via ONCHAIN $13.00 Aug 22, 2025 11:35 AM" at bounding box center [1174, 242] width 659 height 64
drag, startPoint x: 880, startPoint y: 242, endPoint x: 1030, endPoint y: 240, distance: 150.0
click at [1053, 237] on div "Card Created 14.64000000 USDT via ONCHAIN $13.00 Aug 22, 2025 11:35 AM" at bounding box center [1174, 242] width 659 height 64
click at [331, 156] on div "$13.00 * * * * * * * * * * * * 5636 10/25 787" at bounding box center [420, 264] width 372 height 256
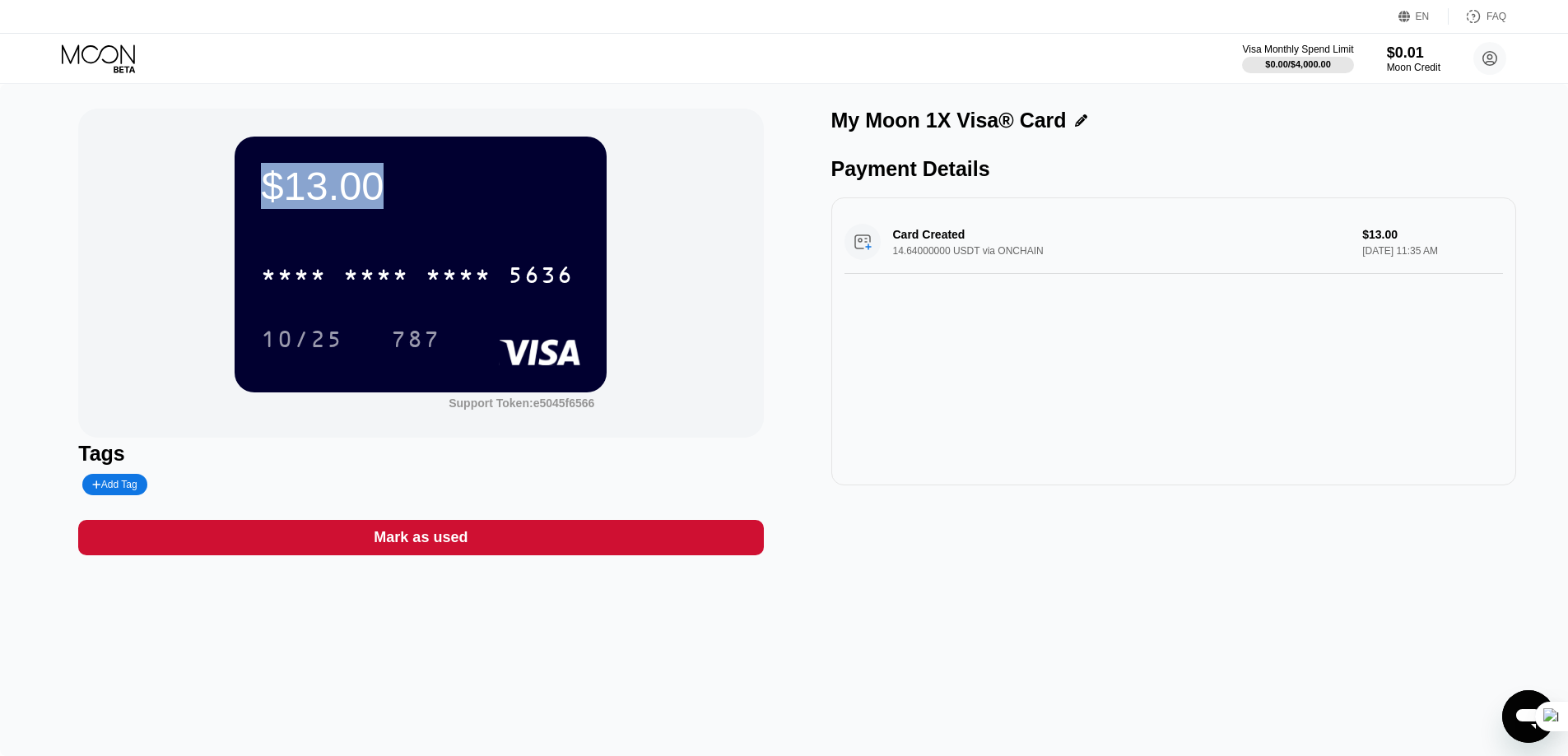
drag, startPoint x: 331, startPoint y: 156, endPoint x: 336, endPoint y: 196, distance: 40.3
click at [331, 164] on div "$13.00 * * * * * * * * * * * * 5636 10/25 787" at bounding box center [420, 264] width 372 height 256
click at [336, 196] on div "$13.00" at bounding box center [420, 186] width 319 height 46
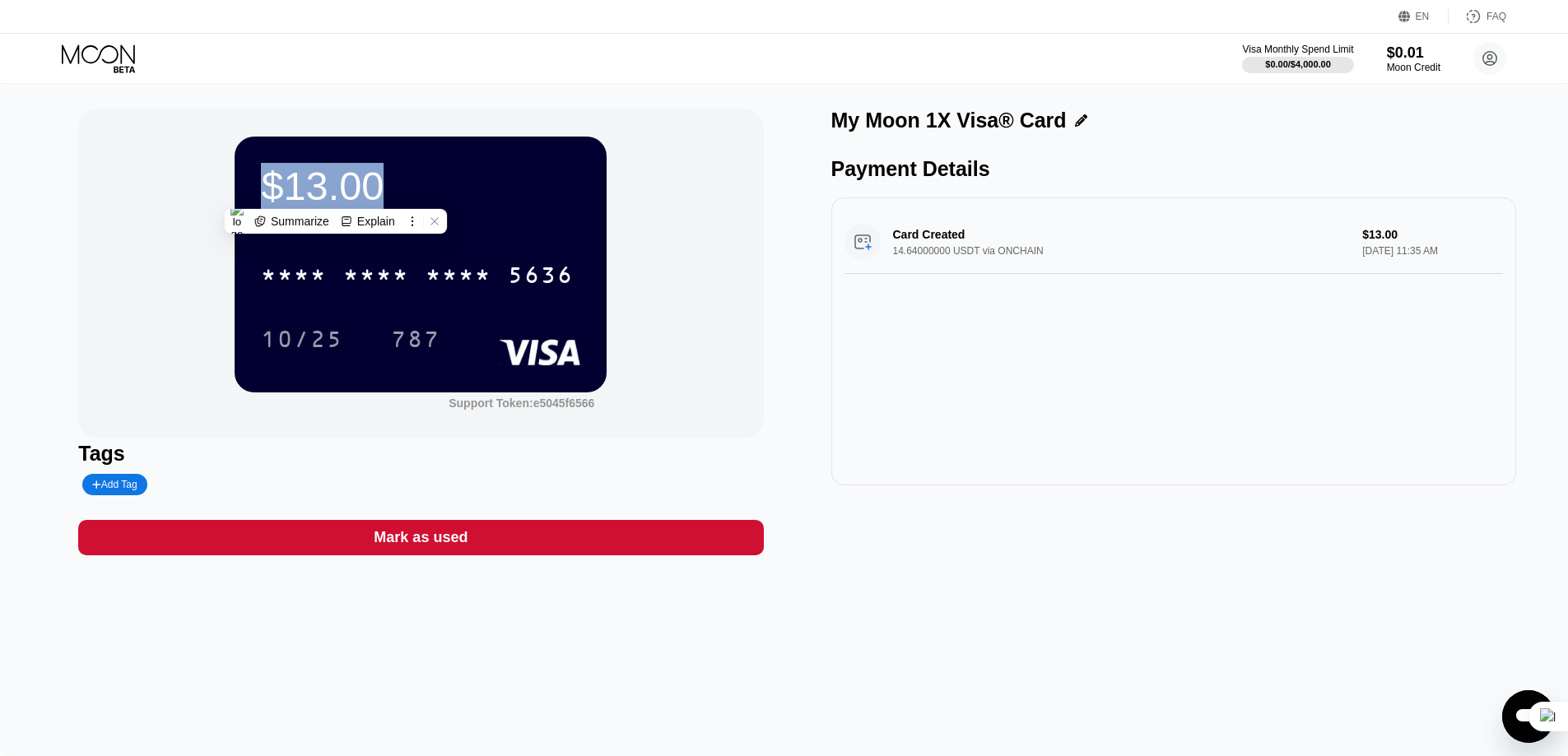
click at [336, 196] on div "$13.00" at bounding box center [420, 186] width 319 height 46
click at [642, 240] on div "$13.00 * * * * * * * * * * * * 5636 10/25 787 Support Token: e5045f6566" at bounding box center [420, 273] width 685 height 329
click at [322, 176] on div "$13.00" at bounding box center [420, 186] width 319 height 46
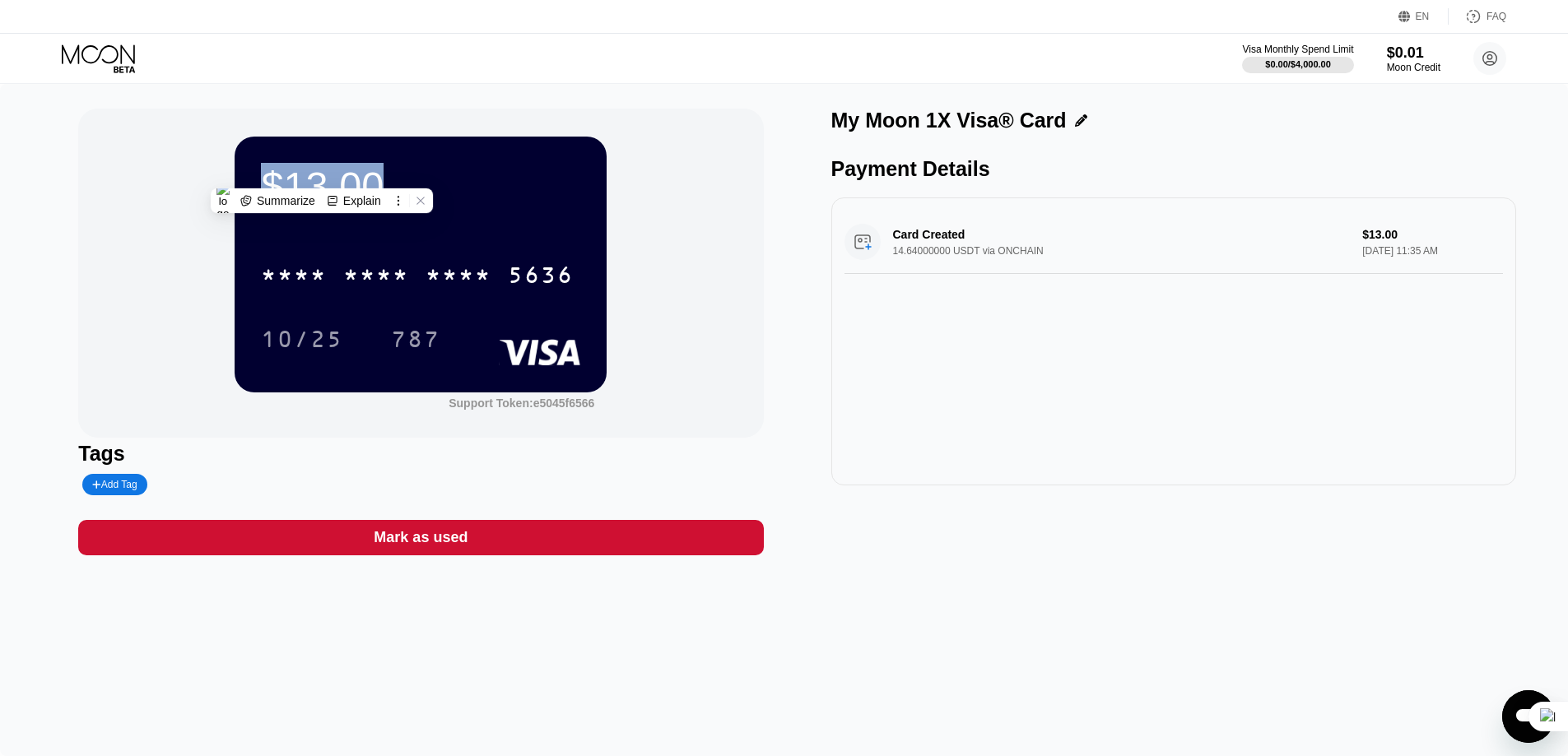
click at [676, 164] on div "$13.00 * * * * * * * * * * * * 5636 10/25 787 Support Token: e5045f6566" at bounding box center [420, 273] width 685 height 329
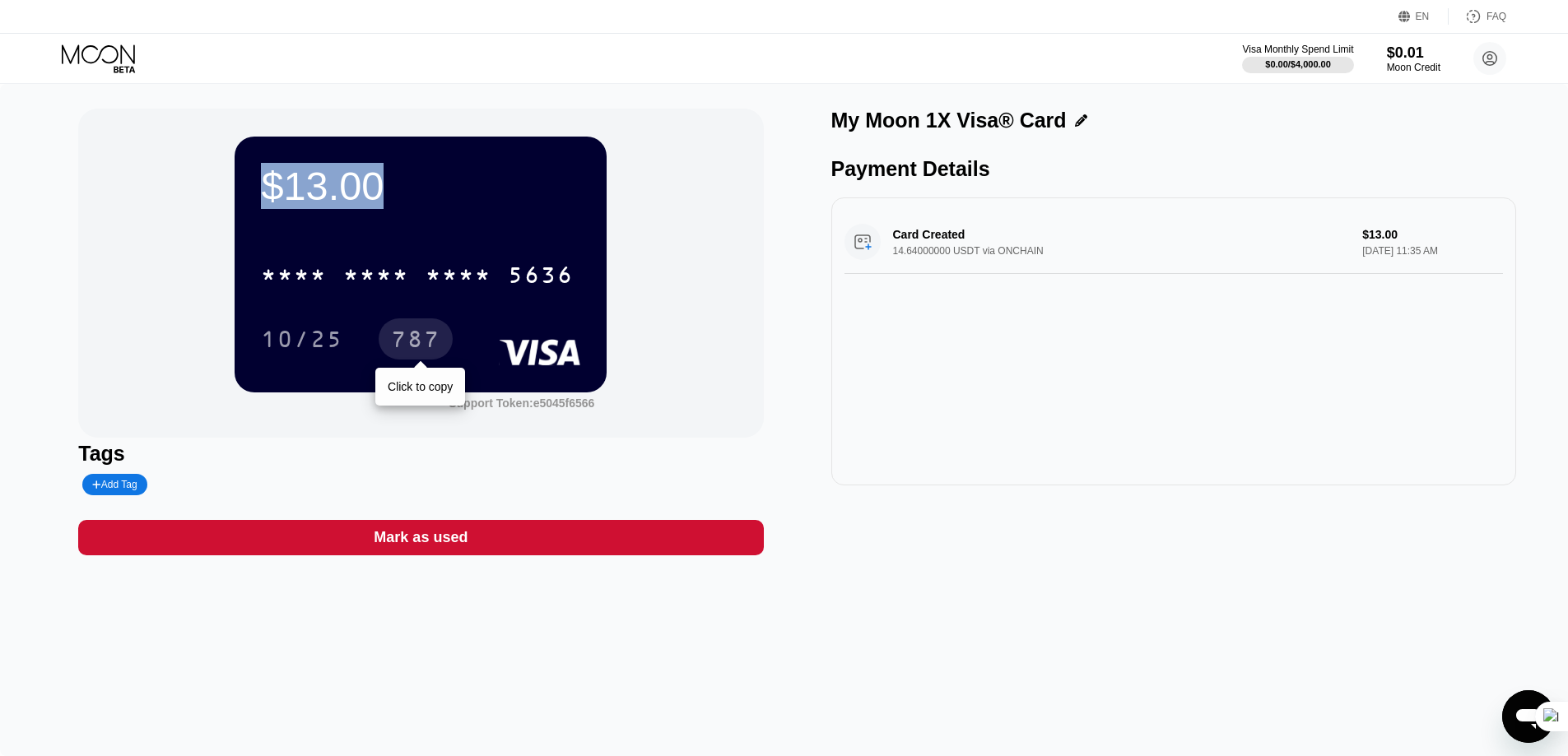
type textarea "x"
click at [378, 188] on div "$13.00" at bounding box center [420, 186] width 319 height 46
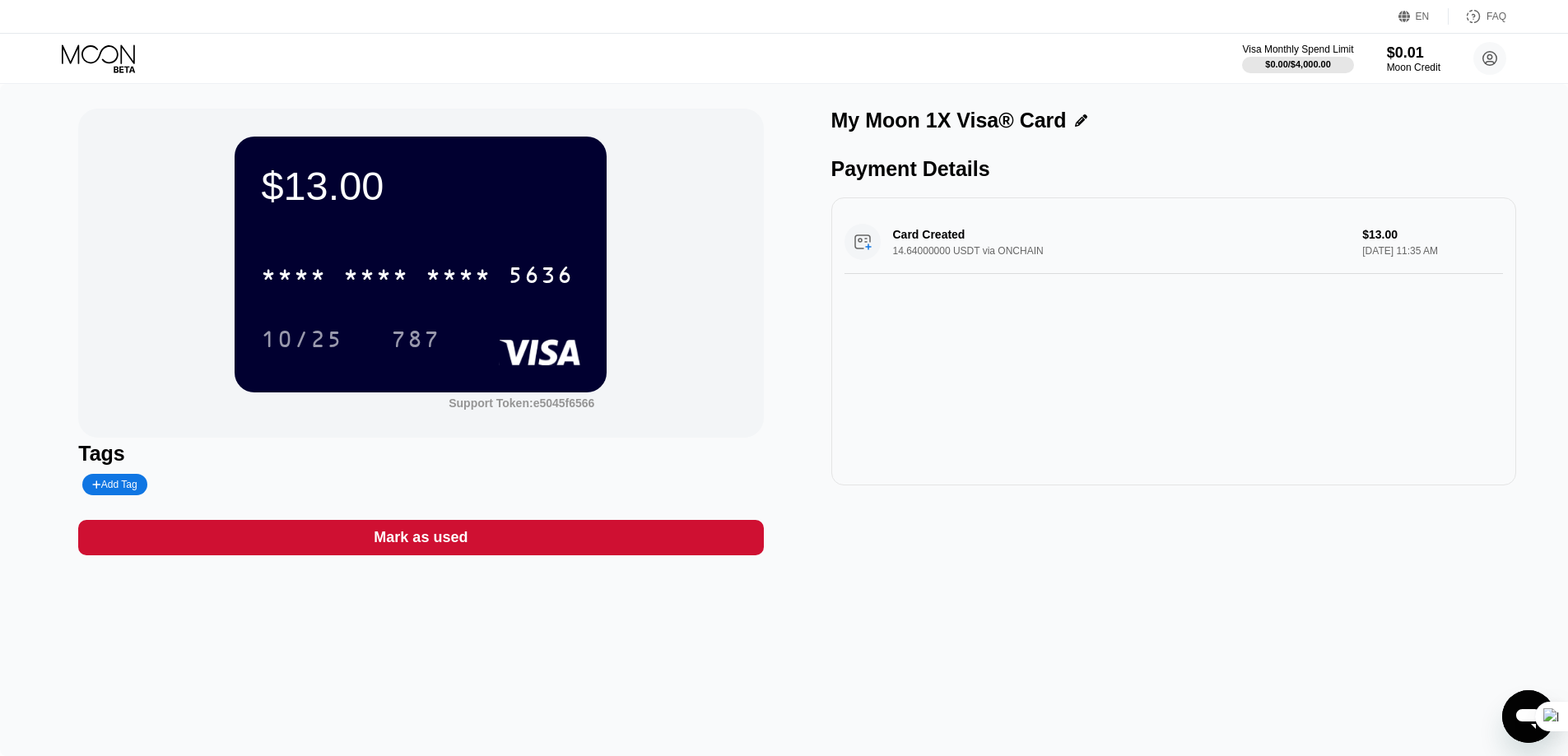
click at [378, 195] on div "$13.00" at bounding box center [420, 186] width 319 height 46
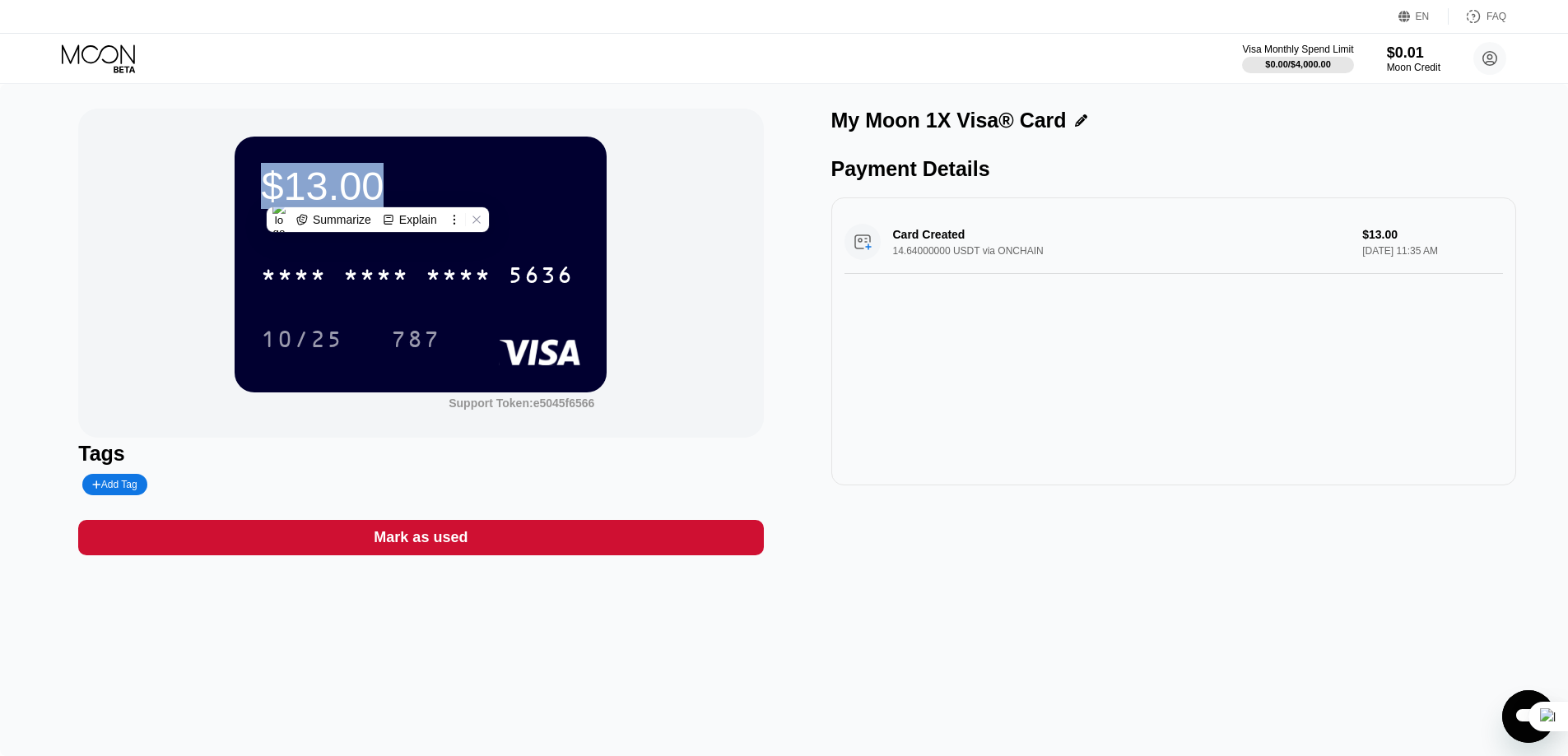
click at [378, 195] on div "$13.00" at bounding box center [420, 186] width 319 height 46
click at [371, 195] on div "$13.00" at bounding box center [420, 186] width 319 height 46
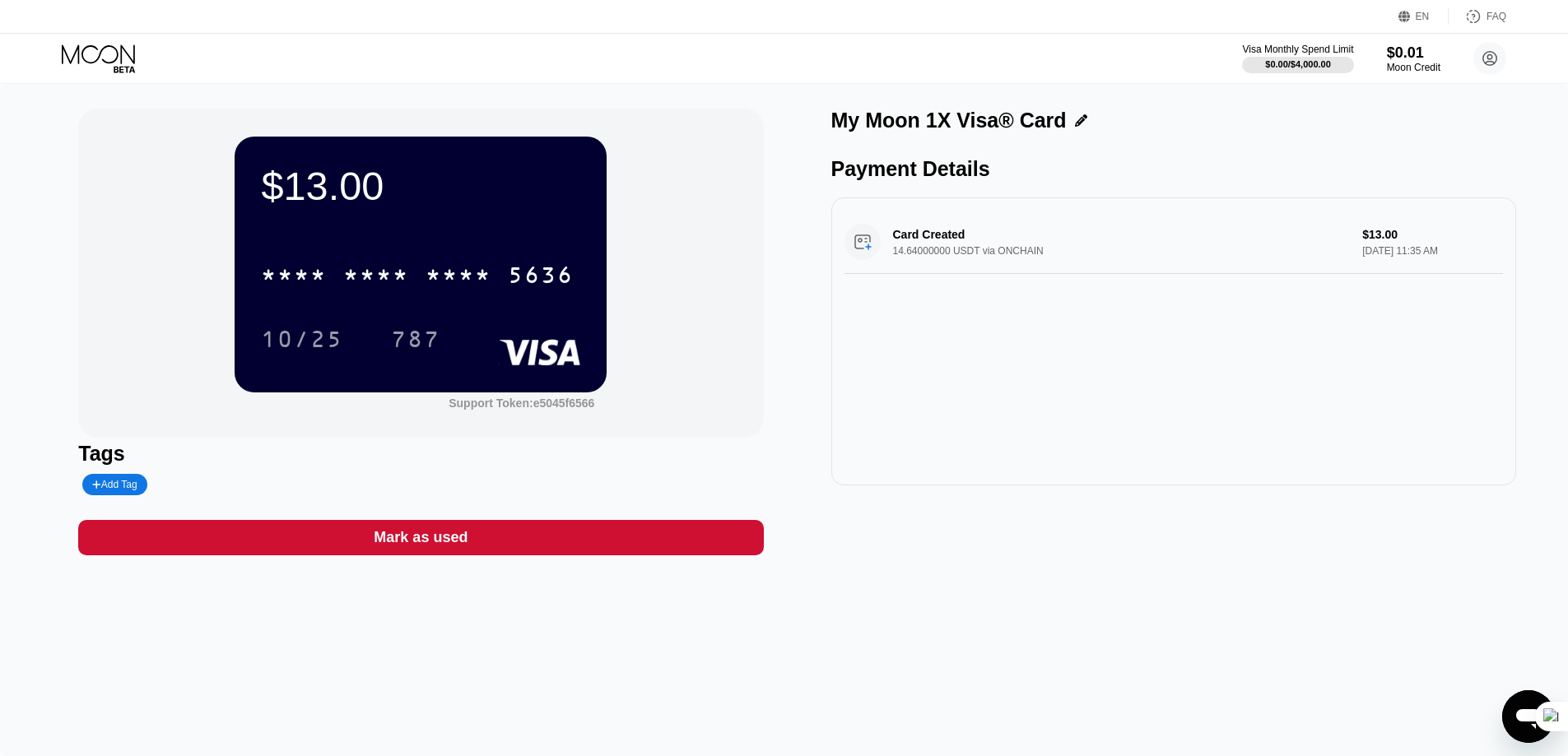
click at [371, 195] on div "$13.00" at bounding box center [420, 186] width 319 height 46
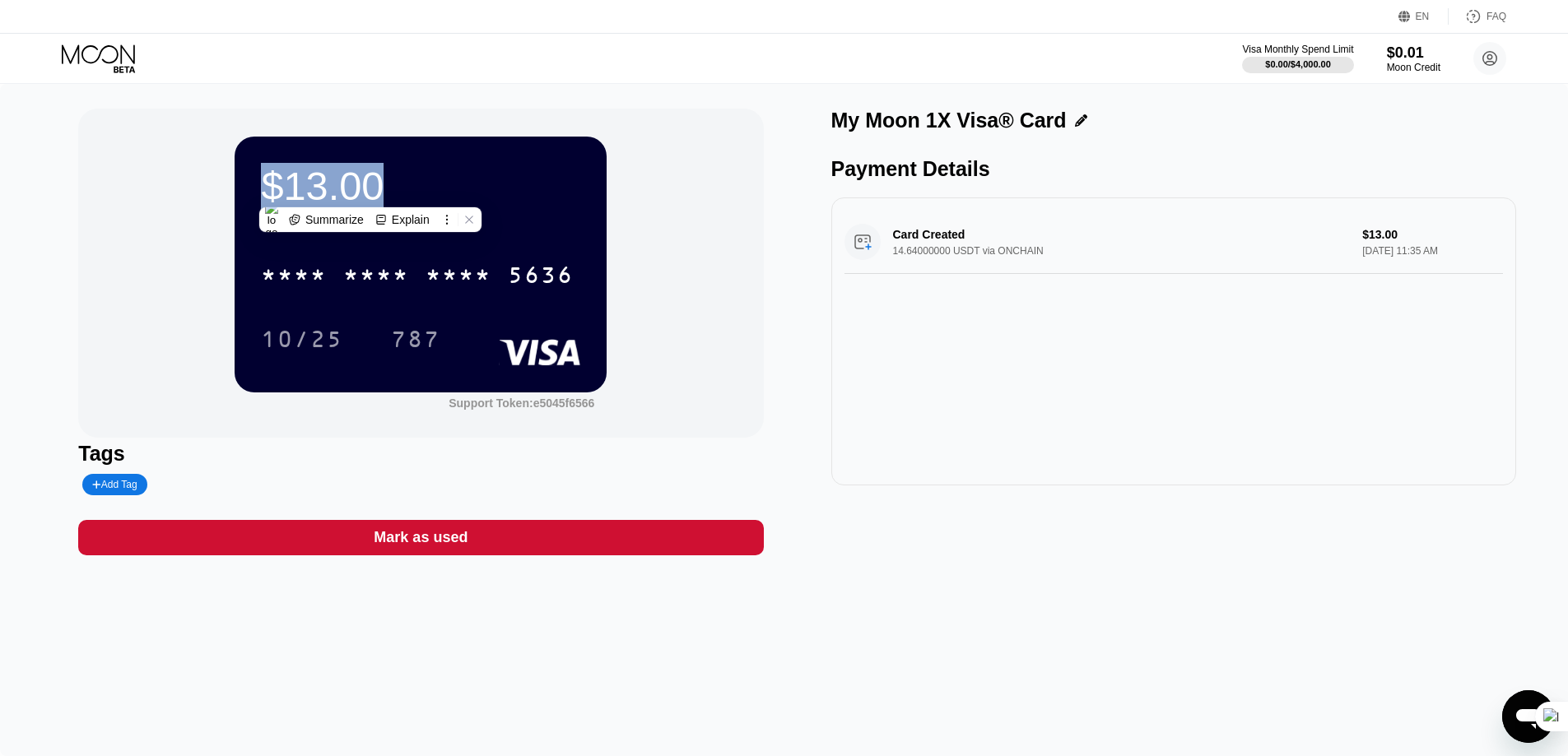
click at [1105, 432] on div "Card Created 14.64000000 USDT via ONCHAIN $13.00 Aug 22, 2025 11:35 AM" at bounding box center [1174, 341] width 685 height 288
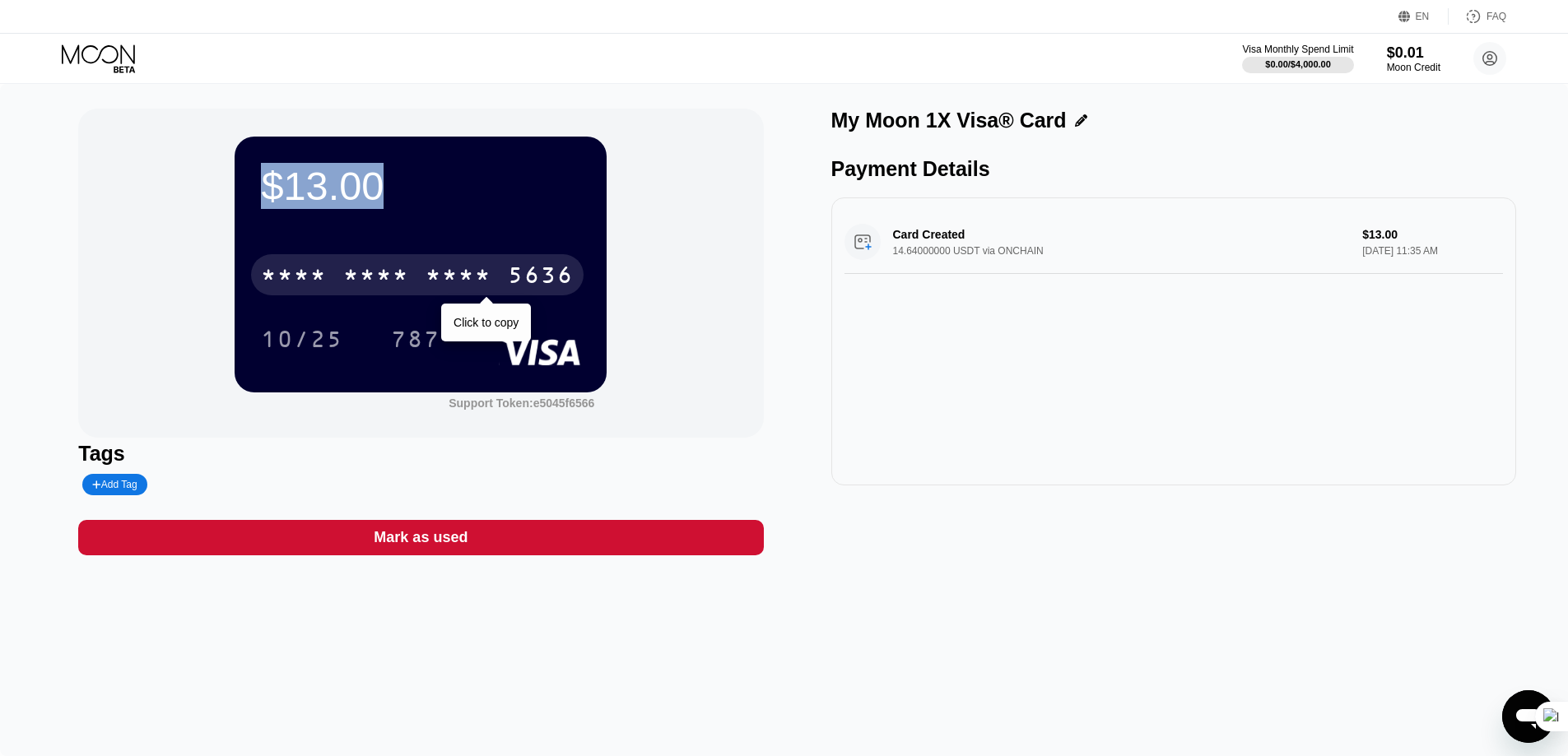
click at [408, 279] on div "* * * *" at bounding box center [376, 278] width 65 height 27
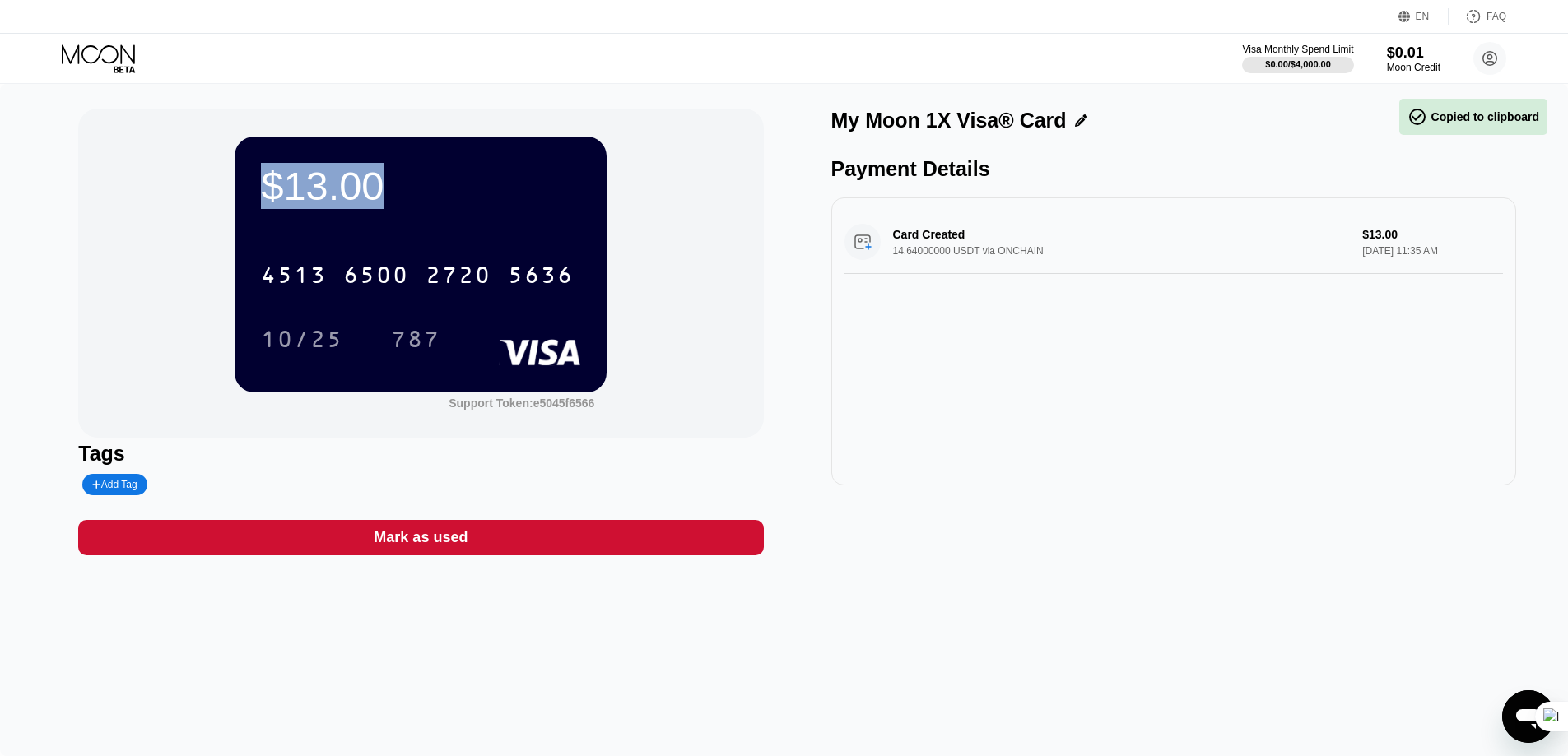
click at [730, 290] on div "$13.00 4513 6500 2720 5636 10/25 787 Support Token: e5045f6566" at bounding box center [420, 273] width 685 height 329
click at [1421, 57] on div "$0.01" at bounding box center [1414, 52] width 55 height 18
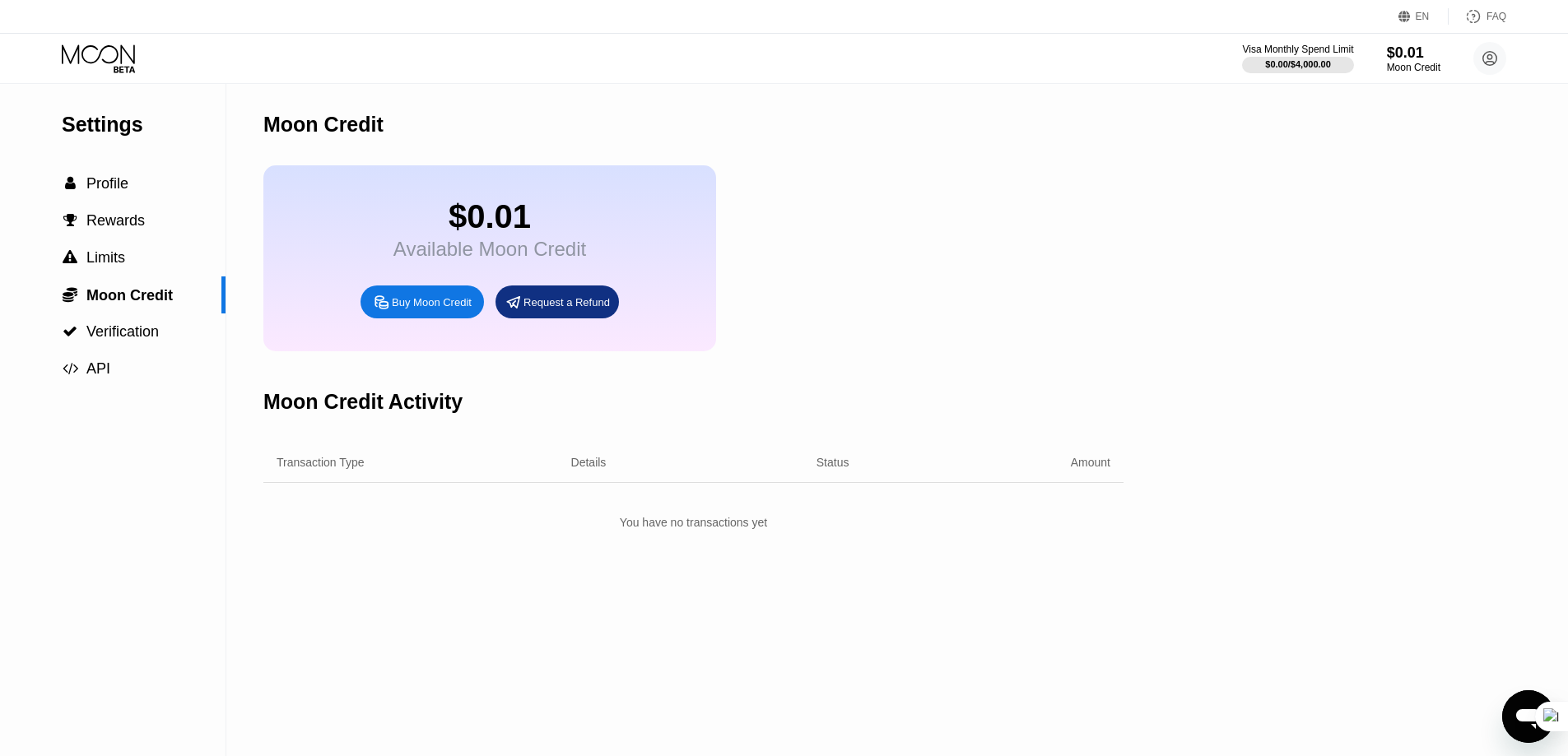
click at [957, 245] on div "$0.01 Available Moon Credit Buy Moon Credit Request a Refund" at bounding box center [693, 258] width 860 height 186
click at [796, 538] on div "You have no transactions yet" at bounding box center [693, 523] width 860 height 30
click at [144, 303] on span "Moon Credit" at bounding box center [130, 295] width 87 height 17
click at [568, 210] on div "$0.01" at bounding box center [490, 217] width 193 height 37
drag, startPoint x: 582, startPoint y: 205, endPoint x: 317, endPoint y: 209, distance: 265.0
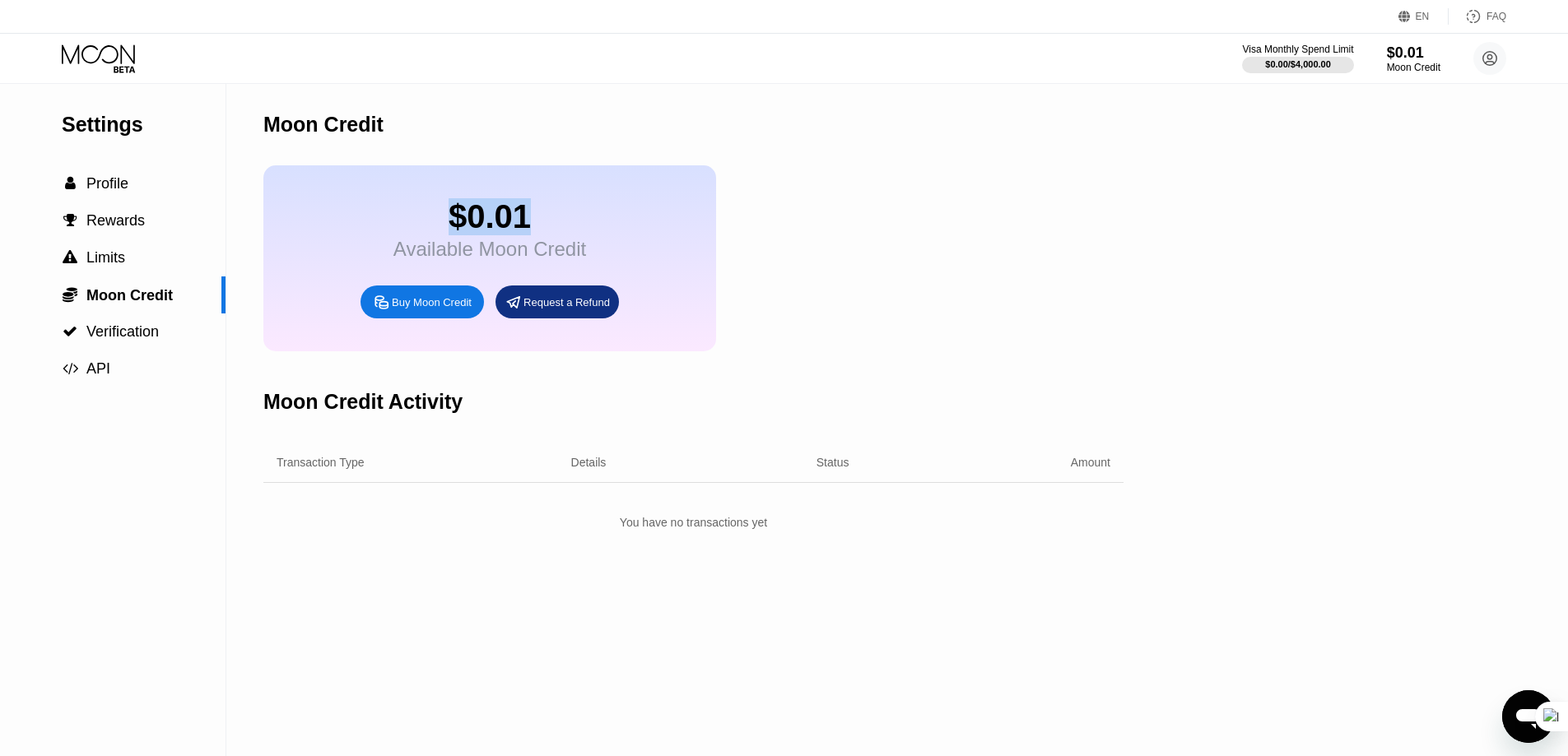
click at [317, 209] on div "$0.01 Available Moon Credit Buy Moon Credit Request a Refund" at bounding box center [490, 258] width 453 height 186
drag, startPoint x: 339, startPoint y: 213, endPoint x: 369, endPoint y: 213, distance: 30.0
click at [340, 213] on div "$0.01 Available Moon Credit Buy Moon Credit Request a Refund" at bounding box center [490, 258] width 453 height 186
click at [395, 235] on div "$0.01" at bounding box center [490, 217] width 193 height 37
click at [377, 270] on div "$0.01 Available Moon Credit Buy Moon Credit Request a Refund" at bounding box center [490, 258] width 453 height 186
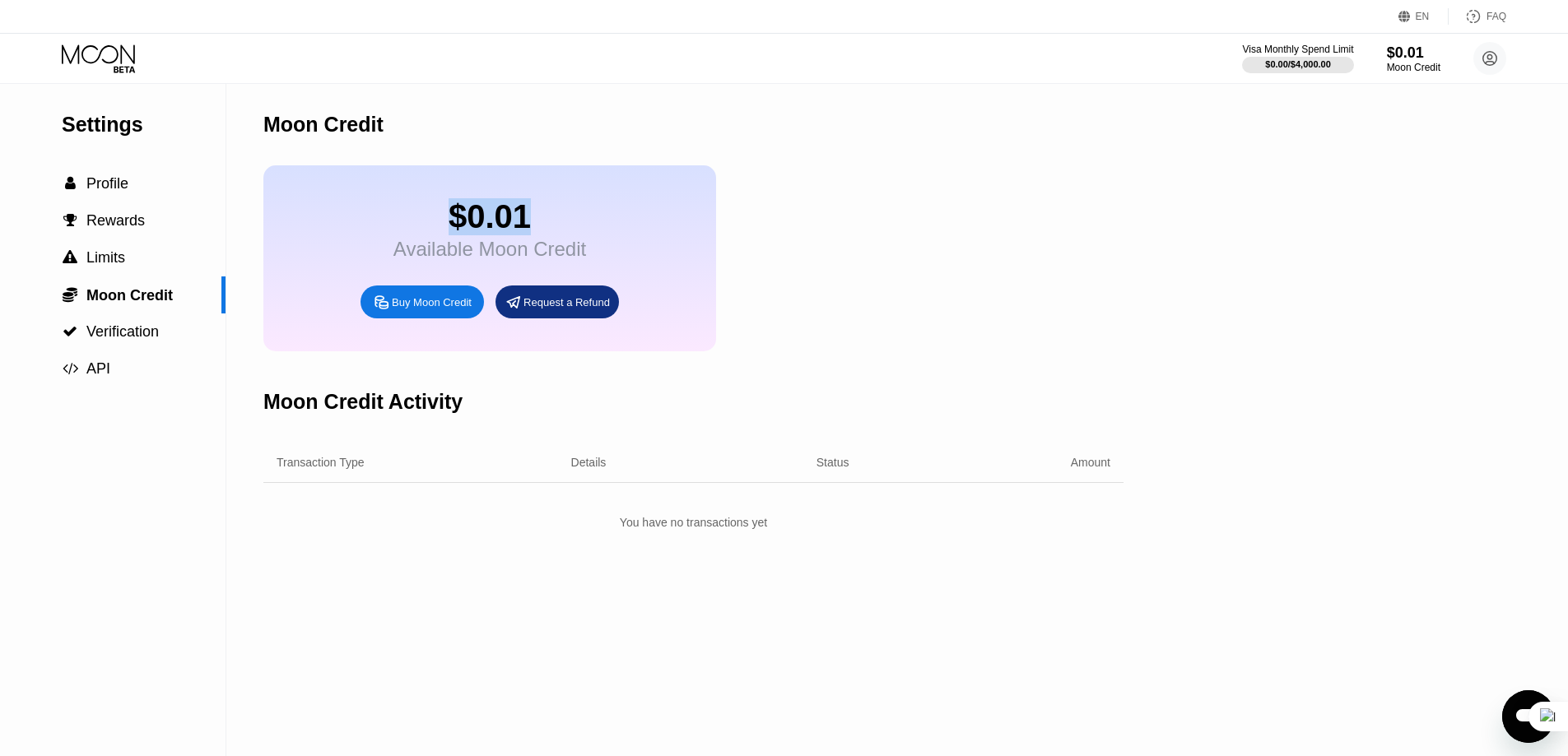
click at [447, 209] on div "$0.01" at bounding box center [490, 217] width 193 height 37
drag, startPoint x: 450, startPoint y: 226, endPoint x: 704, endPoint y: 226, distance: 254.0
click at [704, 226] on div "$0.01 Available Moon Credit Buy Moon Credit Request a Refund" at bounding box center [490, 258] width 453 height 186
click at [850, 228] on div "$0.01 Available Moon Credit Buy Moon Credit Request a Refund" at bounding box center [693, 258] width 860 height 186
click at [599, 509] on div "Transaction Type Details Status Amount You have no transactions yet" at bounding box center [693, 490] width 860 height 95
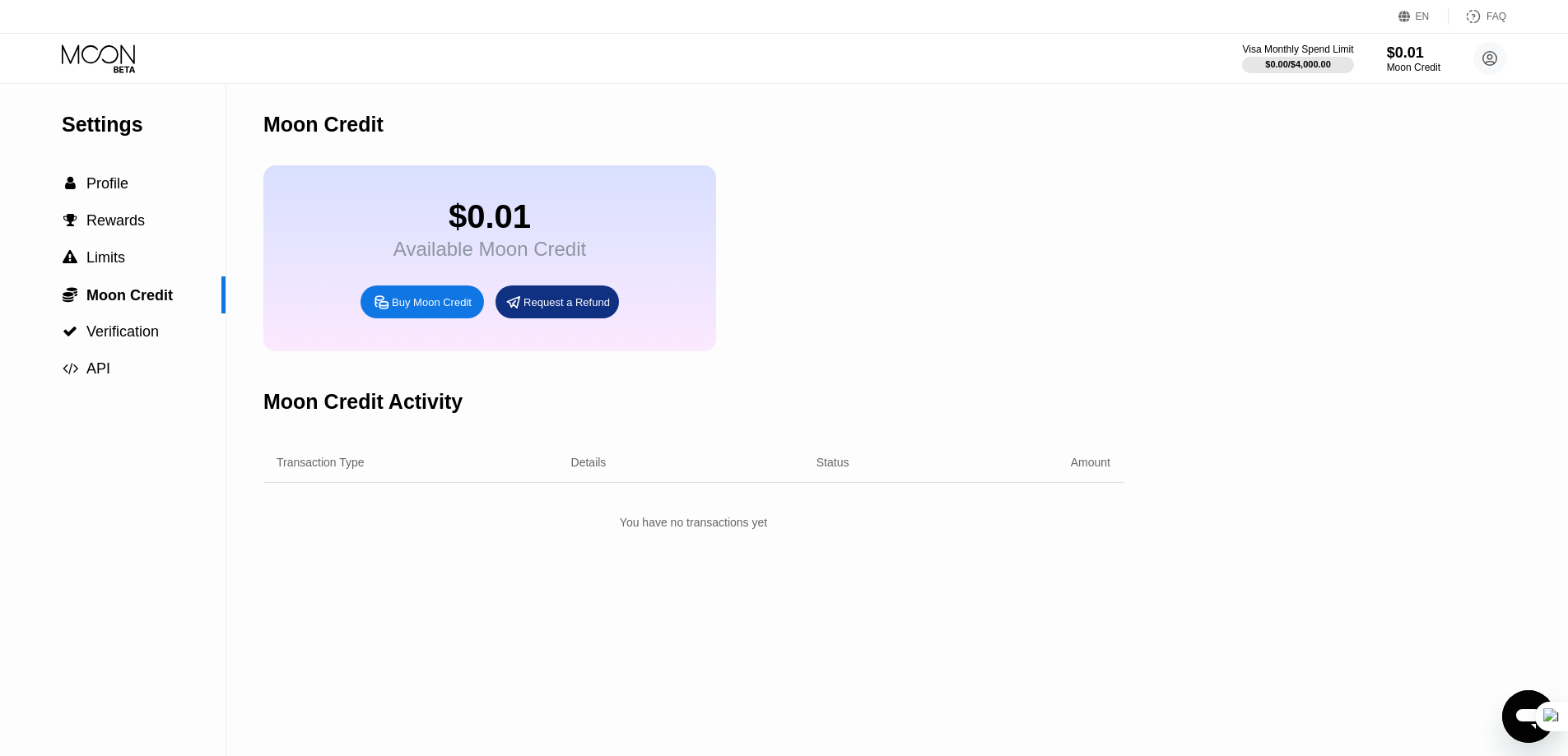
click at [755, 193] on div "$0.01 Available Moon Credit Buy Moon Credit Request a Refund" at bounding box center [693, 258] width 860 height 186
click at [1411, 39] on div "Visa Monthly Spend Limit $0.00 / $4,000.00 $0.01 Moon Credit Crazy Man etd.mult…" at bounding box center [784, 58] width 1568 height 50
click at [1404, 57] on div "$0.01" at bounding box center [1414, 52] width 55 height 18
click at [103, 50] on icon at bounding box center [100, 58] width 77 height 29
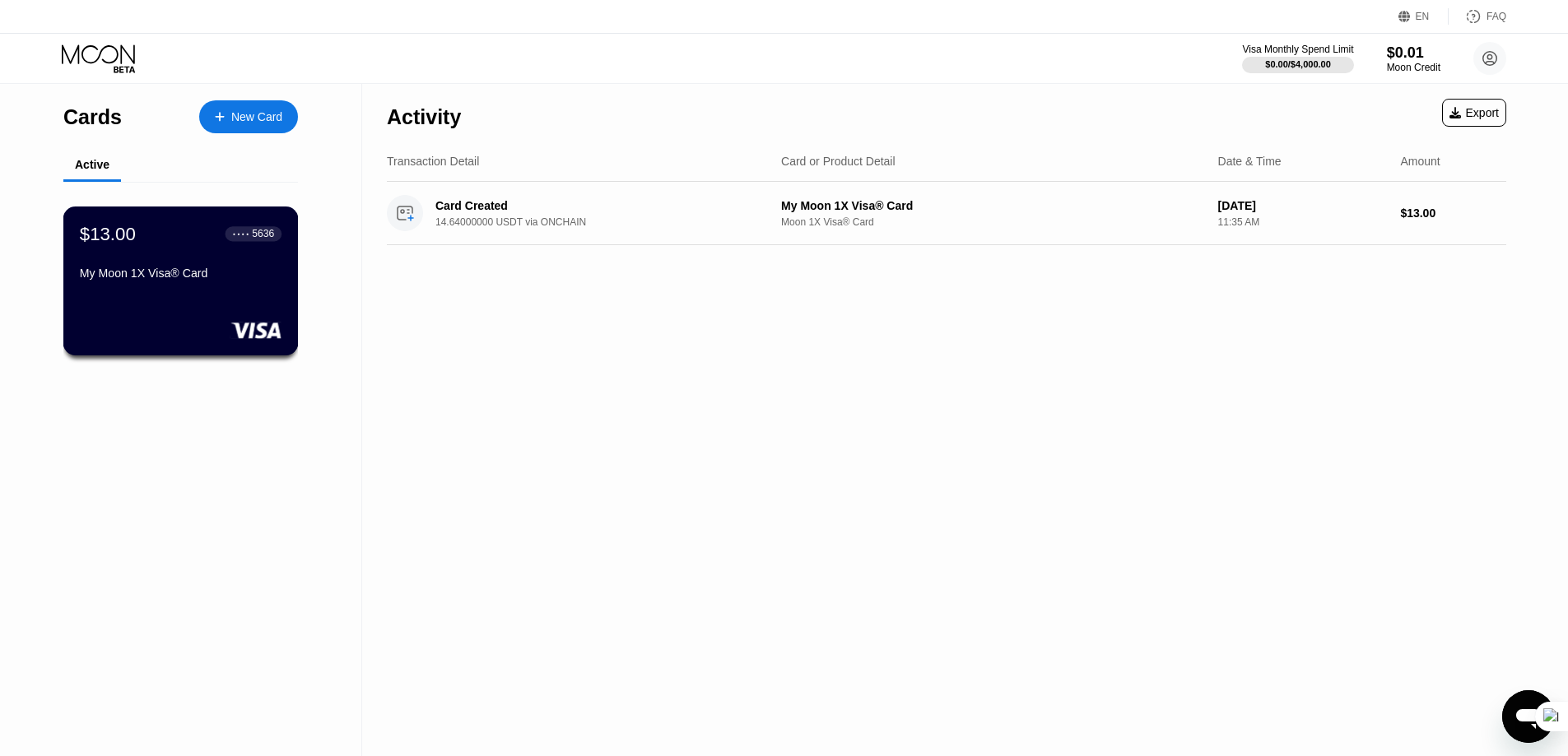
click at [157, 261] on div "$13.00 ● ● ● ● 5636 My Moon 1X Visa® Card" at bounding box center [180, 255] width 202 height 64
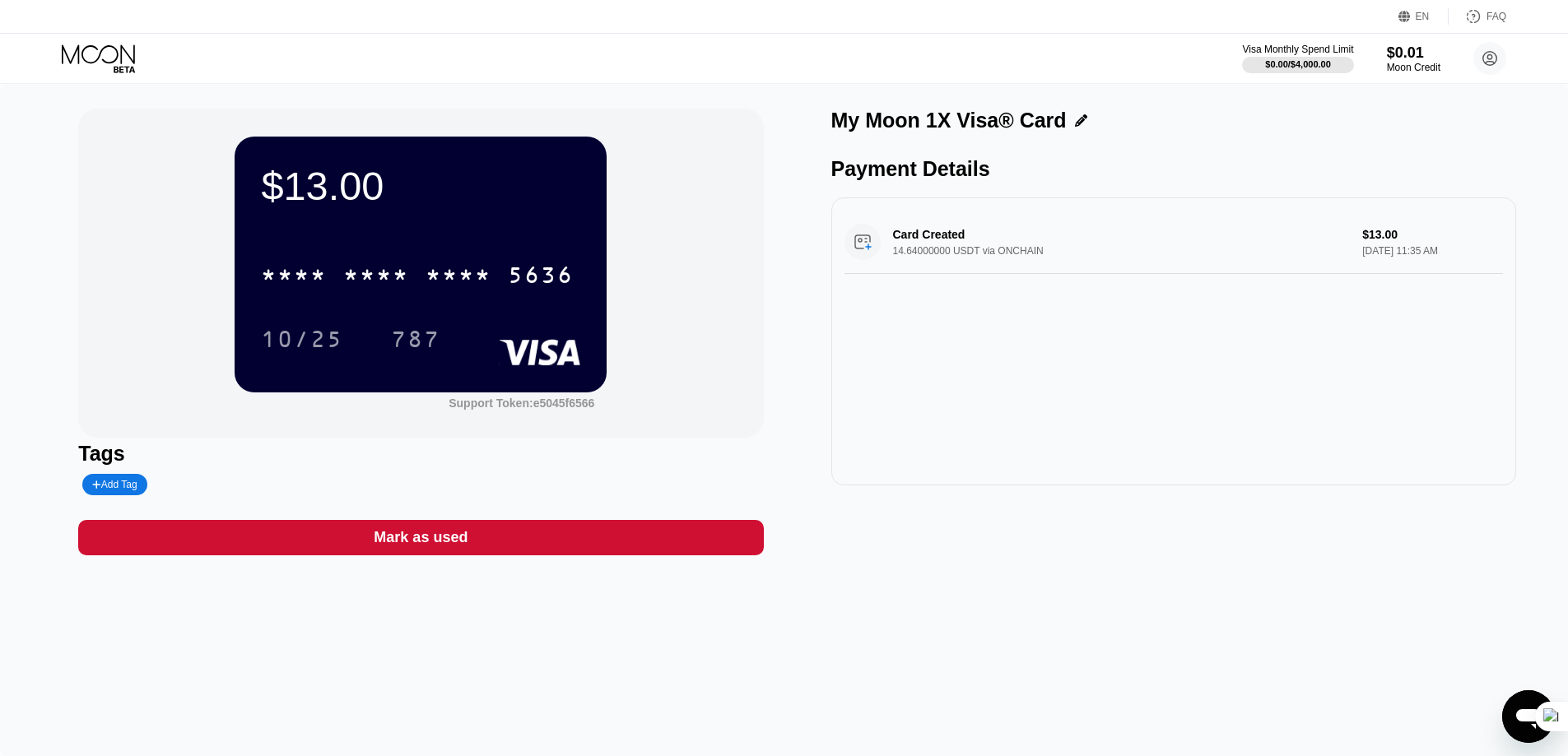
click at [1044, 310] on div "Card Created 14.64000000 USDT via ONCHAIN $13.00 Aug 22, 2025 11:35 AM" at bounding box center [1174, 341] width 685 height 288
click at [1202, 239] on div "Card Created 14.64000000 USDT via ONCHAIN $13.00 Aug 22, 2025 11:35 AM" at bounding box center [1174, 242] width 659 height 64
click at [878, 245] on div "Card Created 14.64000000 USDT via ONCHAIN $13.00 Aug 22, 2025 11:35 AM" at bounding box center [1174, 242] width 659 height 64
drag, startPoint x: 1205, startPoint y: 255, endPoint x: 968, endPoint y: 251, distance: 237.0
click at [1182, 259] on div "Card Created 14.64000000 USDT via ONCHAIN $13.00 Aug 22, 2025 11:35 AM" at bounding box center [1174, 242] width 659 height 64
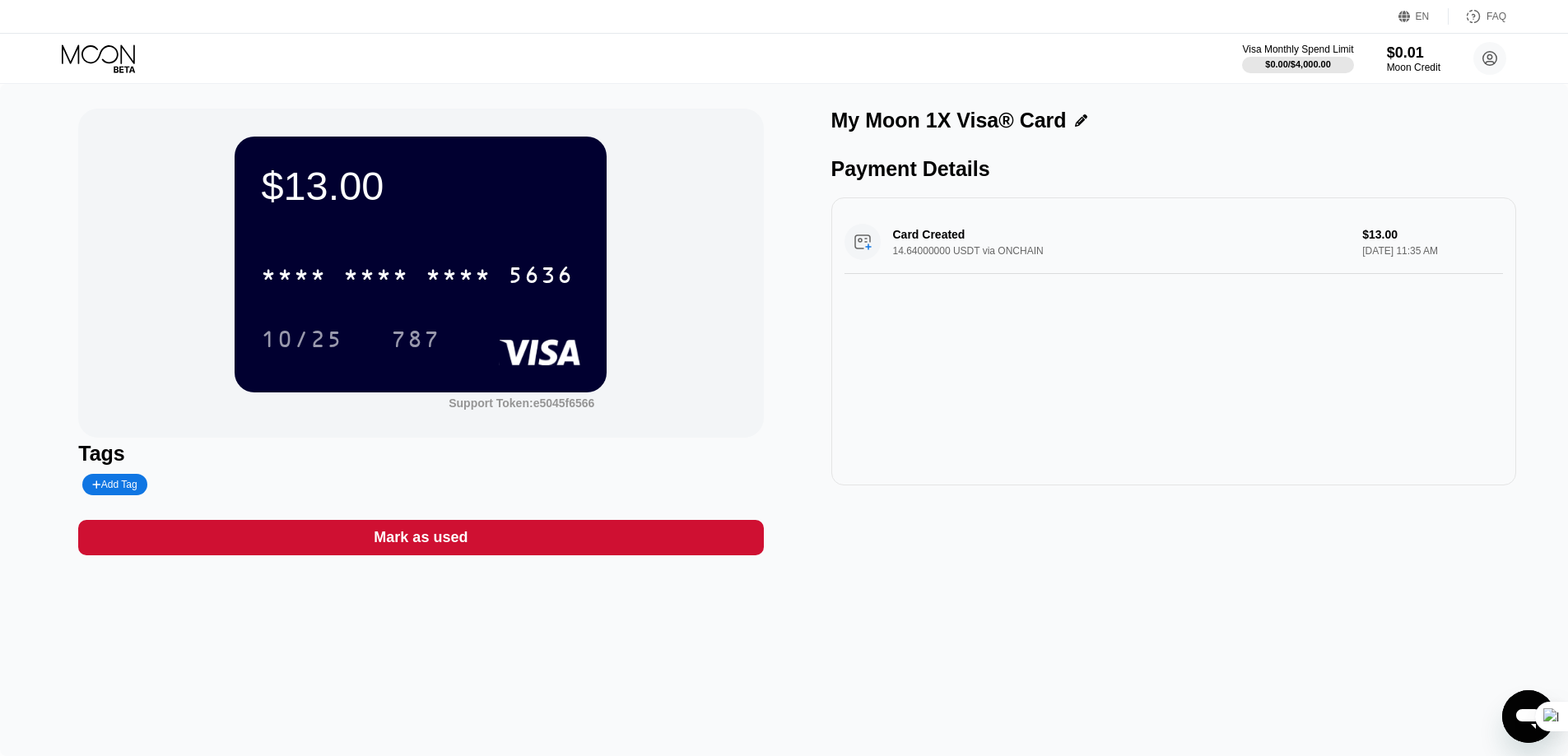
drag, startPoint x: 362, startPoint y: 433, endPoint x: 243, endPoint y: 461, distance: 122.2
click at [359, 435] on div "$13.00 * * * * * * * * * * * * 5636 10/25 787 Support Token: e5045f6566" at bounding box center [420, 273] width 685 height 329
click at [89, 47] on icon at bounding box center [100, 58] width 77 height 29
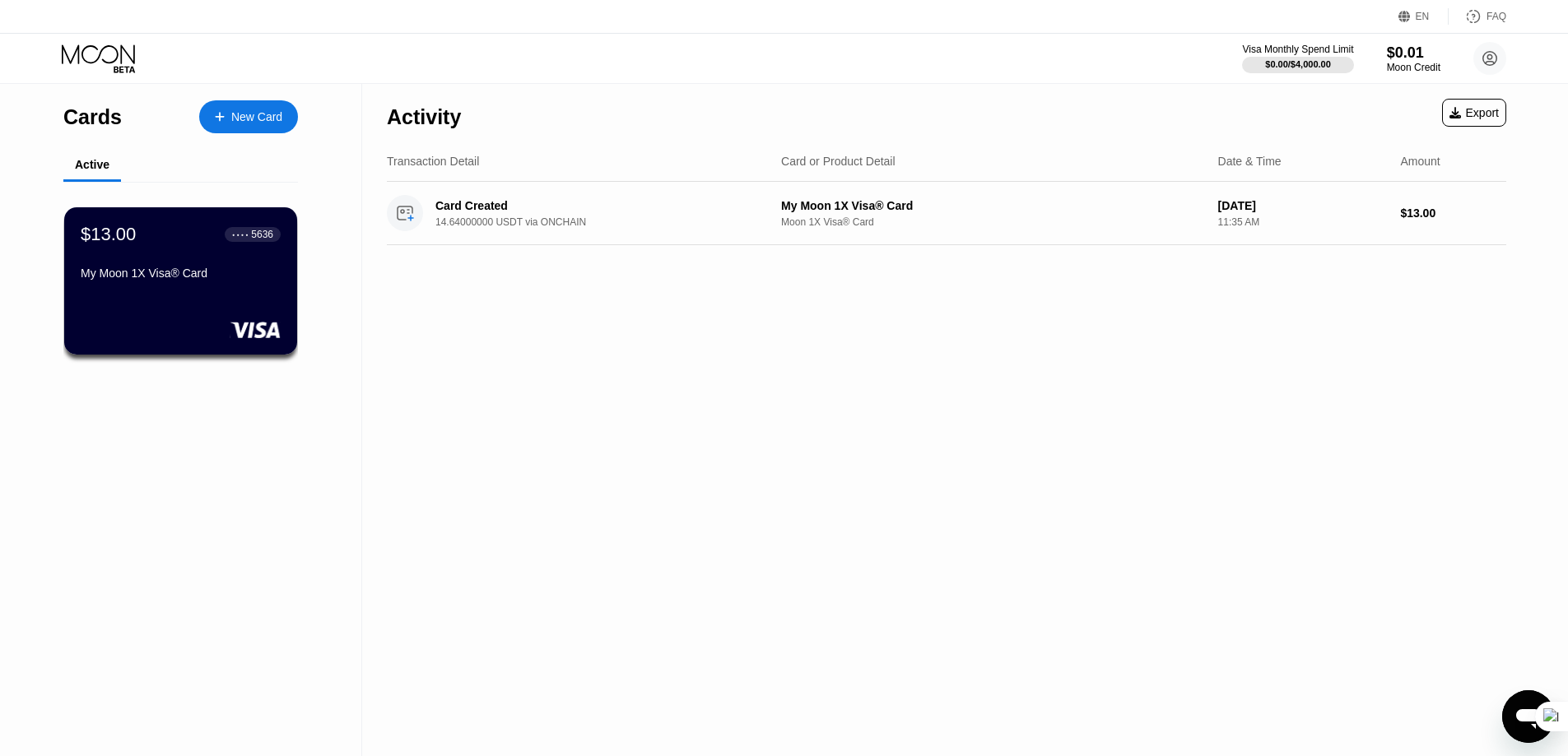
drag, startPoint x: 1182, startPoint y: 409, endPoint x: 1044, endPoint y: 409, distance: 138.0
click at [1037, 409] on div "Activity Export Transaction Detail Card or Product Detail Date & Time Amount Ca…" at bounding box center [947, 420] width 1169 height 673
click at [1119, 187] on div "Card Created 14.64000000 USDT via ONCHAIN My Moon 1X Visa® Card Moon 1X Visa® C…" at bounding box center [947, 214] width 1120 height 64
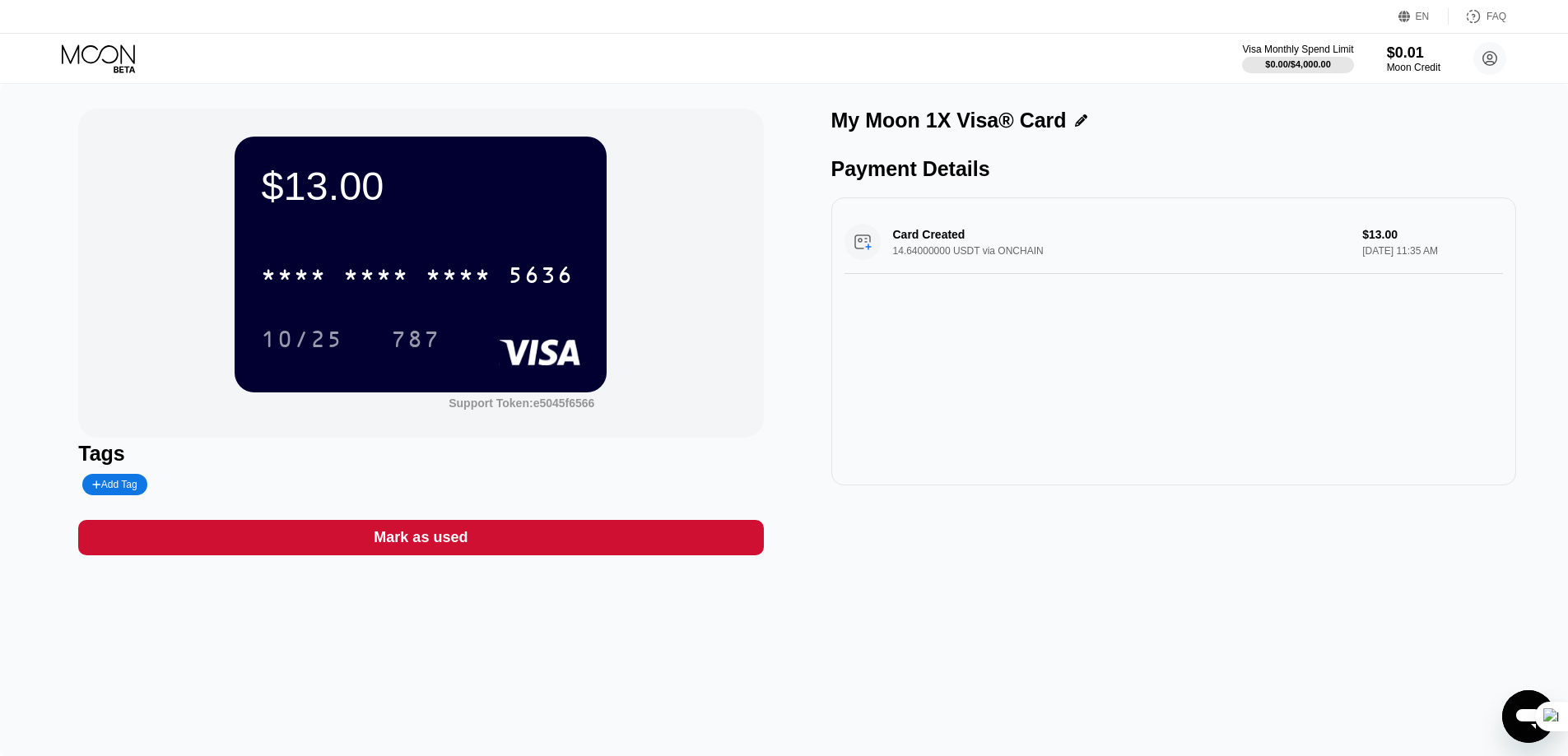
click at [987, 238] on div "Card Created 14.64000000 USDT via ONCHAIN $13.00 Aug 22, 2025 11:35 AM" at bounding box center [1174, 242] width 659 height 64
click at [348, 189] on div "$13.00" at bounding box center [420, 186] width 319 height 46
click at [1286, 64] on div "$0.00 / $4,000.00" at bounding box center [1297, 64] width 66 height 10
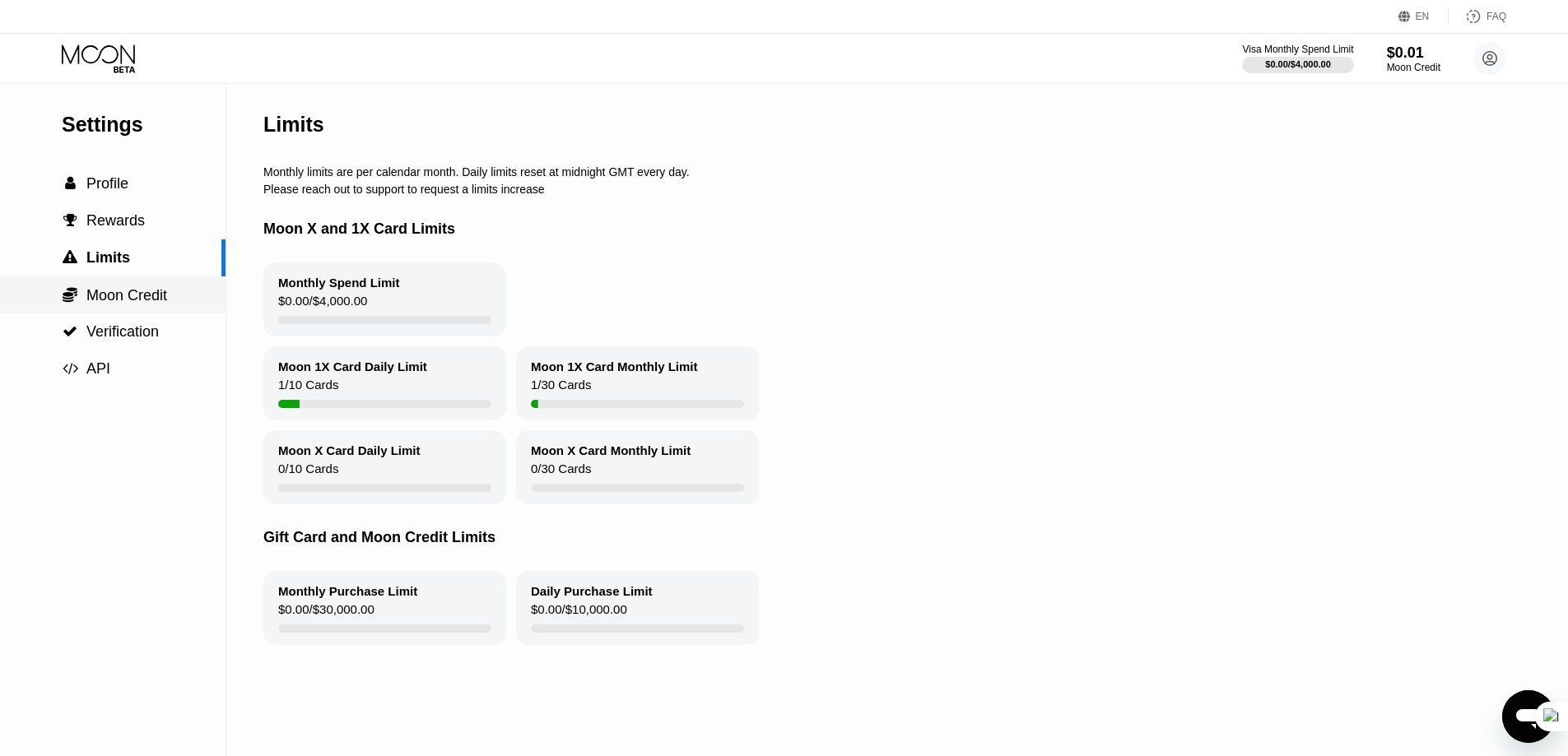
click at [161, 299] on span "Moon Credit" at bounding box center [126, 295] width 80 height 17
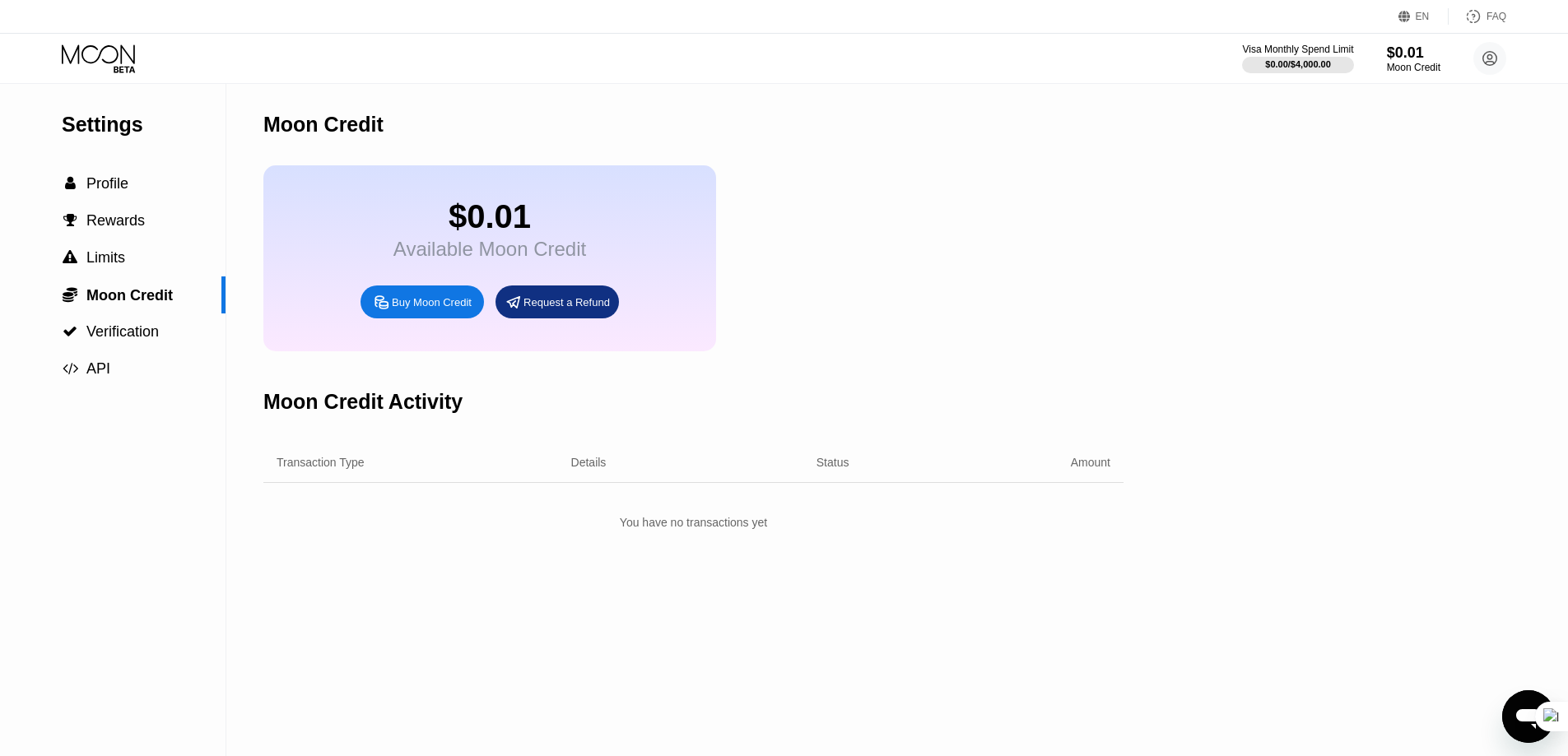
click at [447, 232] on div "$0.01" at bounding box center [490, 217] width 193 height 37
click at [553, 304] on div "Request a Refund" at bounding box center [557, 302] width 124 height 33
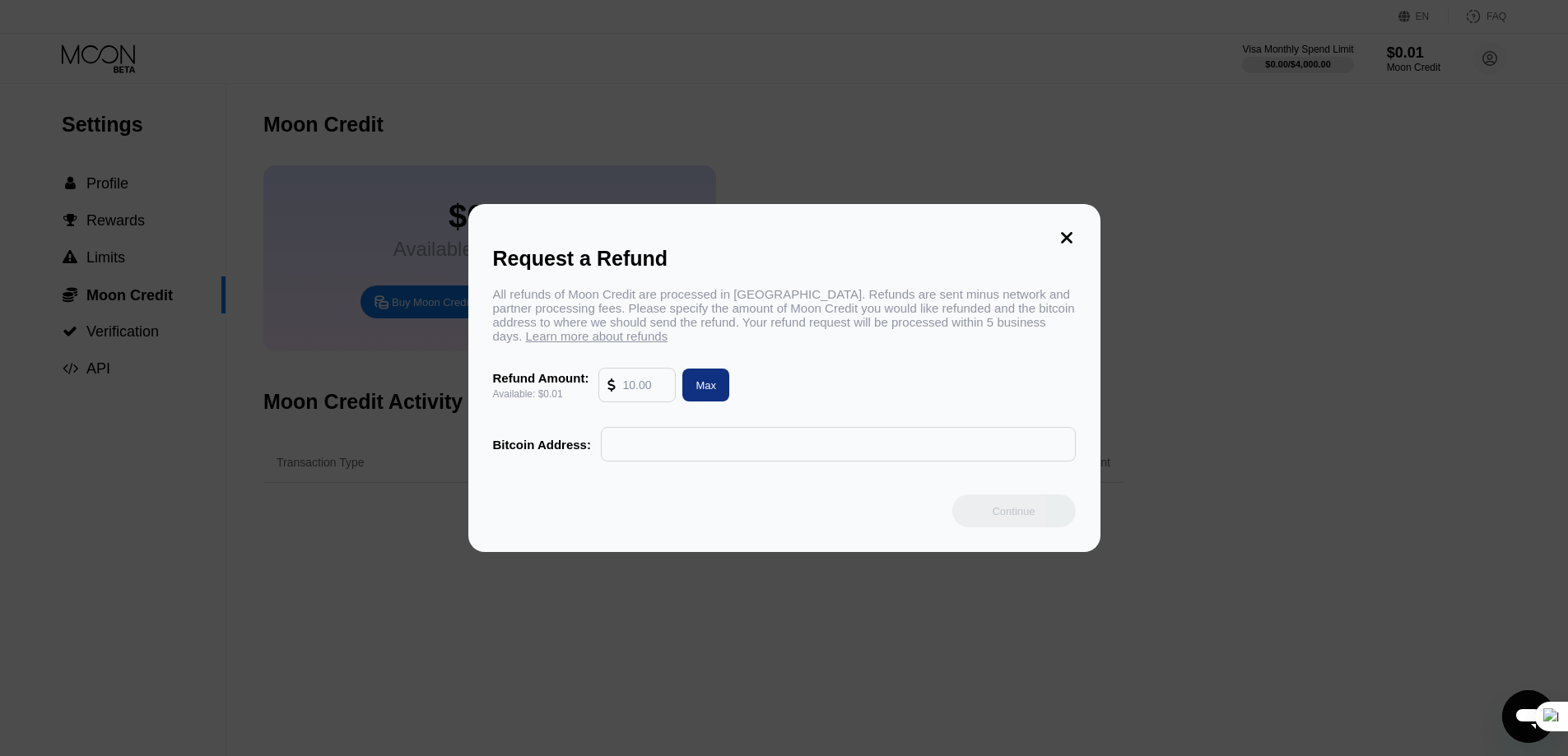
drag, startPoint x: 1067, startPoint y: 220, endPoint x: 1055, endPoint y: 229, distance: 15.0
click at [1066, 221] on div "Request a Refund All refunds of Moon Credit are processed in Bitcoin. Refunds a…" at bounding box center [784, 378] width 632 height 348
click at [1087, 212] on div "Request a Refund All refunds of Moon Credit are processed in Bitcoin. Refunds a…" at bounding box center [784, 378] width 632 height 348
click at [1067, 233] on icon at bounding box center [1067, 238] width 11 height 11
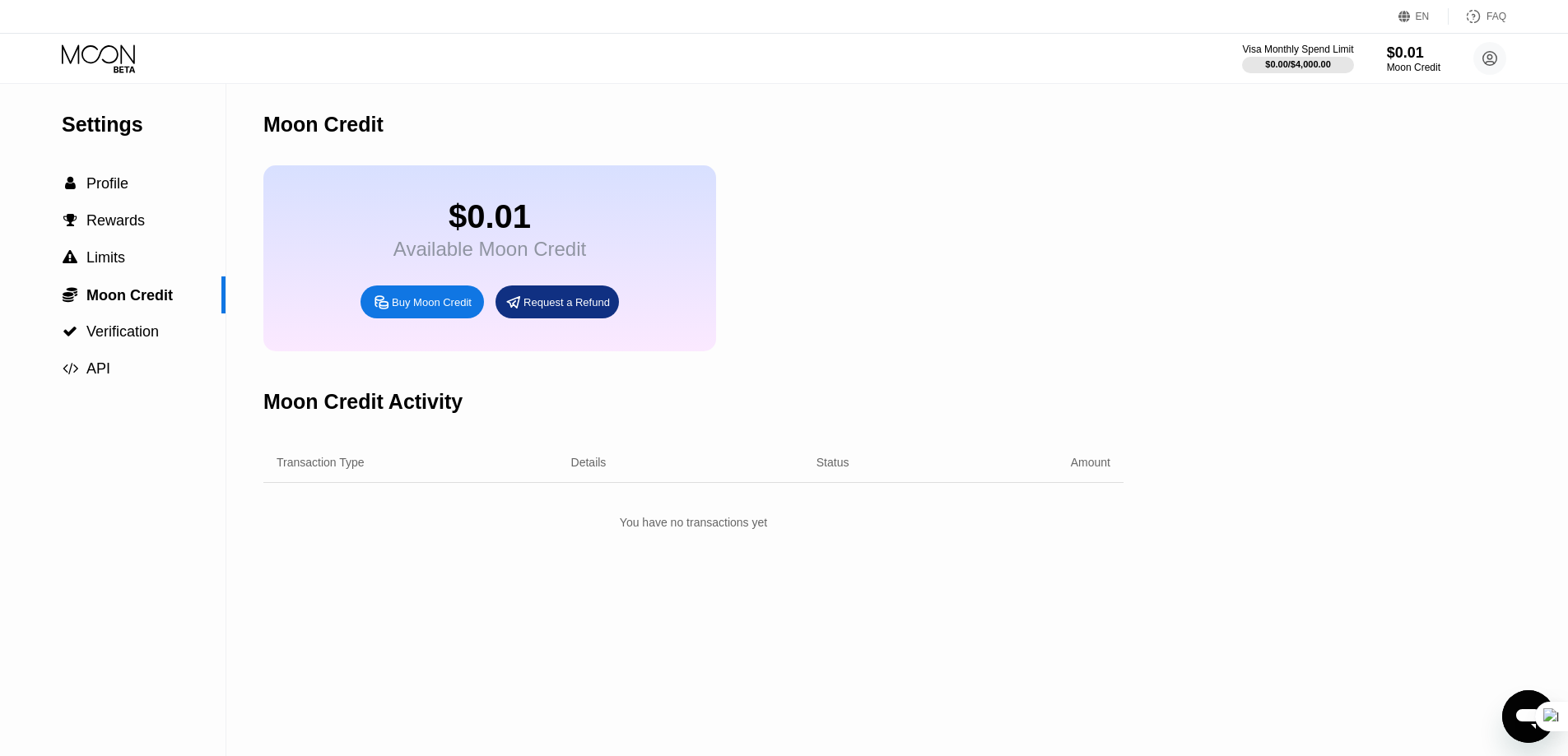
drag, startPoint x: 711, startPoint y: 296, endPoint x: 492, endPoint y: 297, distance: 219.0
click at [494, 300] on div "$0.01 Available Moon Credit Buy Moon Credit Request a Refund" at bounding box center [490, 258] width 453 height 186
click at [555, 185] on div "$0.01 Available Moon Credit Buy Moon Credit Request a Refund" at bounding box center [490, 258] width 453 height 186
click at [84, 62] on icon at bounding box center [100, 58] width 77 height 29
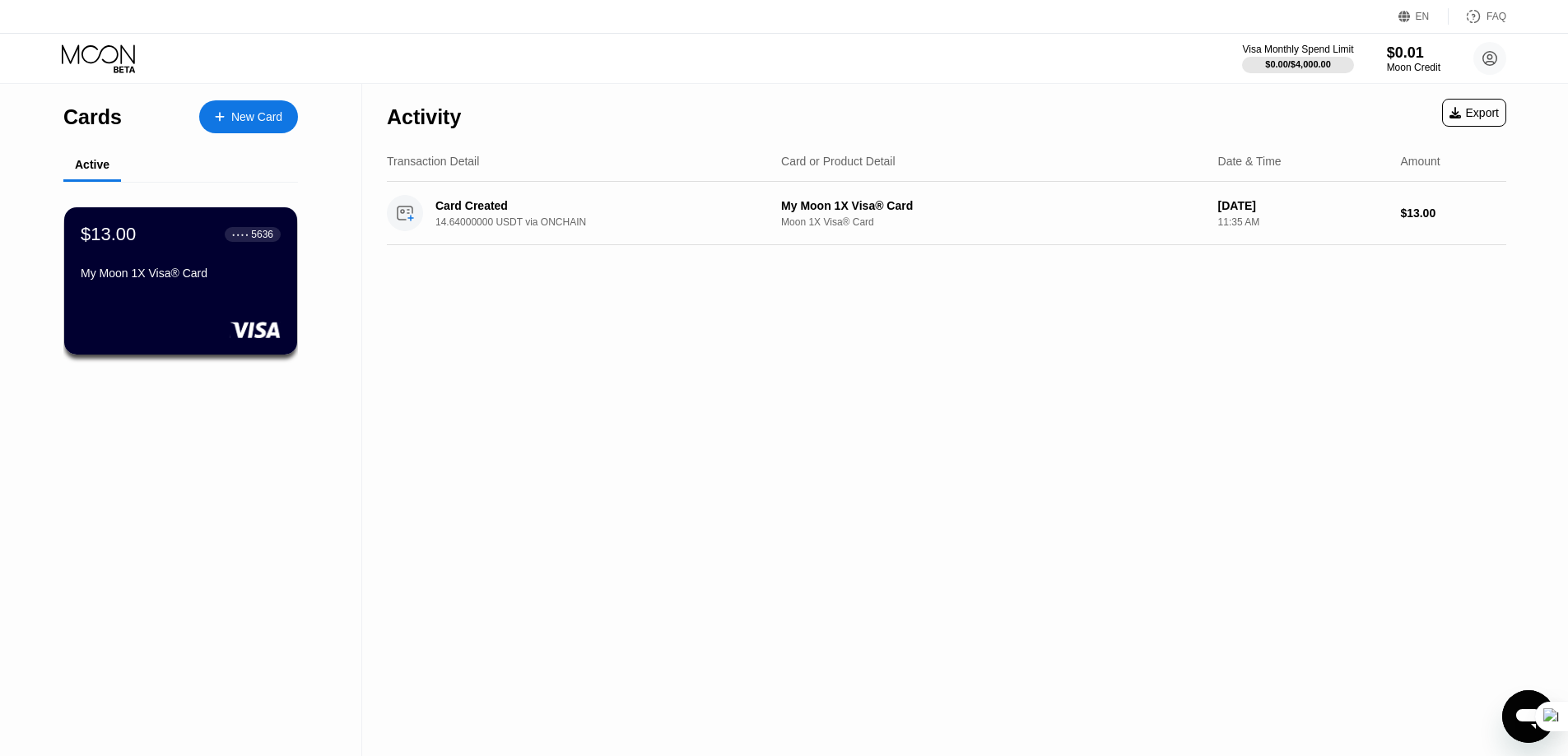
click at [471, 363] on div "Activity Export Transaction Detail Card or Product Detail Date & Time Amount Ca…" at bounding box center [947, 420] width 1169 height 673
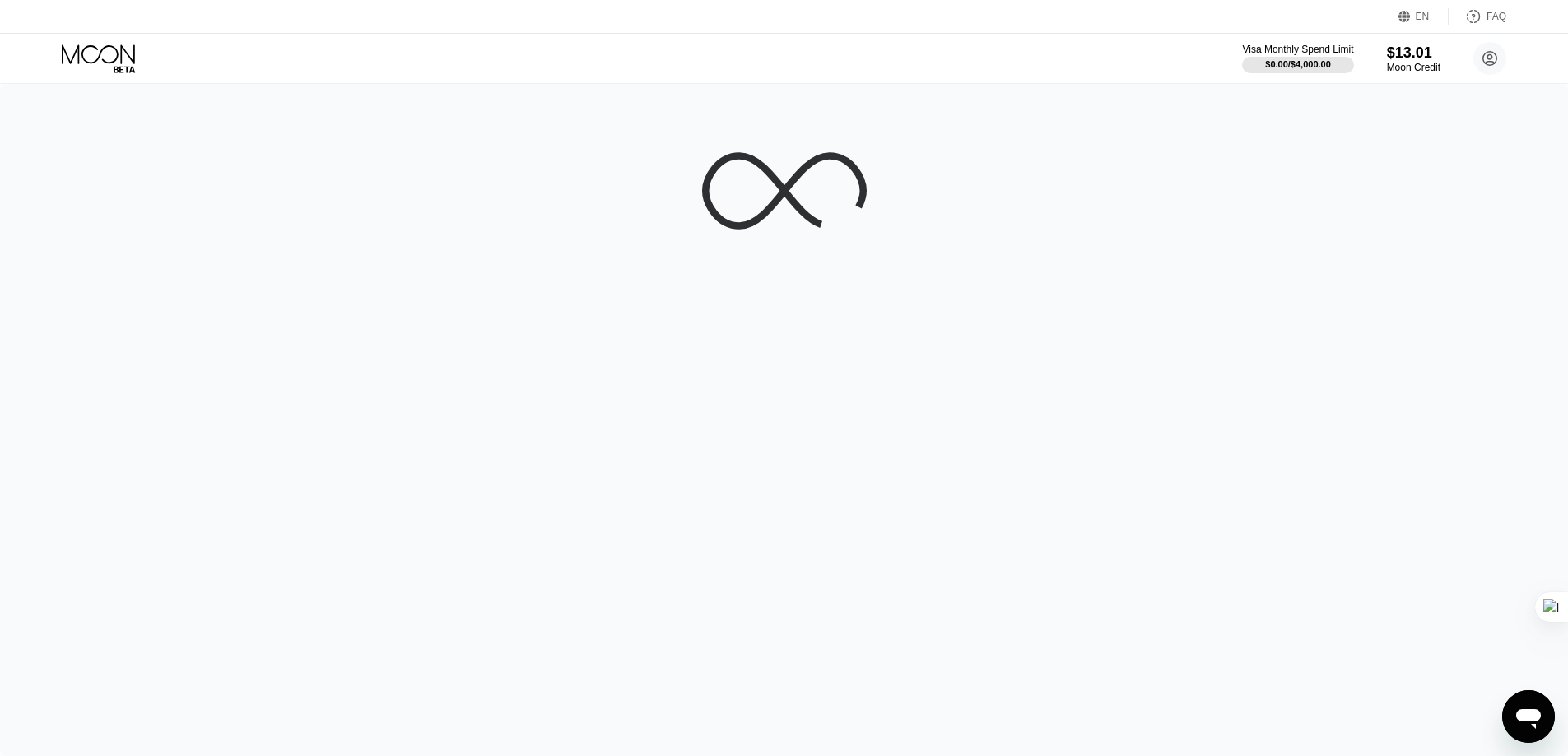
click at [485, 492] on div at bounding box center [784, 420] width 1568 height 673
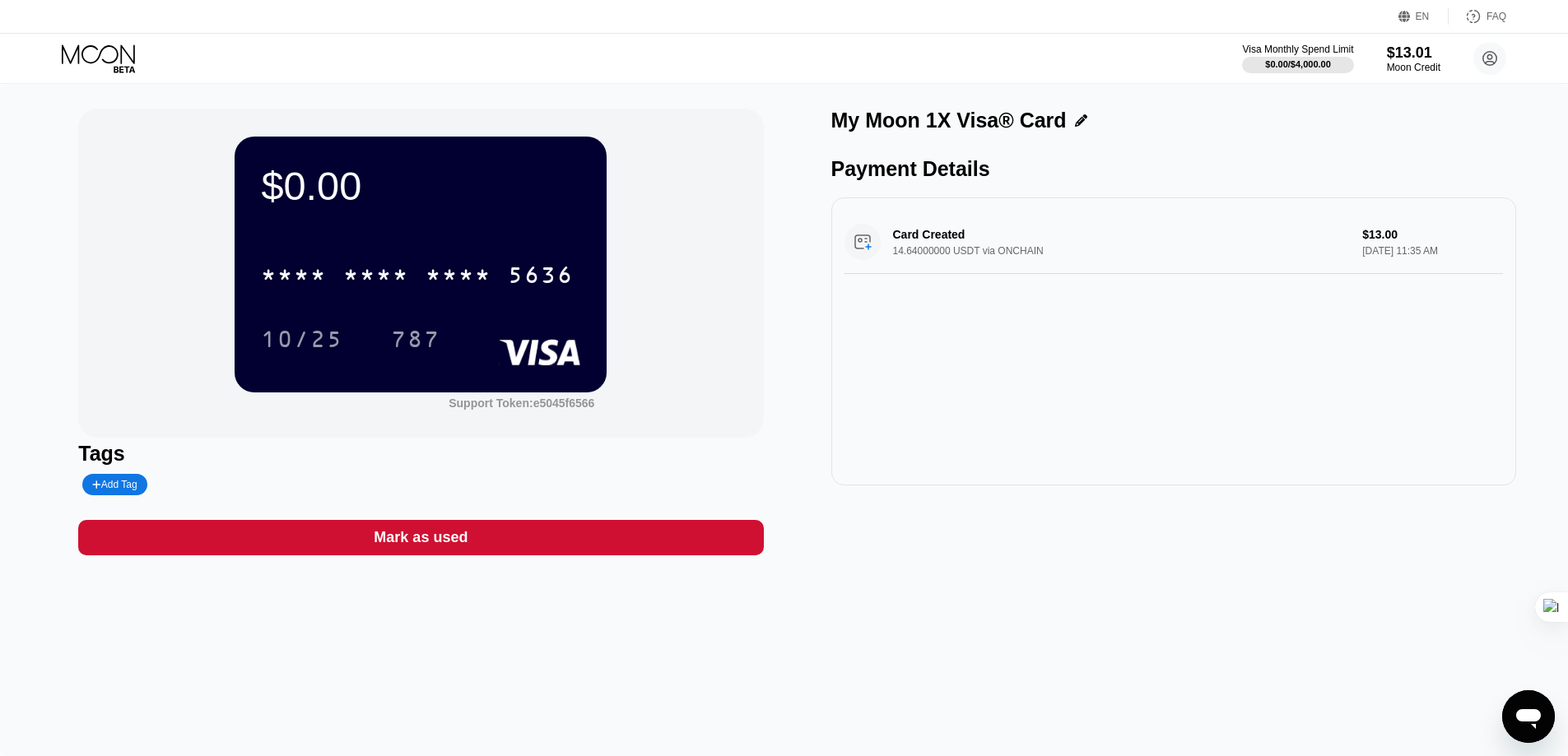
click at [80, 44] on icon at bounding box center [100, 58] width 77 height 29
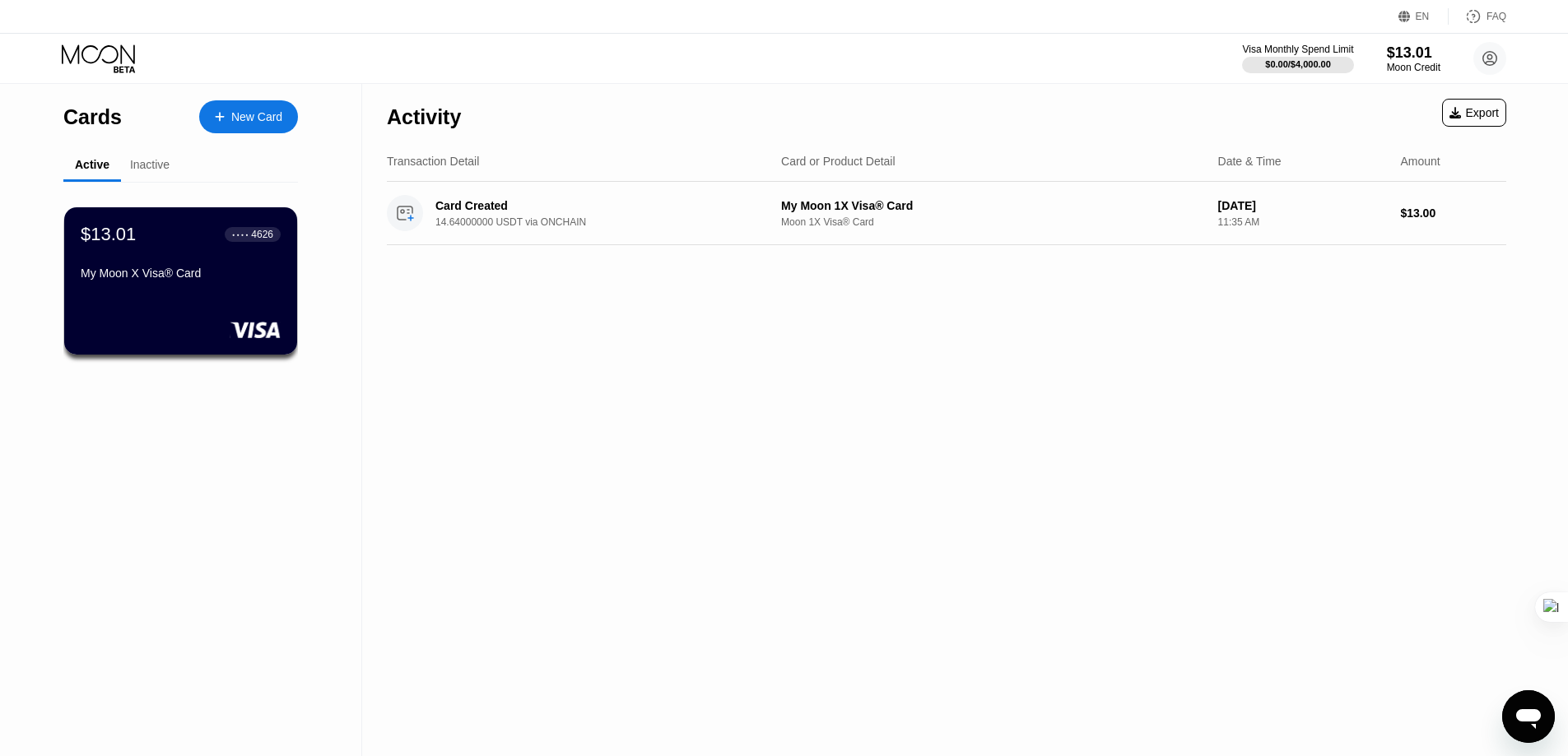
click at [196, 243] on div "$13.01 ● ● ● ● 4626" at bounding box center [180, 234] width 200 height 21
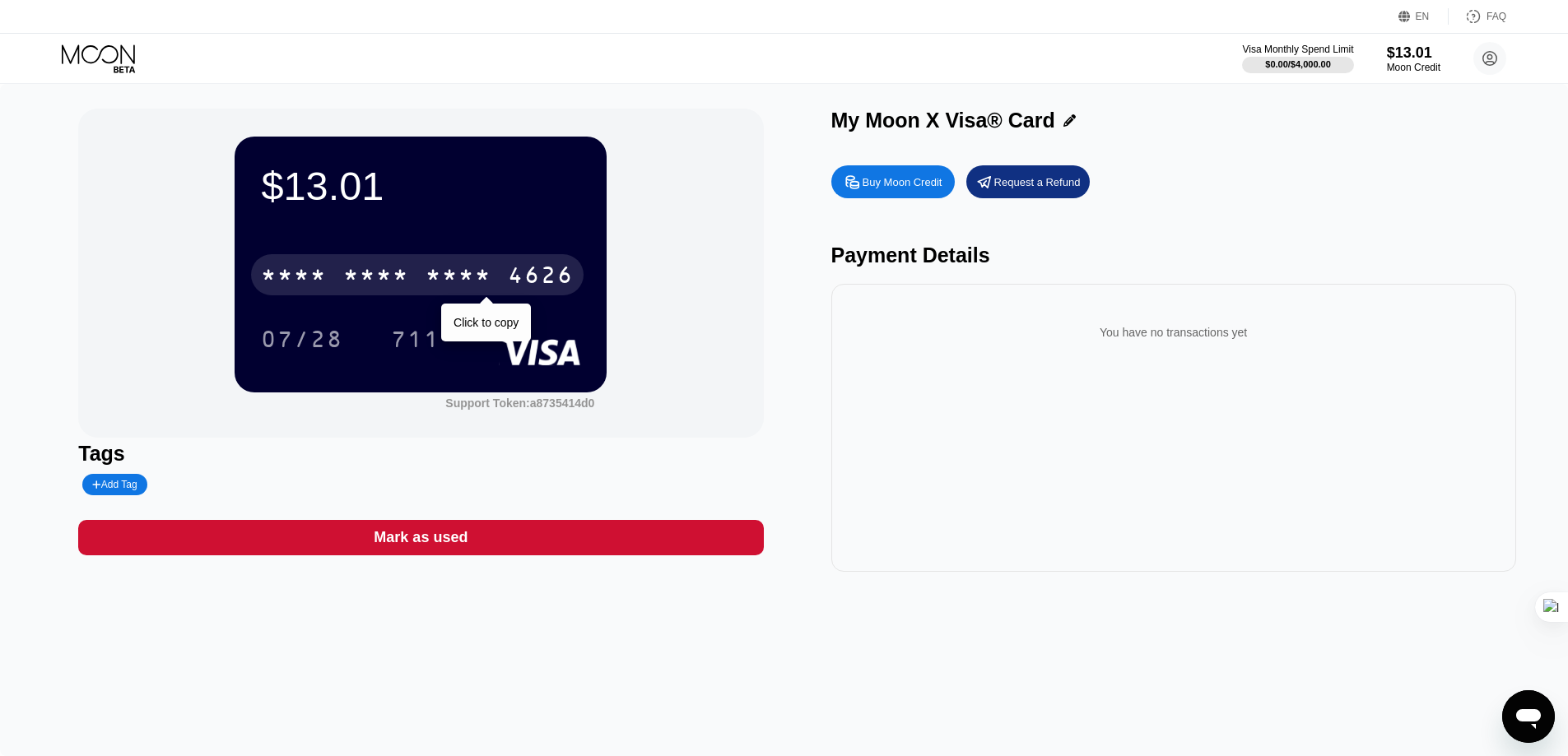
click at [385, 267] on div "* * * *" at bounding box center [376, 278] width 65 height 27
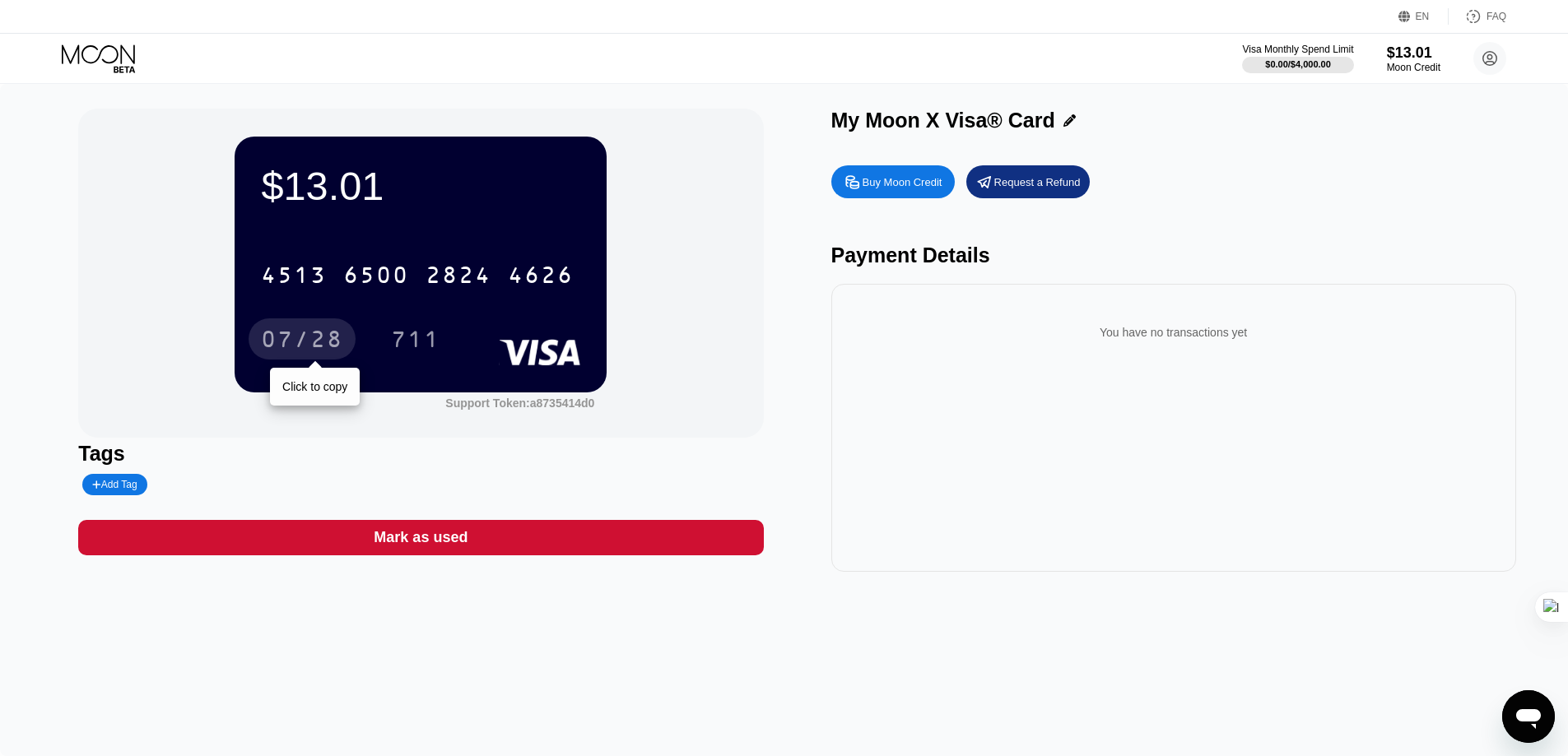
click at [288, 321] on div "07/28" at bounding box center [302, 339] width 107 height 42
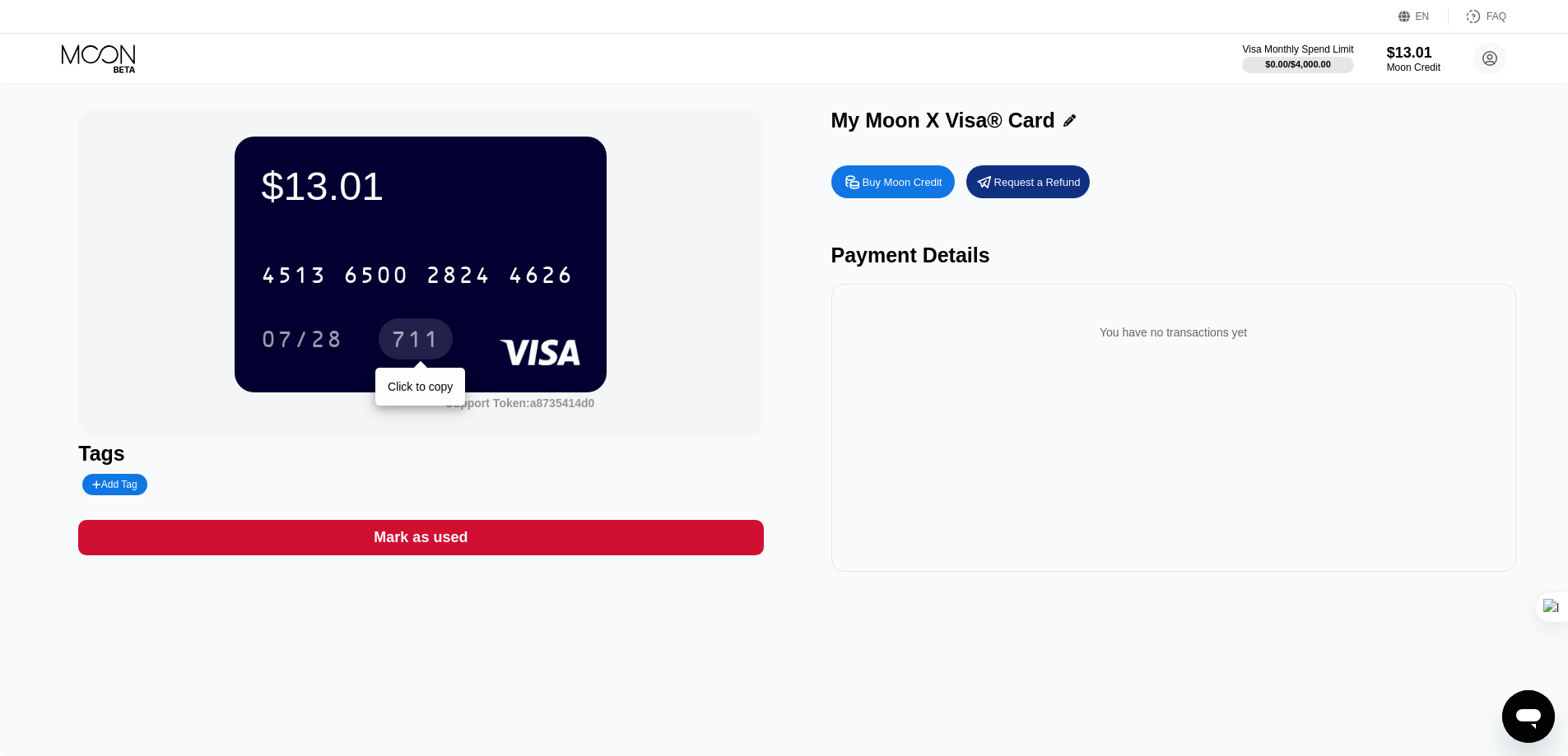
click at [385, 343] on div "711" at bounding box center [416, 339] width 74 height 42
click at [1402, 56] on div "$13.01" at bounding box center [1414, 52] width 55 height 18
click at [889, 186] on div "Buy Moon Credit" at bounding box center [903, 182] width 80 height 14
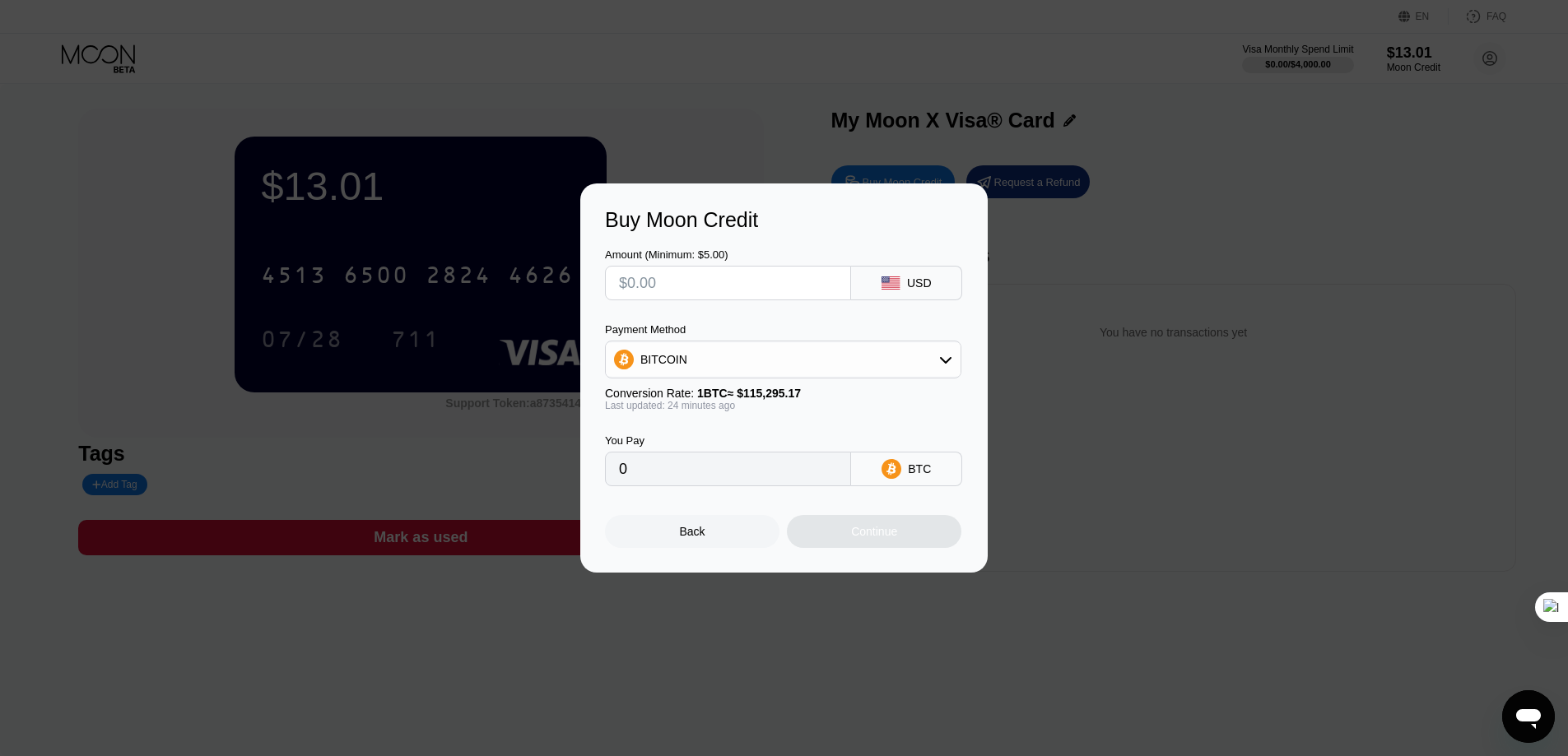
click at [815, 288] on input "text" at bounding box center [728, 283] width 218 height 33
type input "$5"
type input "0.00004325"
type input "$5"
click at [825, 369] on div "BITCOIN" at bounding box center [783, 359] width 355 height 33
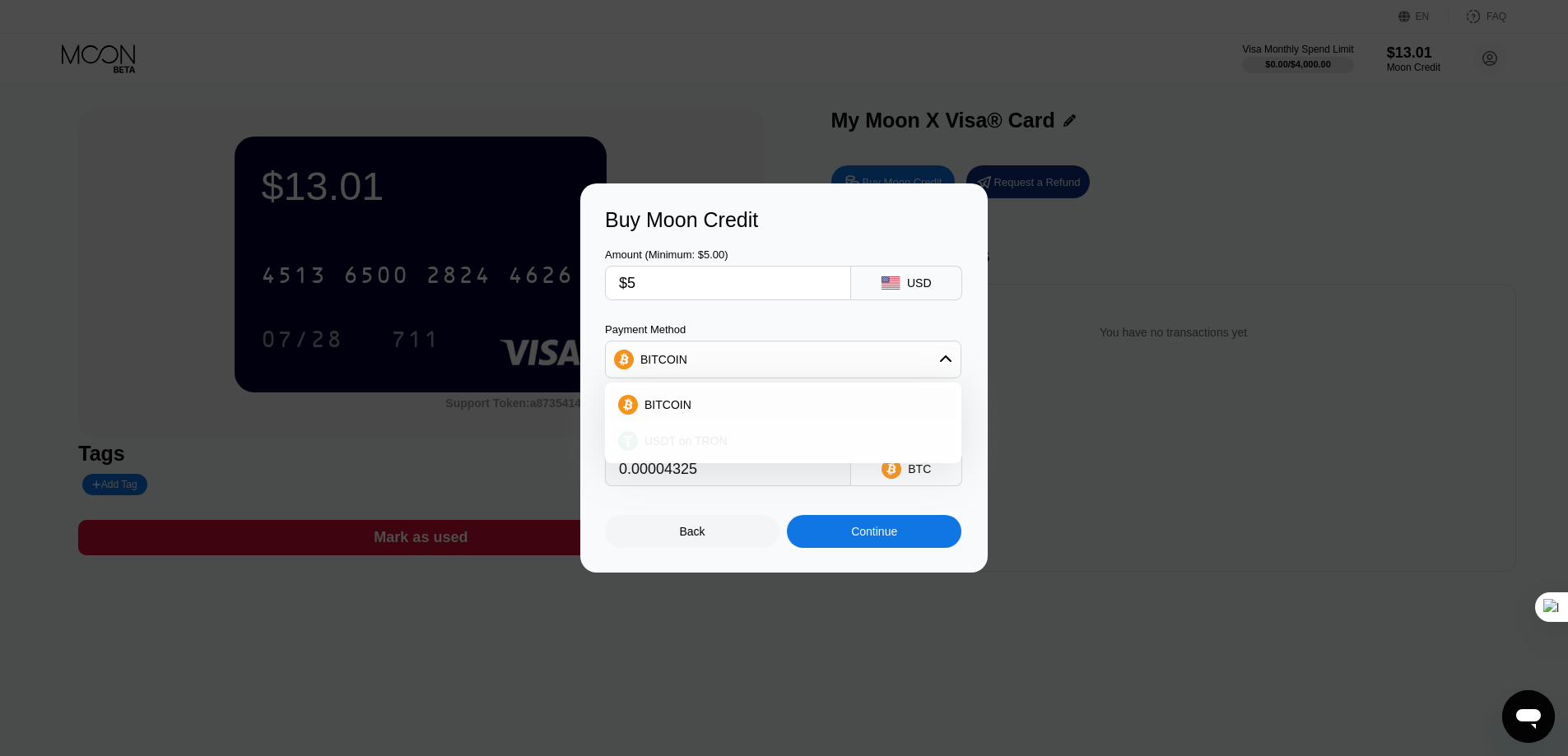
click at [779, 447] on div "USDT on TRON" at bounding box center [792, 440] width 310 height 13
type input "5.05"
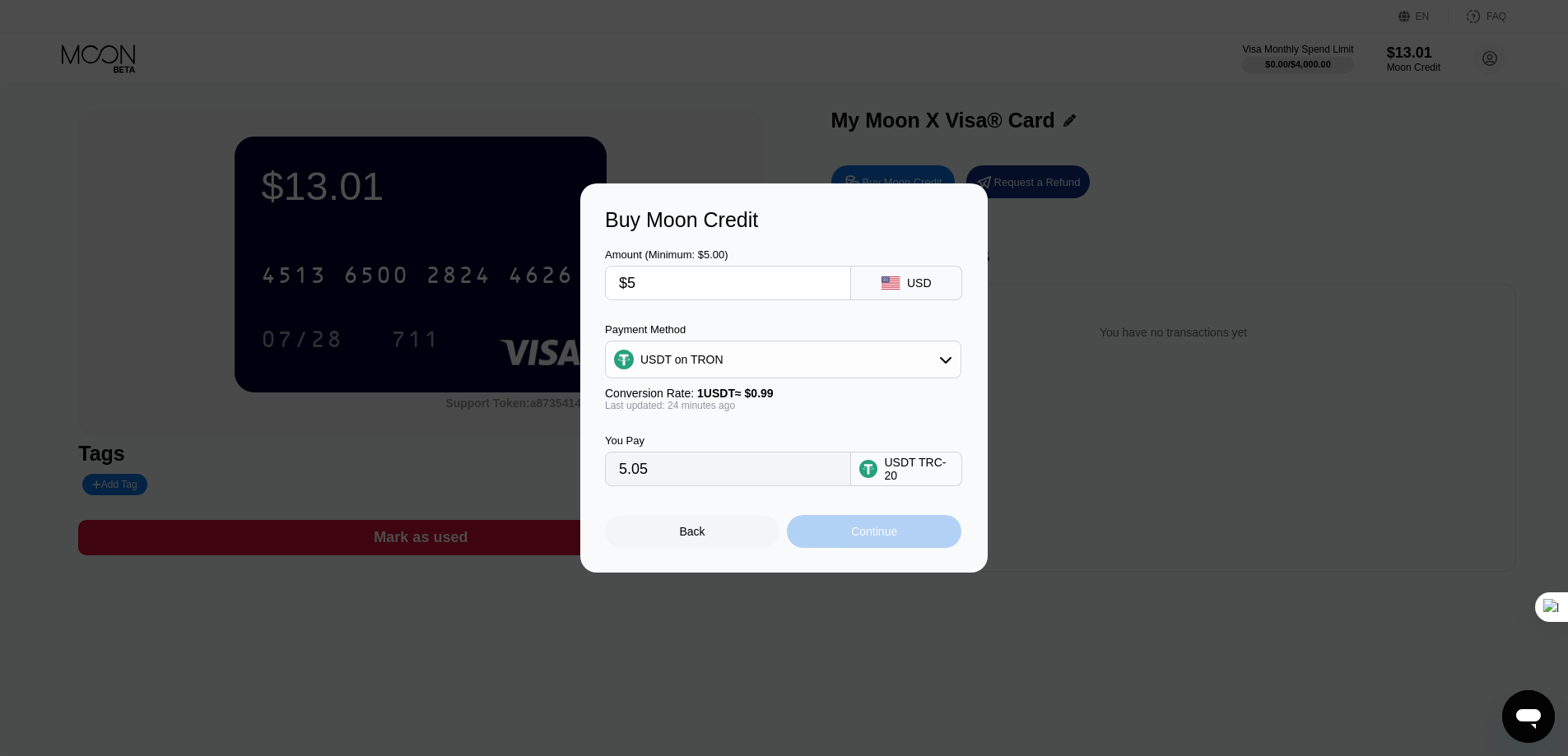
click at [844, 537] on div "Continue" at bounding box center [874, 531] width 174 height 33
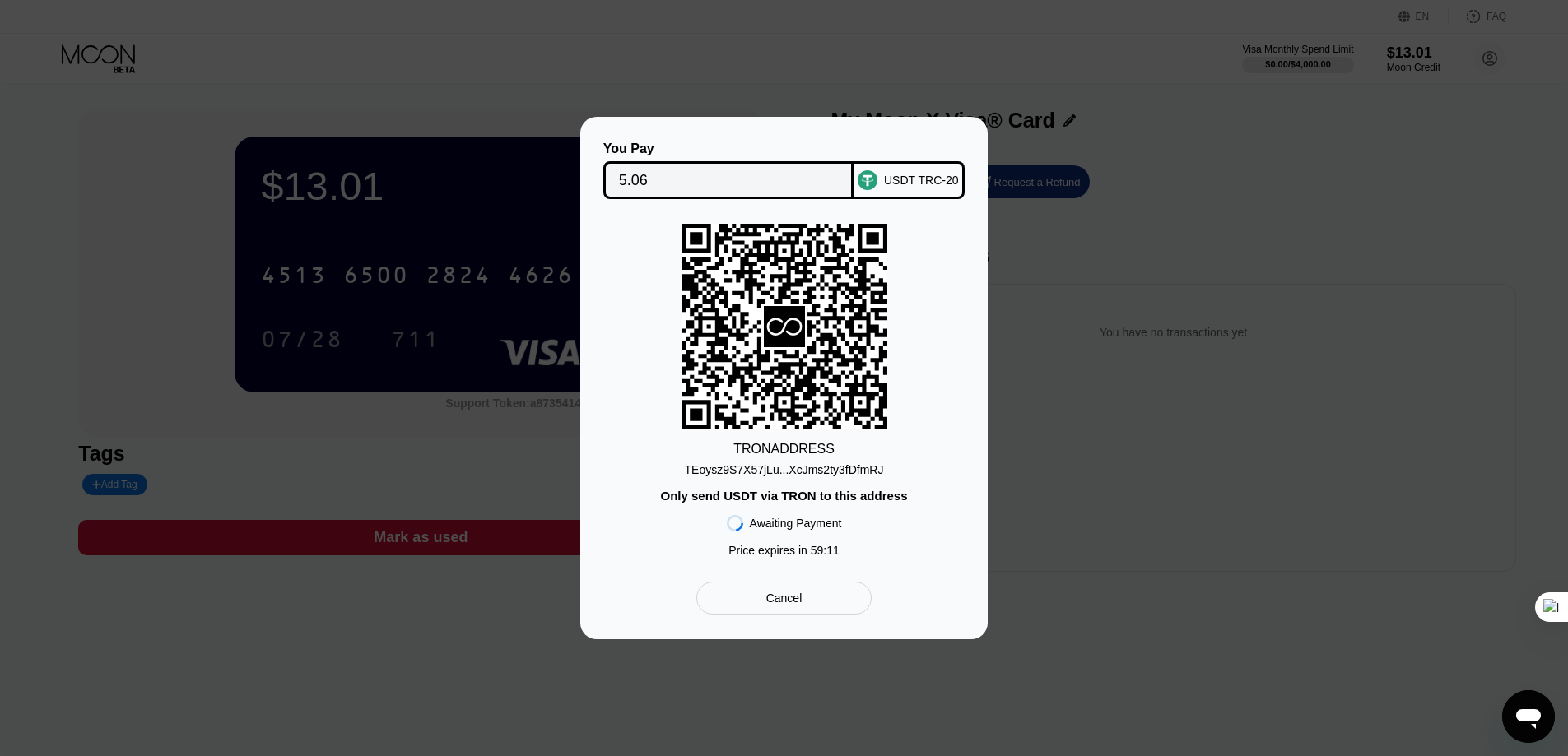
click at [812, 461] on div "TEoysz9S7X57jLu...XcJms2ty3fDfmRJ" at bounding box center [784, 467] width 199 height 19
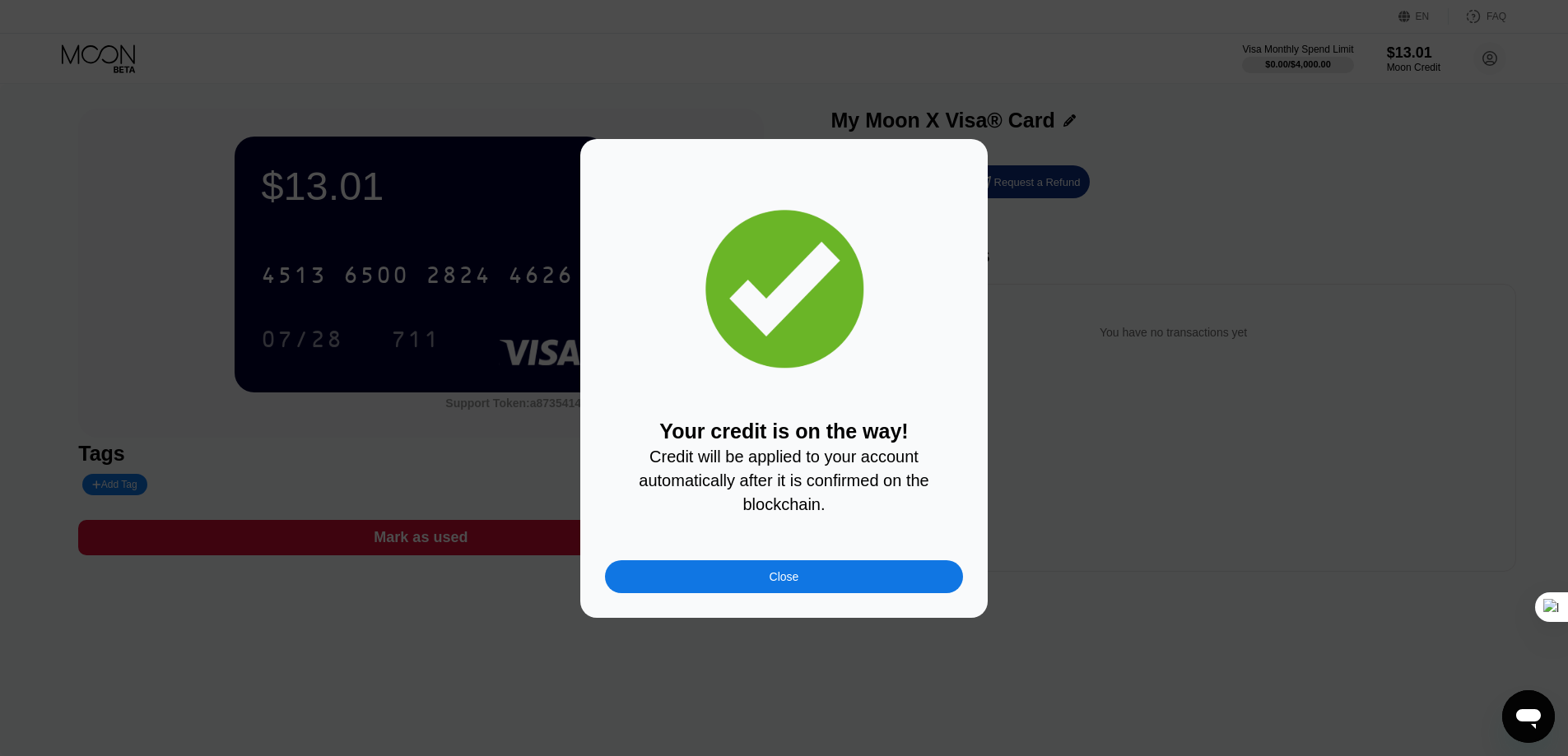
click at [709, 584] on div "Close" at bounding box center [784, 577] width 358 height 33
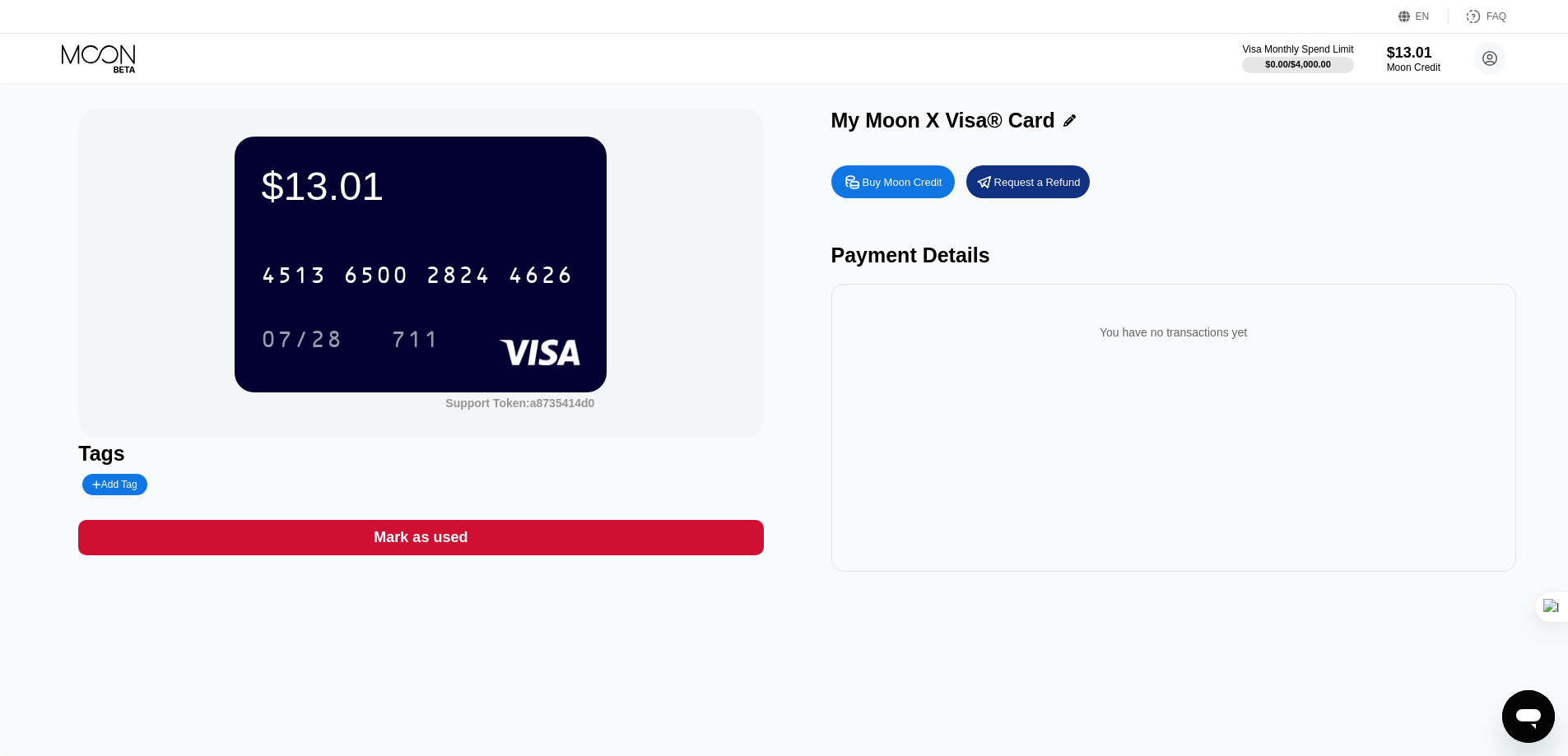
click at [501, 193] on div "$13.01" at bounding box center [420, 186] width 319 height 46
click at [325, 172] on div "$13.01" at bounding box center [420, 186] width 319 height 46
click at [1419, 65] on div "Moon Credit" at bounding box center [1414, 67] width 55 height 11
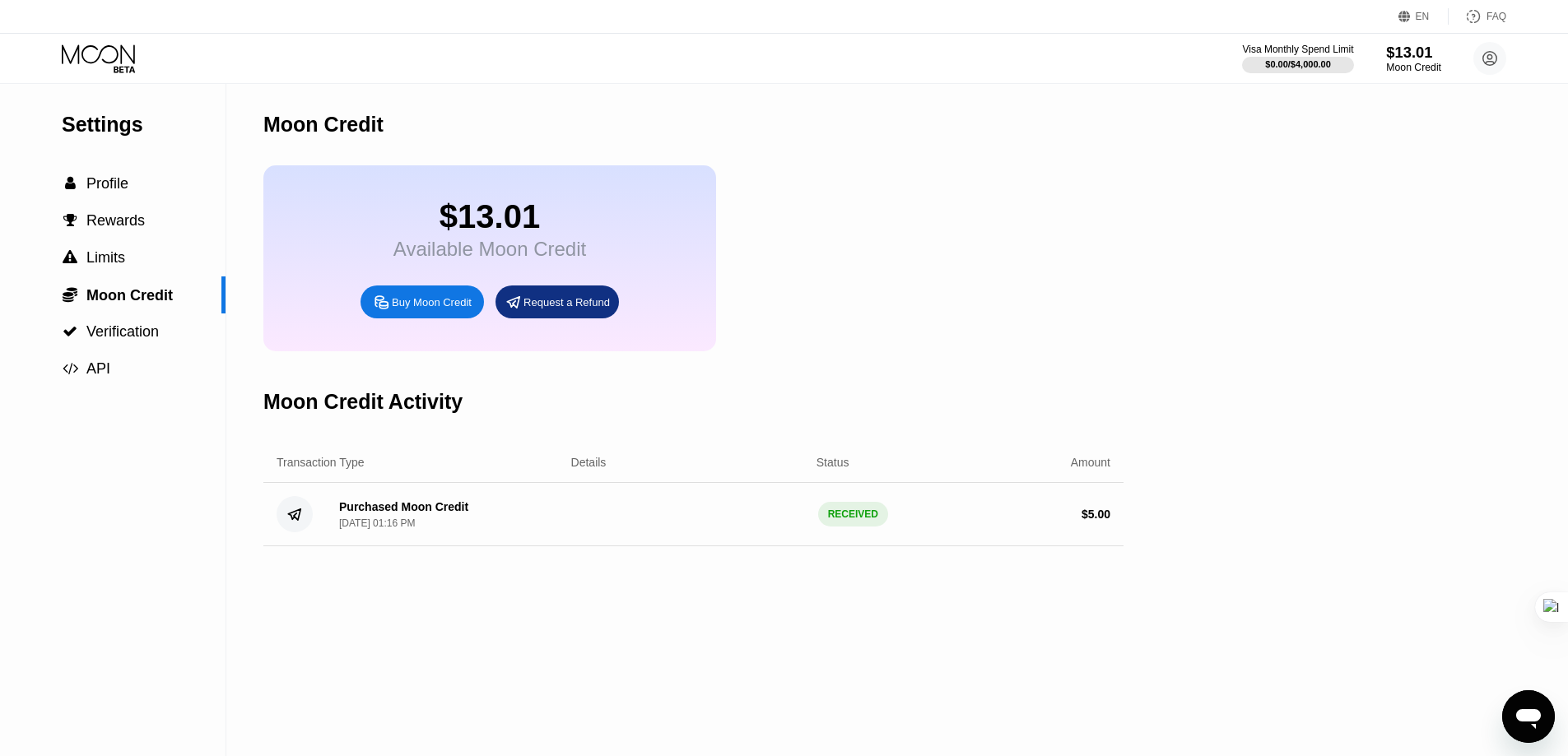
click at [1410, 50] on div "$13.01" at bounding box center [1414, 52] width 55 height 18
click at [1397, 59] on div "$13.01" at bounding box center [1414, 52] width 55 height 18
drag, startPoint x: 771, startPoint y: 510, endPoint x: 809, endPoint y: 527, distance: 41.6
click at [771, 511] on div "Purchased Moon Credit Aug 22, 2025, 01:16 PM RECEIVED $ 5.00" at bounding box center [693, 515] width 860 height 64
drag, startPoint x: 835, startPoint y: 531, endPoint x: 853, endPoint y: 527, distance: 18.4
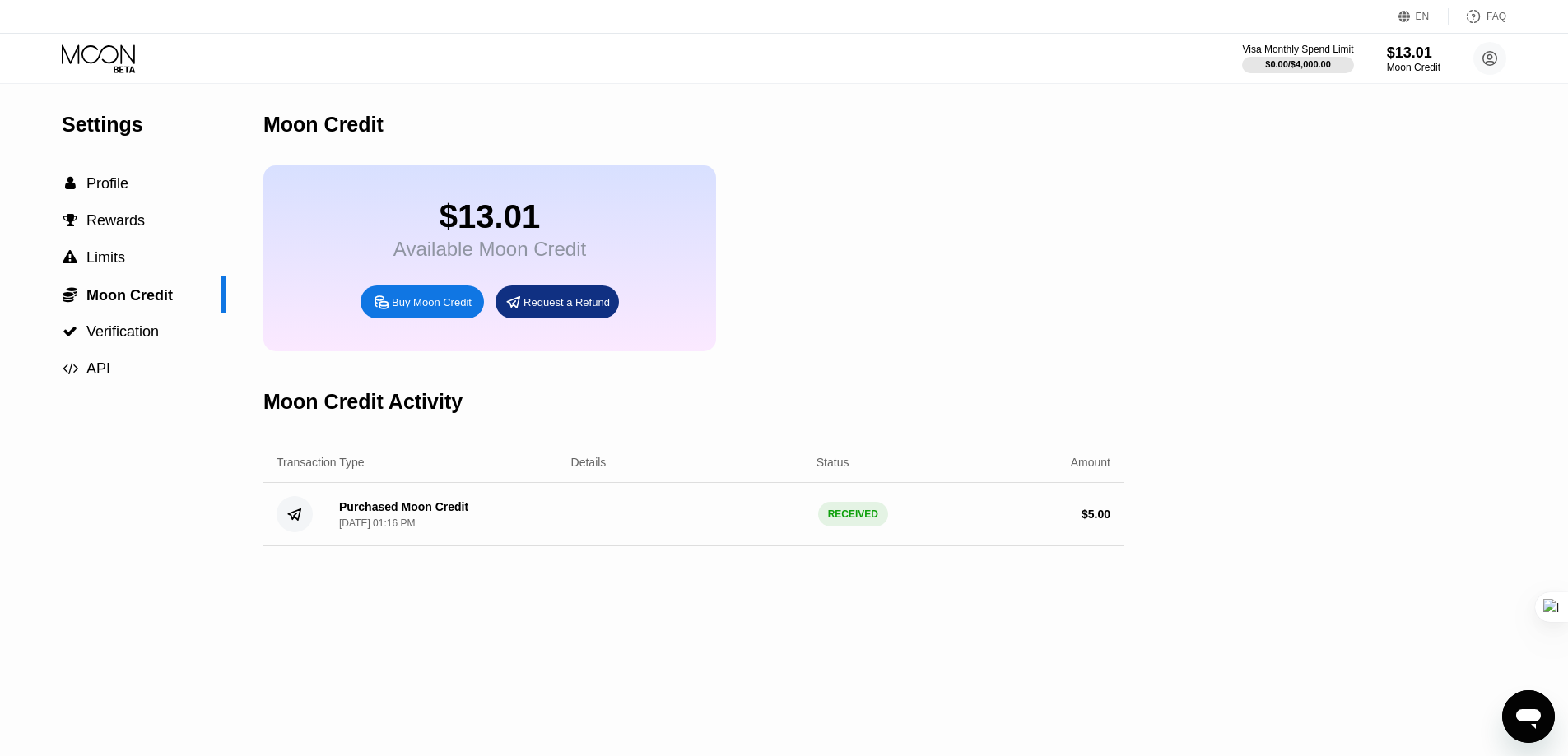
click at [852, 527] on div "RECEIVED" at bounding box center [853, 515] width 70 height 25
click at [857, 527] on div "RECEIVED" at bounding box center [853, 515] width 70 height 25
click at [860, 527] on div "RECEIVED" at bounding box center [853, 515] width 70 height 25
click at [127, 124] on div "Settings" at bounding box center [143, 125] width 164 height 24
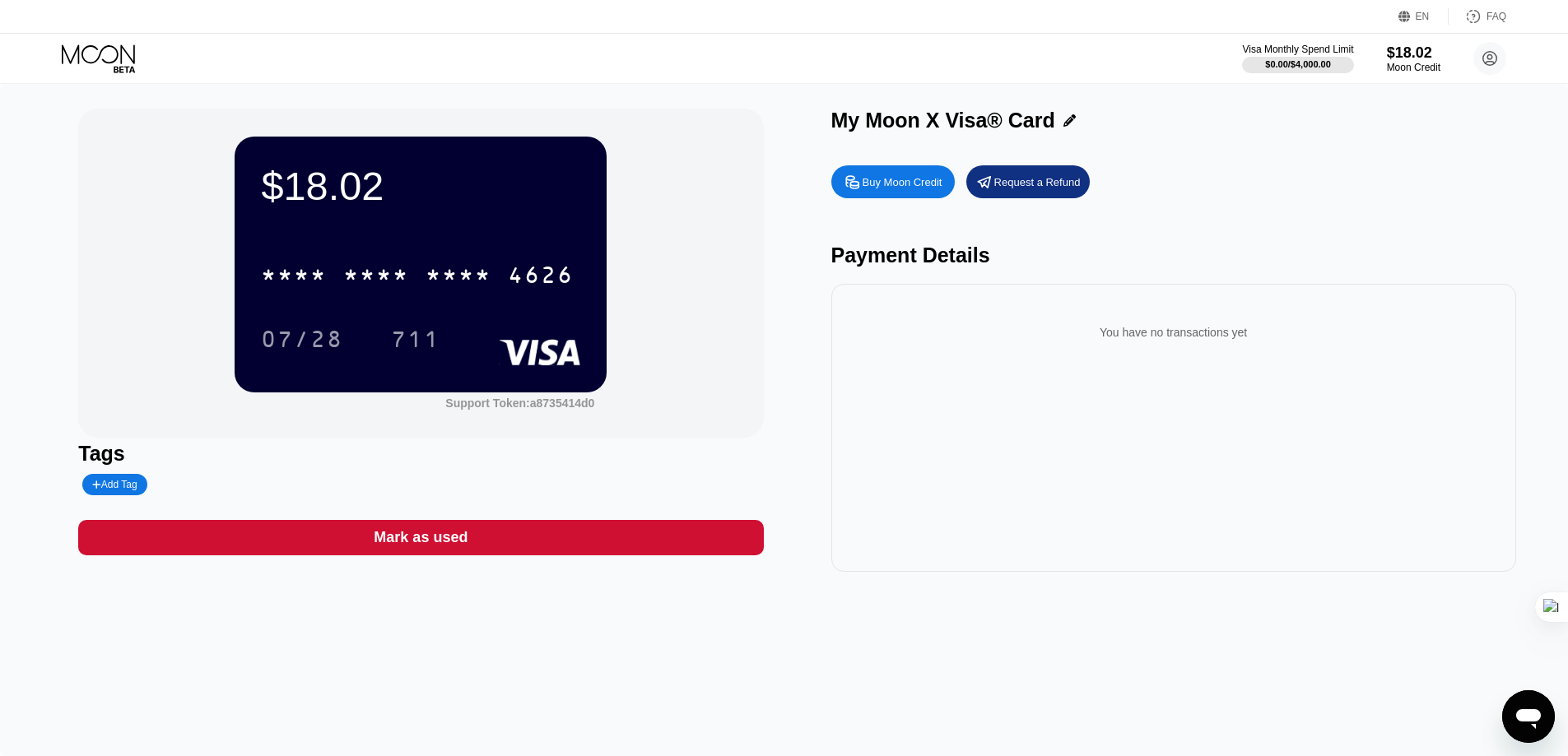
click at [109, 39] on div "Visa Monthly Spend Limit $0.00 / $4,000.00 $18.02 Moon Credit Crazy Man [EMAIL_…" at bounding box center [784, 58] width 1568 height 50
click at [97, 61] on icon at bounding box center [100, 58] width 77 height 29
